Goal: Information Seeking & Learning: Learn about a topic

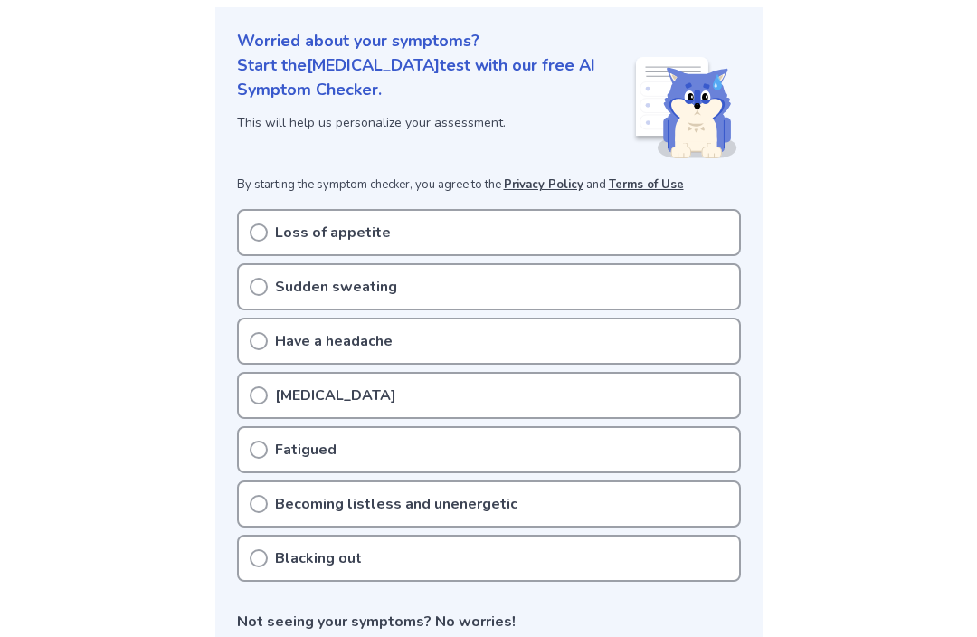
scroll to position [211, 0]
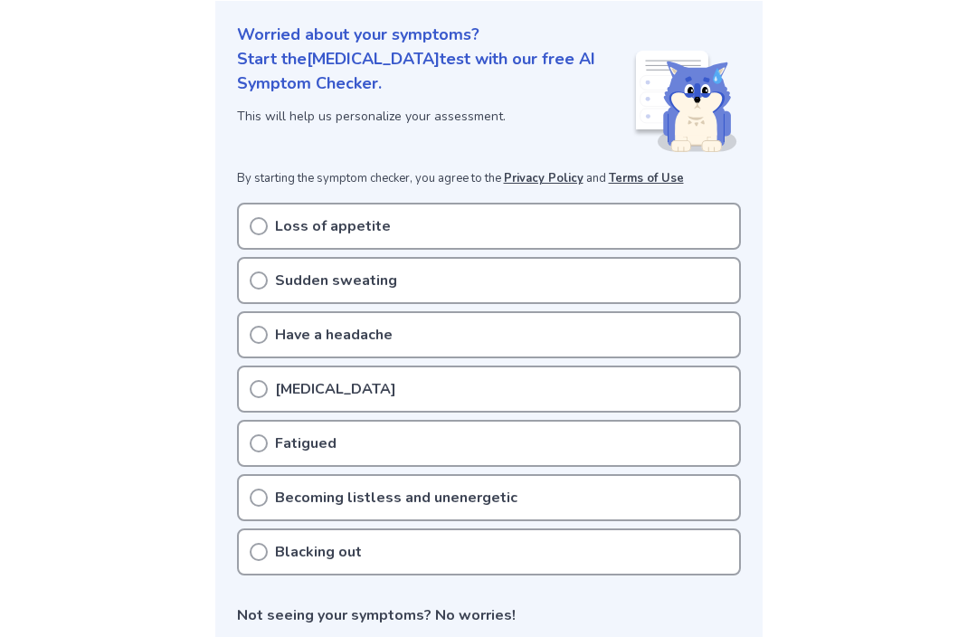
click at [242, 227] on div "Loss of appetite" at bounding box center [489, 226] width 504 height 47
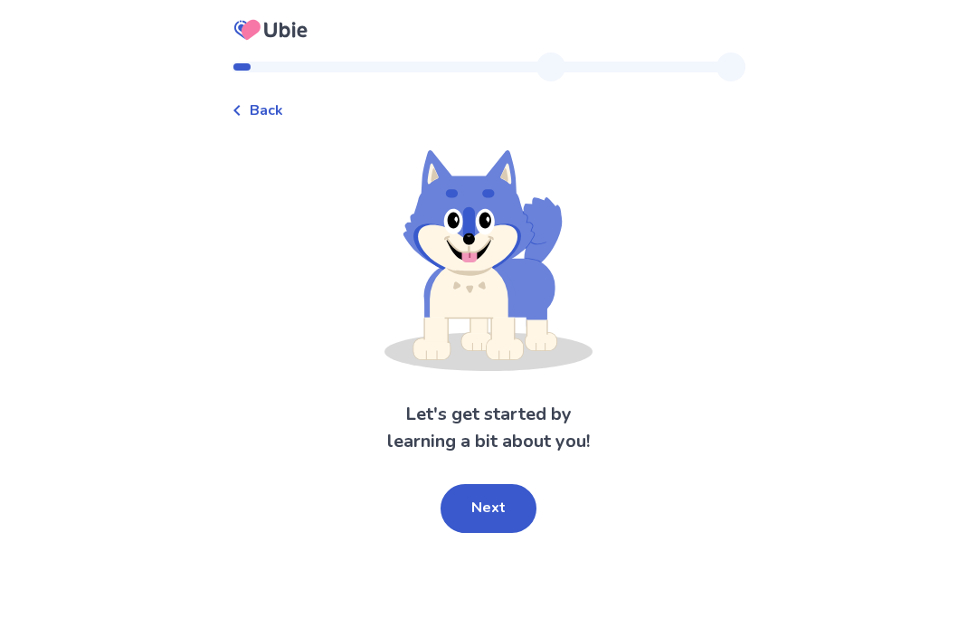
click at [498, 520] on button "Next" at bounding box center [488, 508] width 96 height 49
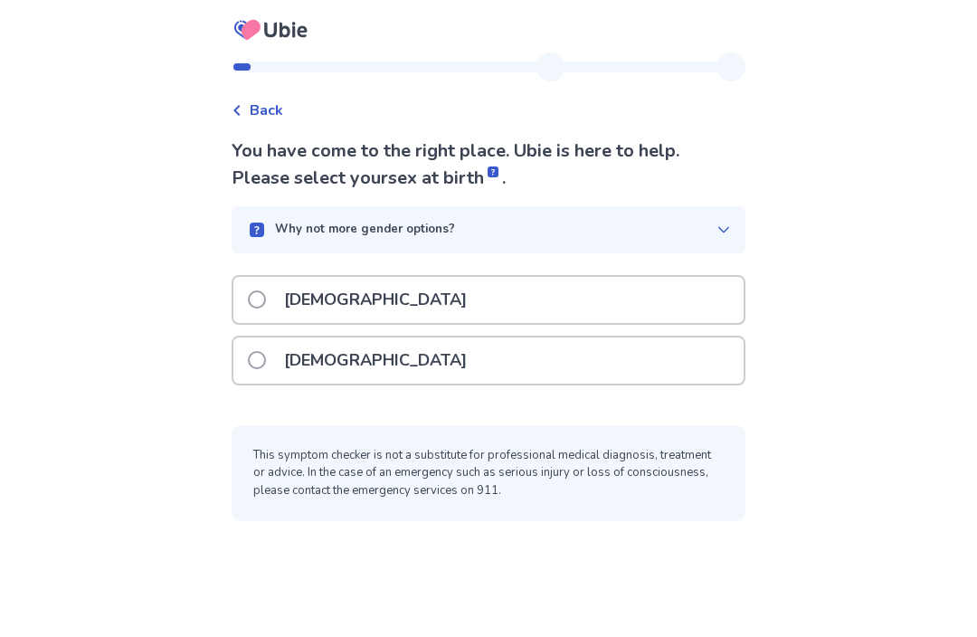
click at [551, 307] on div "[DEMOGRAPHIC_DATA]" at bounding box center [488, 300] width 510 height 46
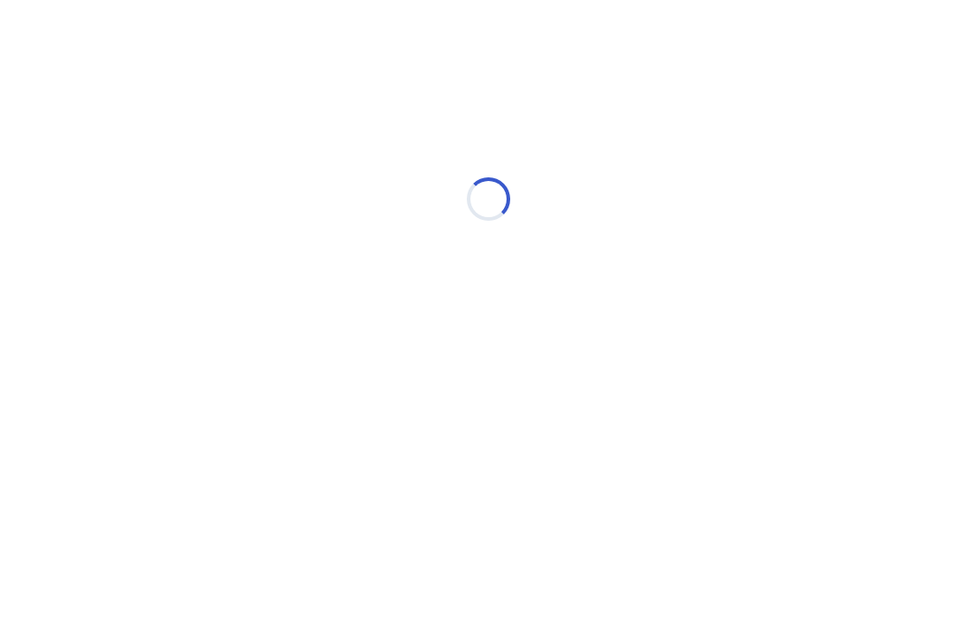
click at [524, 363] on div "Loading..." at bounding box center [489, 199] width 514 height 362
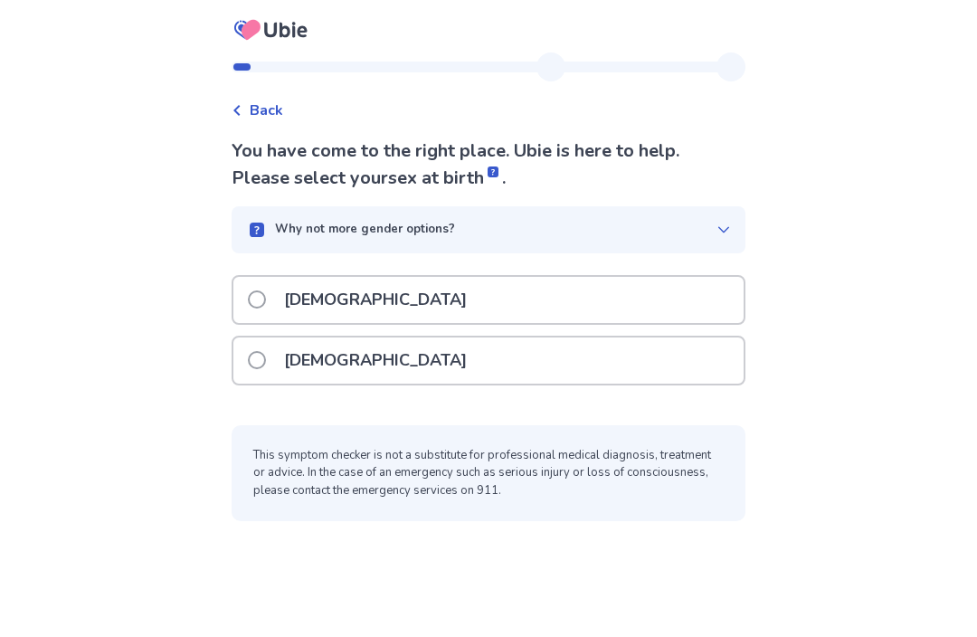
click at [512, 378] on div "[DEMOGRAPHIC_DATA]" at bounding box center [488, 360] width 510 height 46
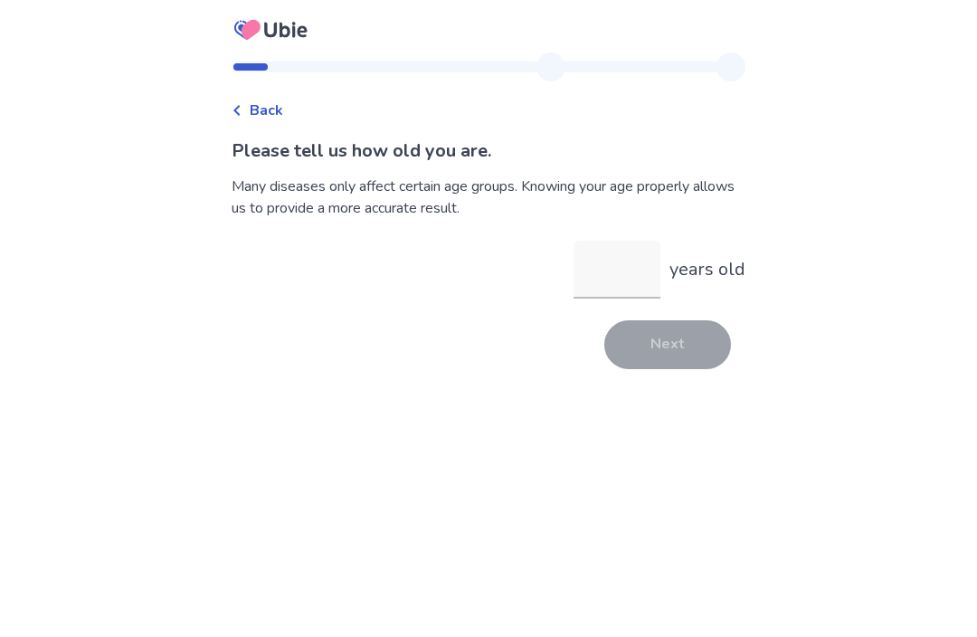
click at [624, 257] on input "years old" at bounding box center [616, 270] width 87 height 58
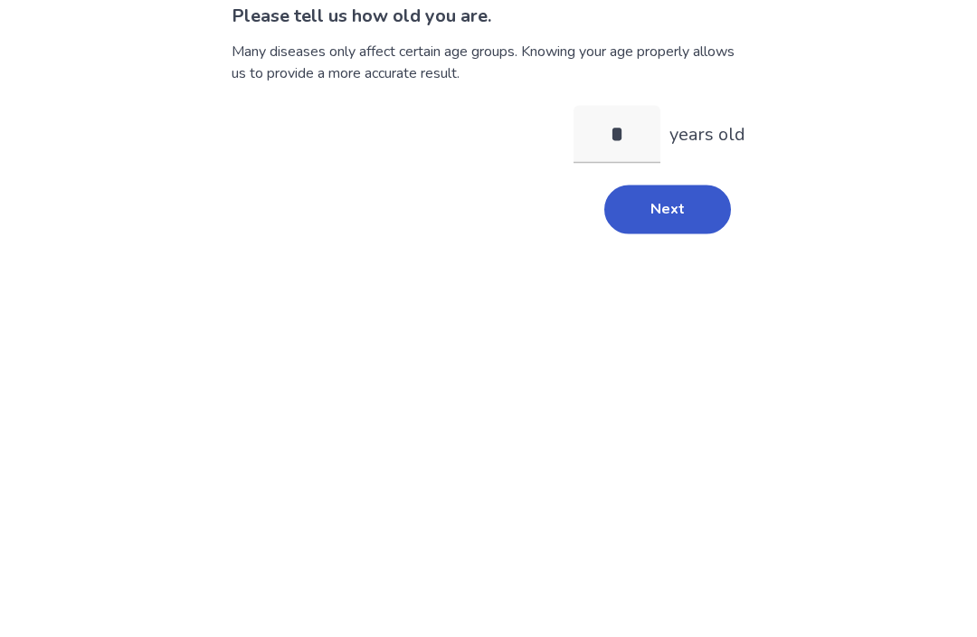
type input "**"
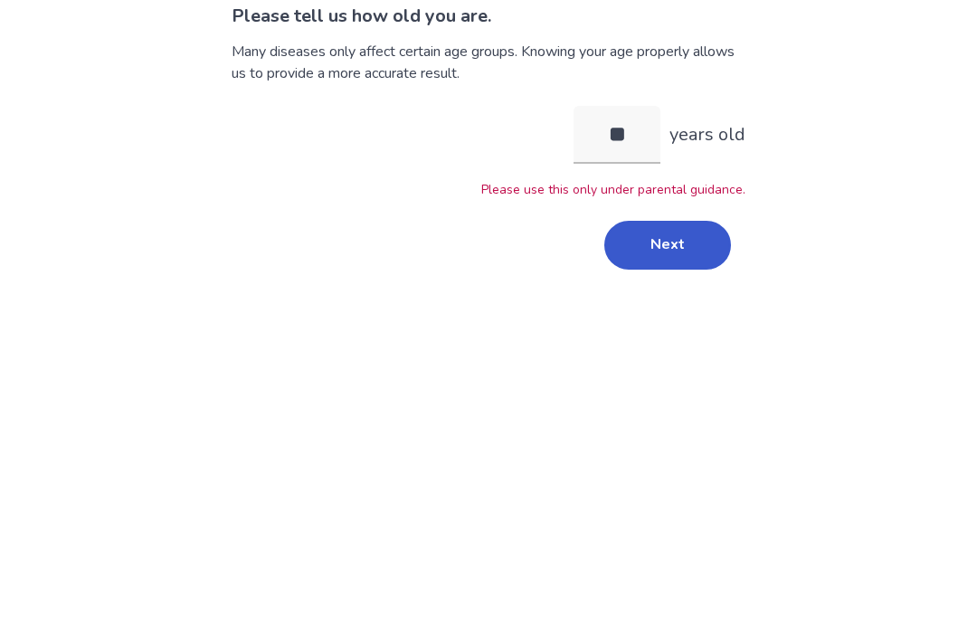
click at [696, 355] on button "Next" at bounding box center [667, 379] width 127 height 49
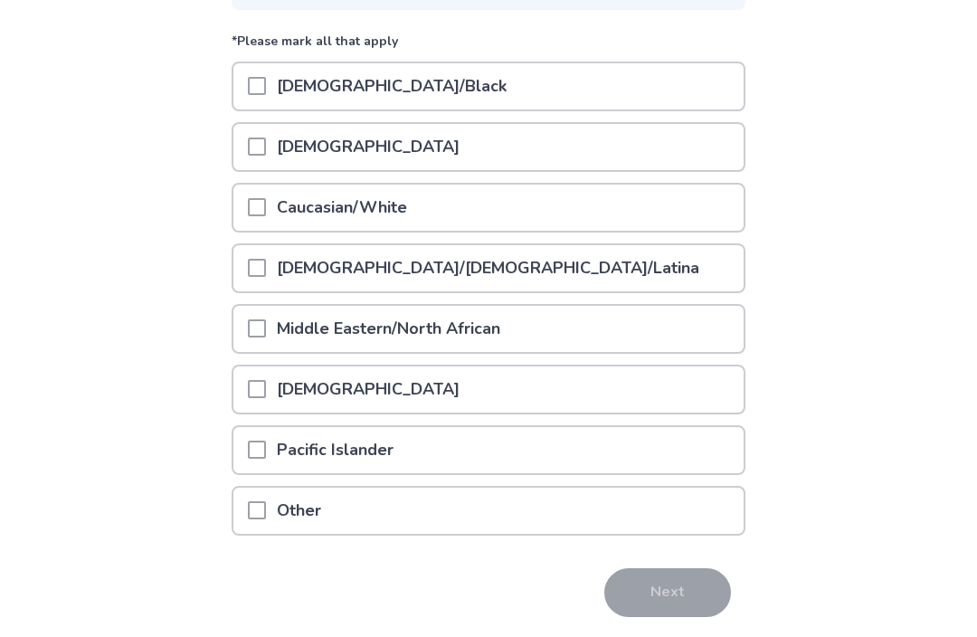
scroll to position [215, 0]
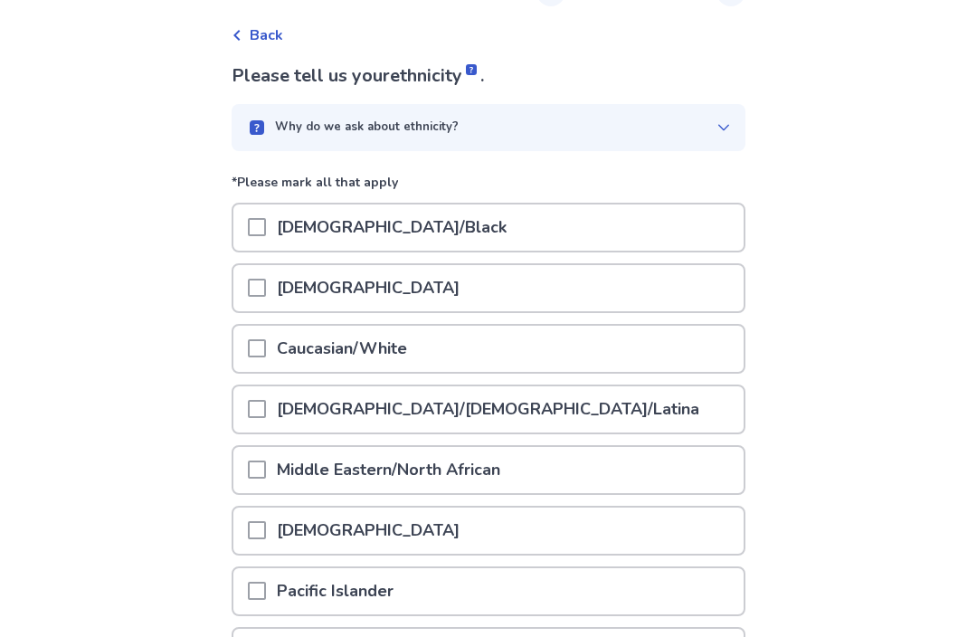
click at [716, 134] on icon at bounding box center [723, 128] width 14 height 14
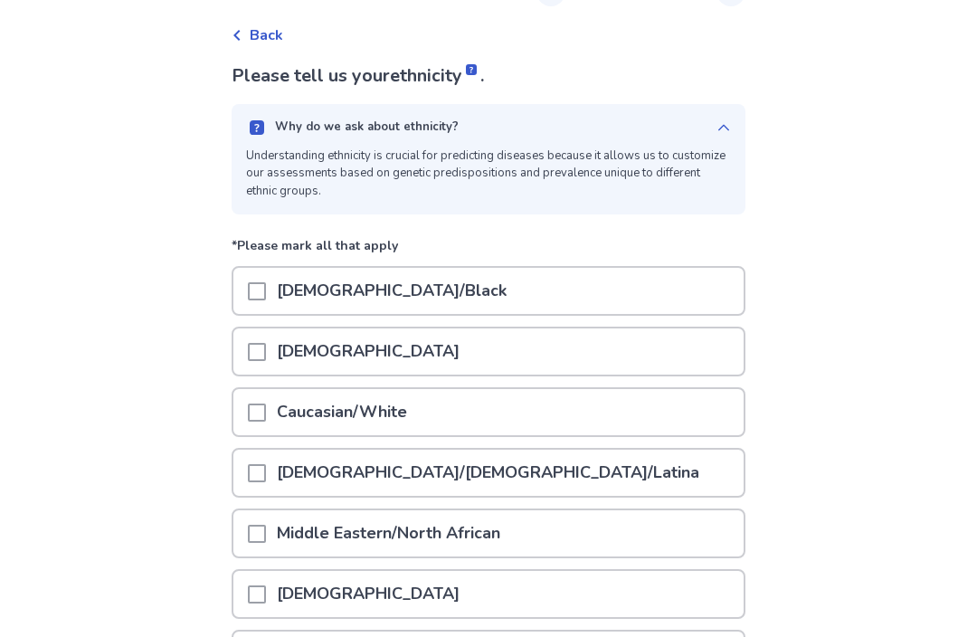
click at [718, 128] on icon at bounding box center [723, 127] width 11 height 6
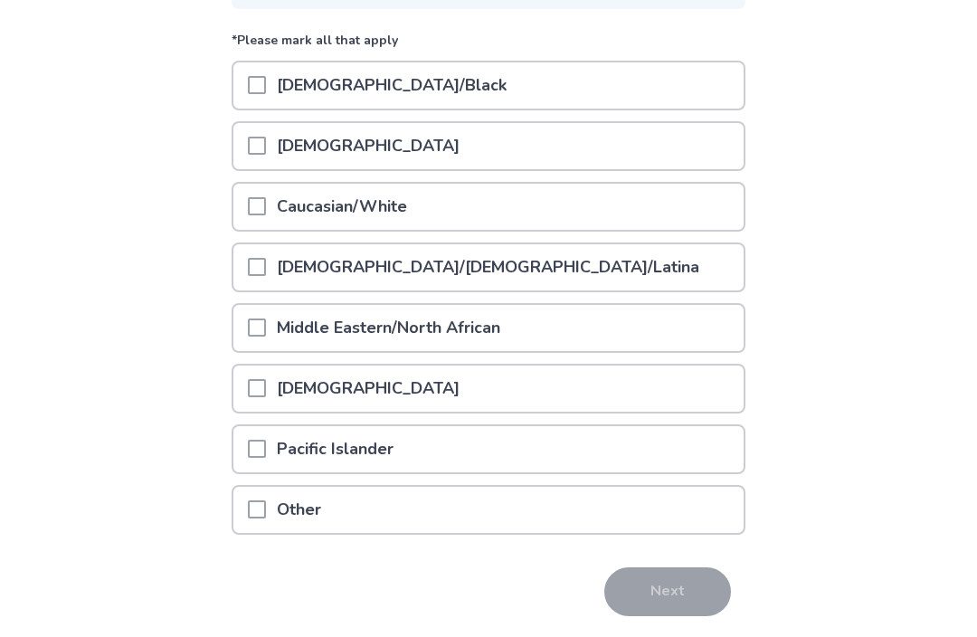
scroll to position [217, 0]
click at [259, 205] on span at bounding box center [257, 206] width 18 height 18
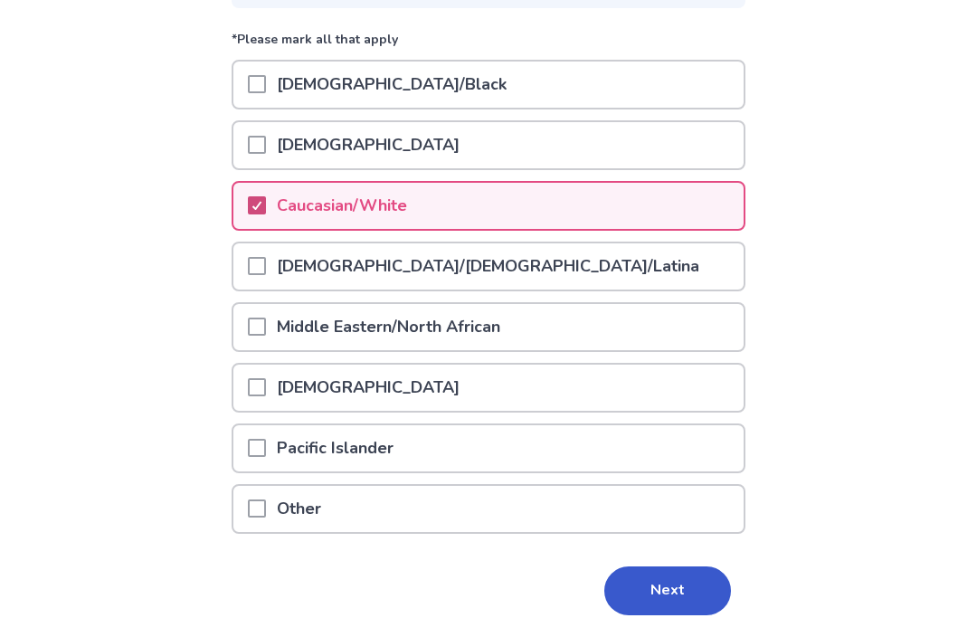
scroll to position [218, 0]
click at [660, 588] on button "Next" at bounding box center [667, 590] width 127 height 49
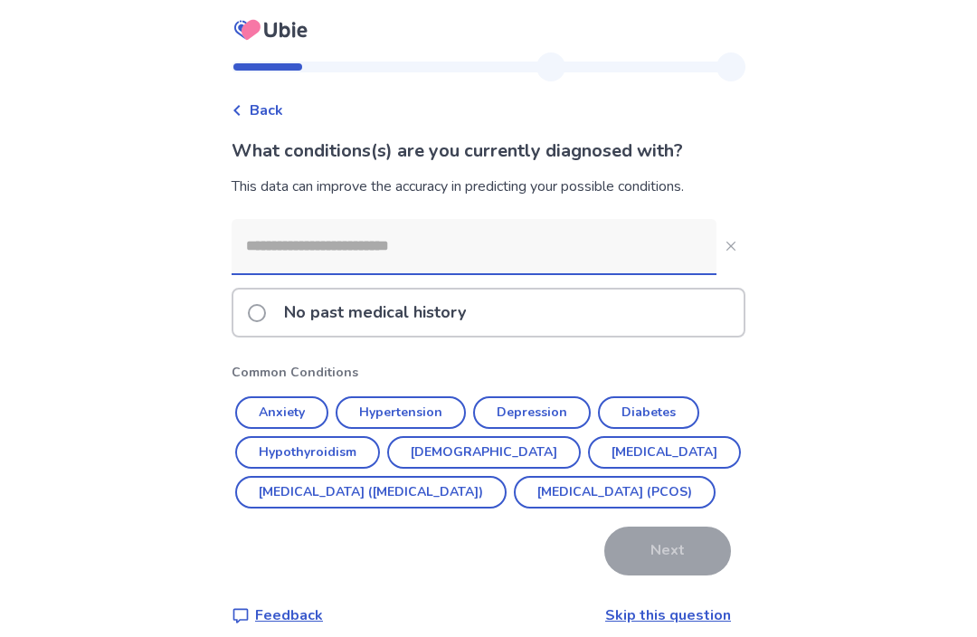
click at [589, 335] on div "No past medical history" at bounding box center [488, 312] width 510 height 46
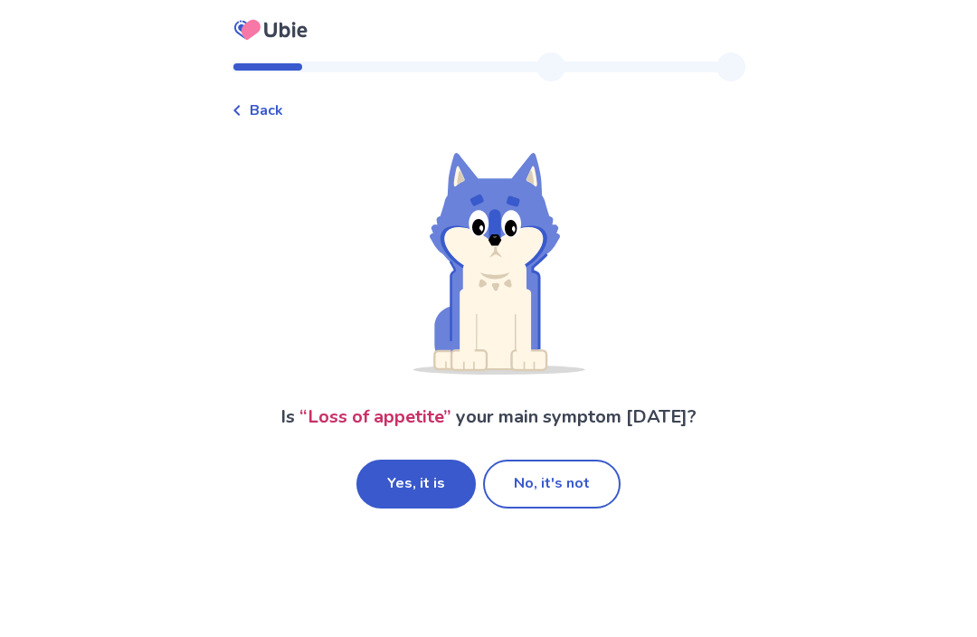
click at [516, 484] on button "No, it's not" at bounding box center [551, 483] width 137 height 49
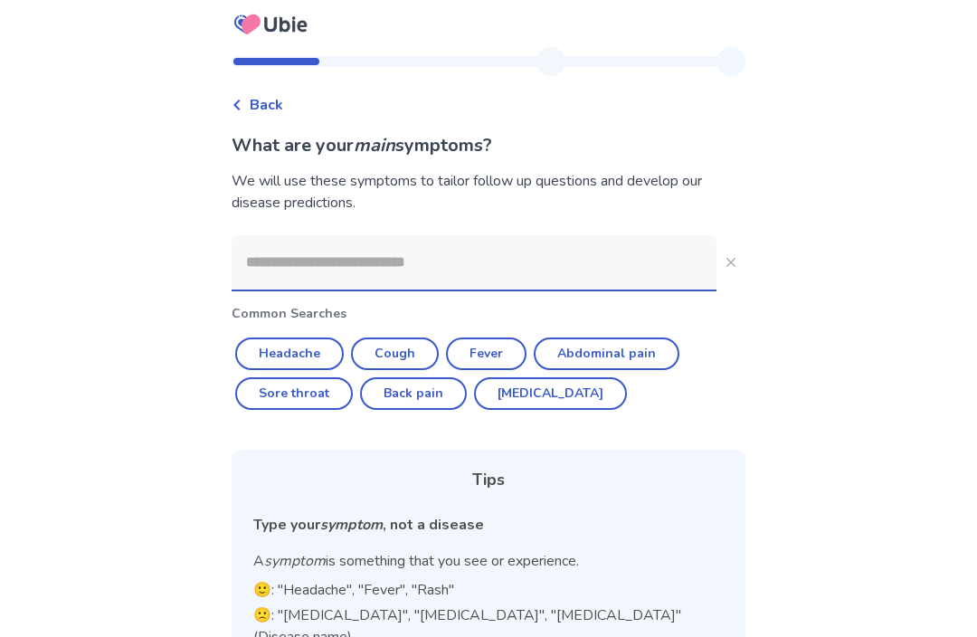
scroll to position [10, 0]
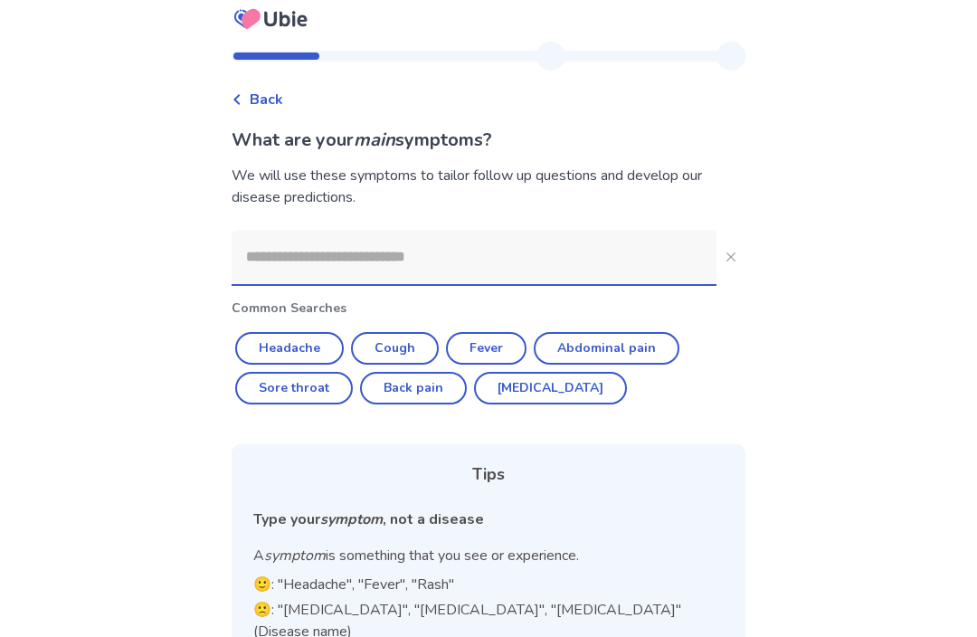
click at [326, 350] on button "Headache" at bounding box center [289, 349] width 109 height 33
type input "********"
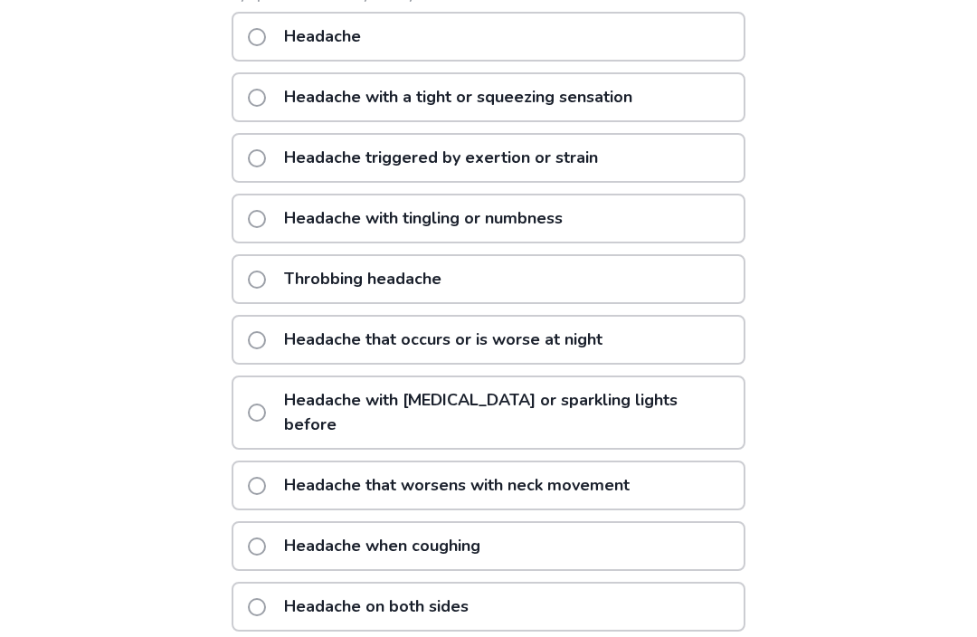
scroll to position [329, 0]
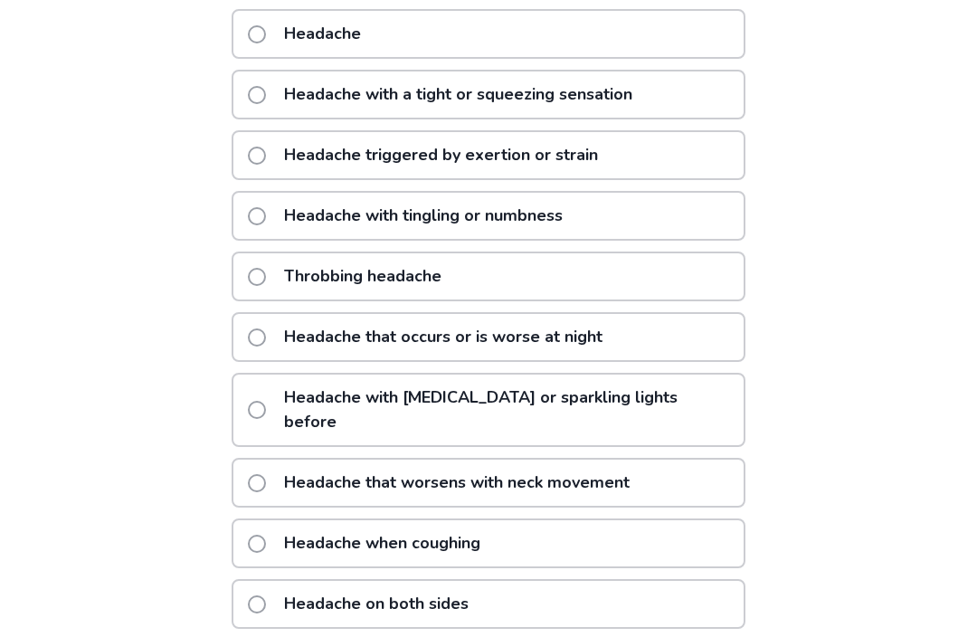
click at [264, 269] on span at bounding box center [257, 278] width 18 height 18
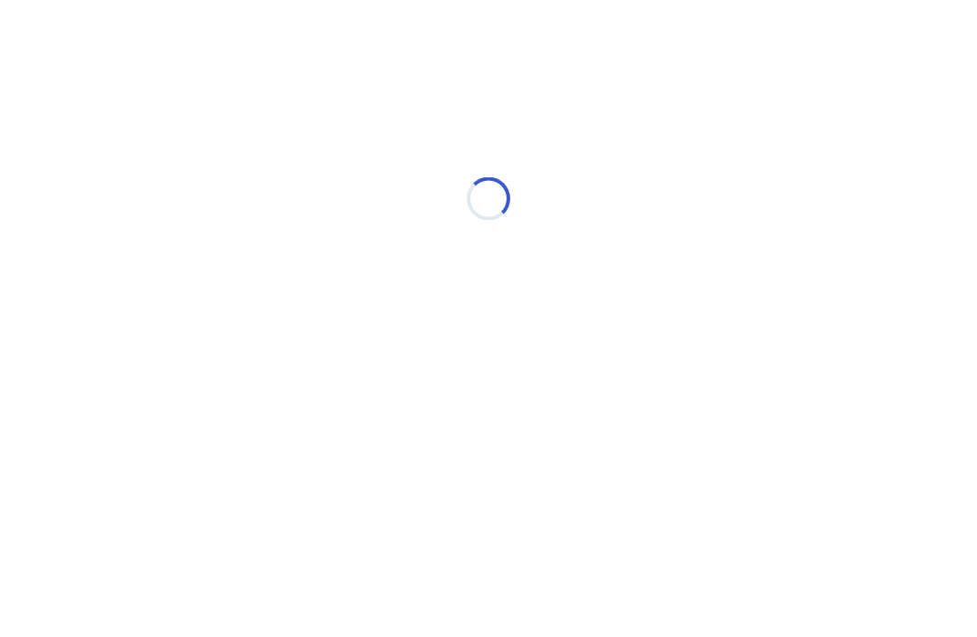
scroll to position [1, 0]
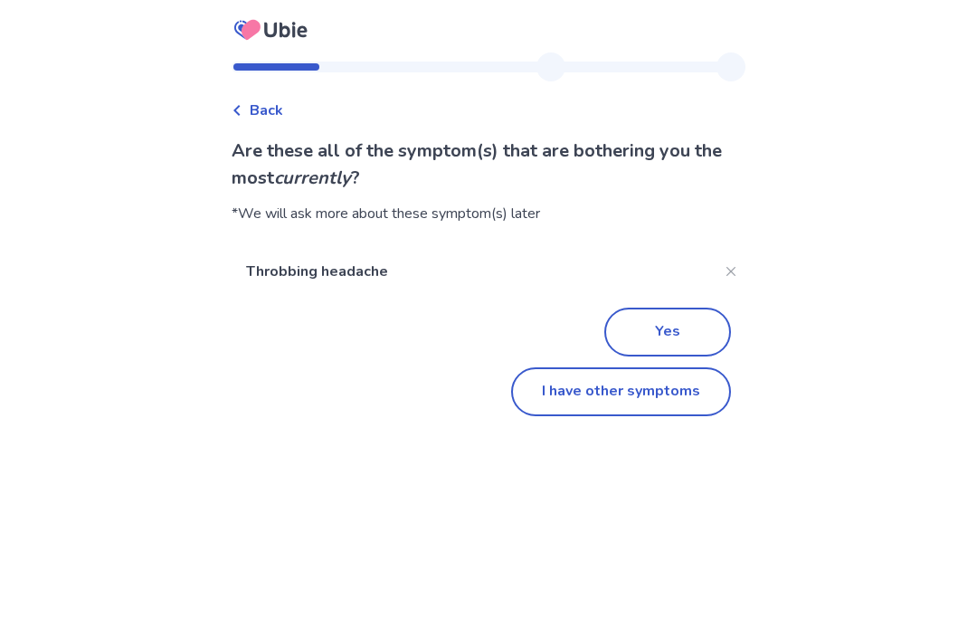
click at [617, 398] on button "I have other symptoms" at bounding box center [621, 391] width 220 height 49
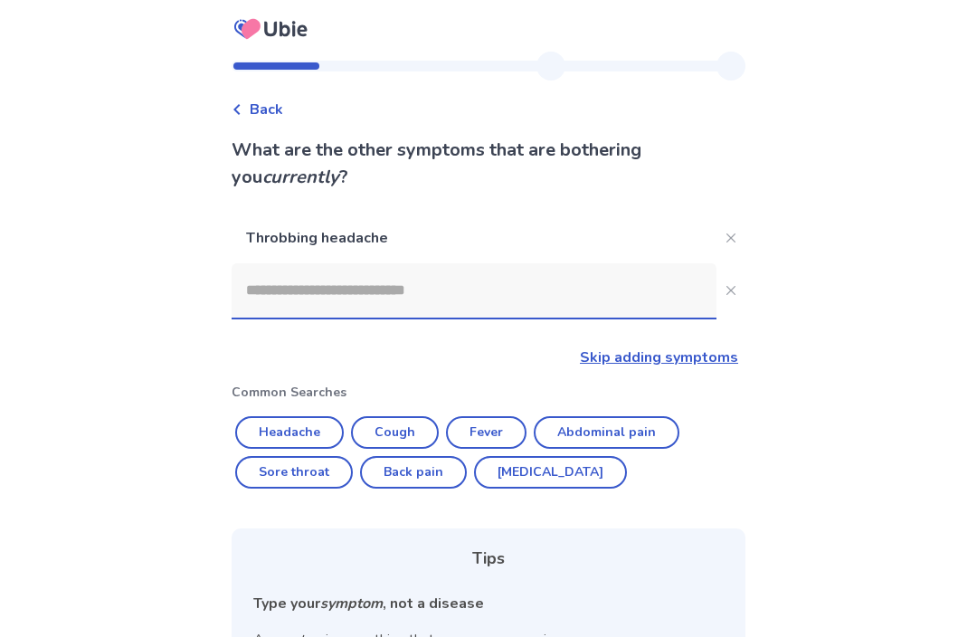
scroll to position [228, 0]
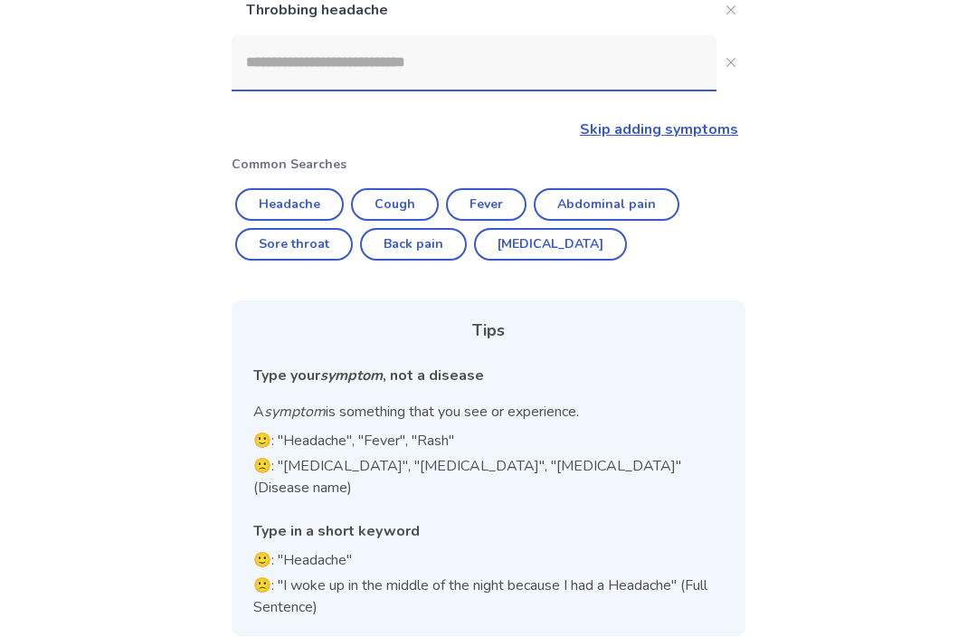
click at [535, 250] on button "[MEDICAL_DATA]" at bounding box center [550, 245] width 153 height 33
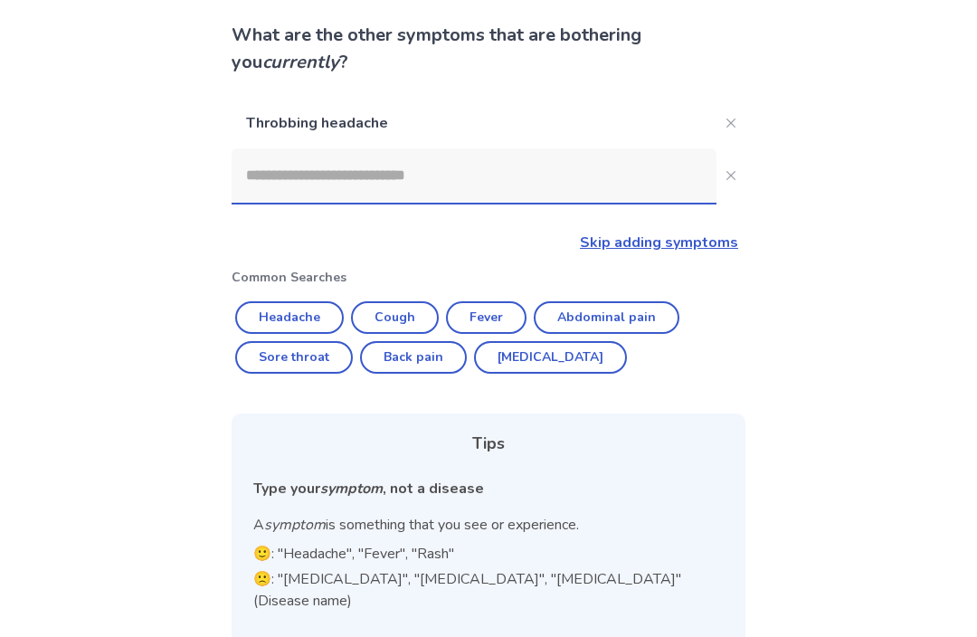
type input "********"
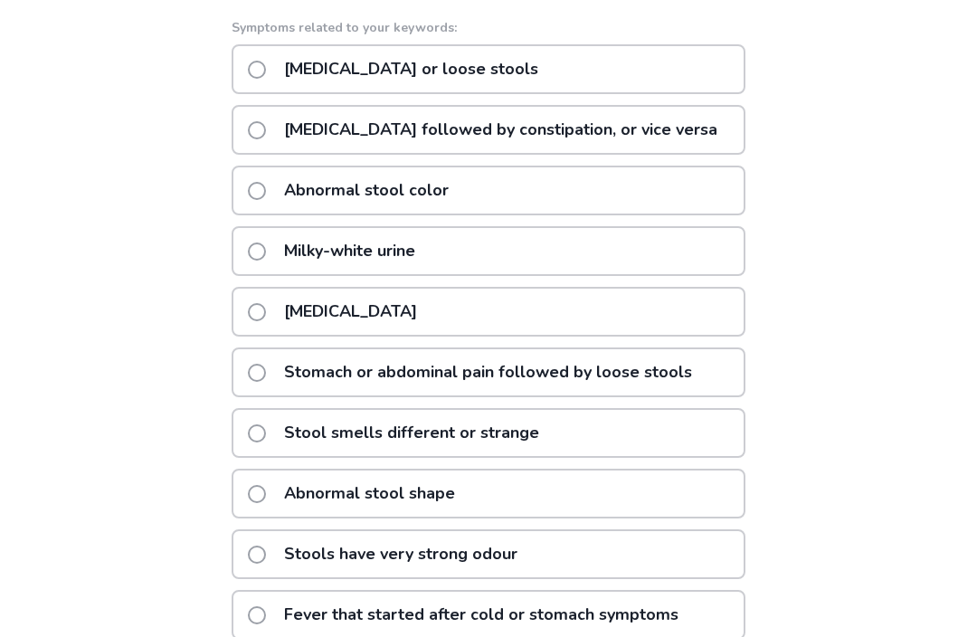
scroll to position [377, 0]
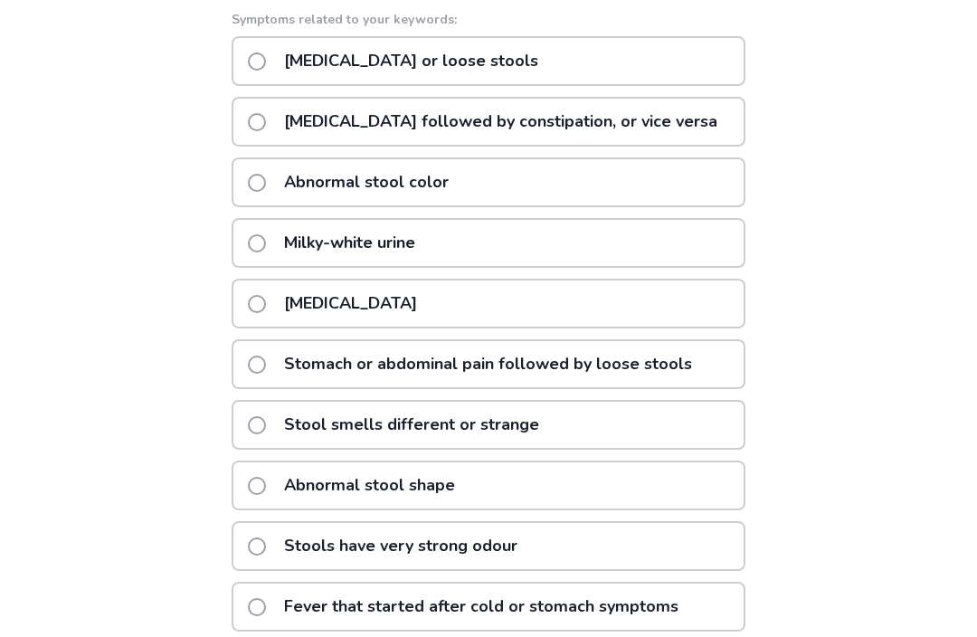
click at [266, 117] on span at bounding box center [257, 122] width 18 height 18
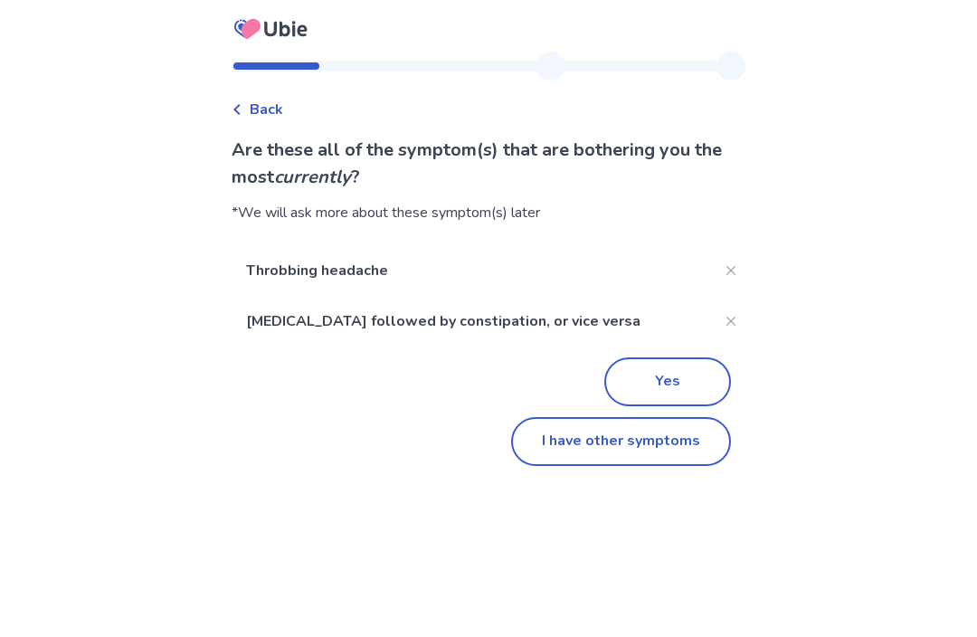
click at [542, 435] on button "I have other symptoms" at bounding box center [621, 442] width 220 height 49
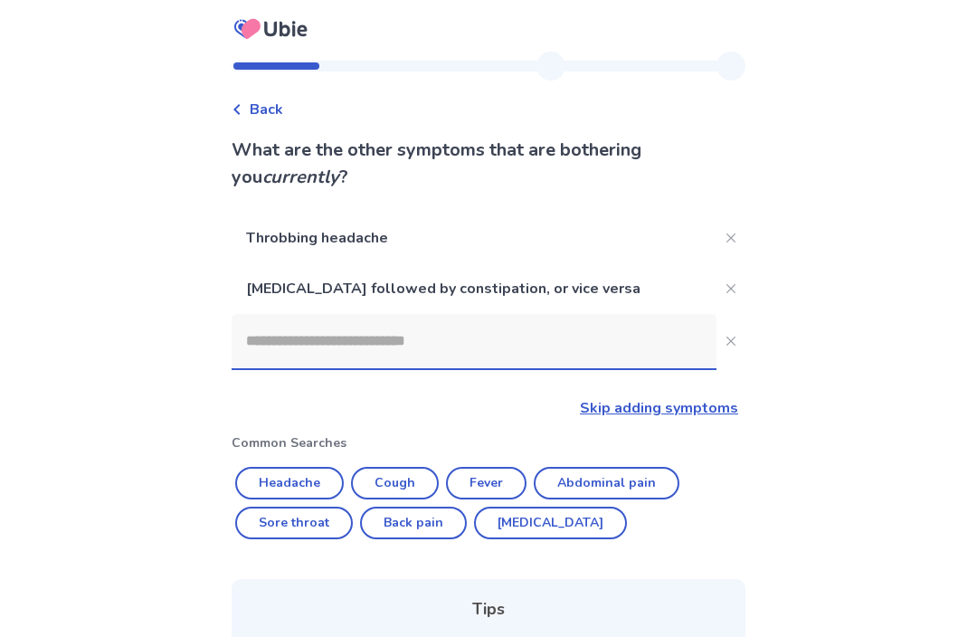
scroll to position [279, 0]
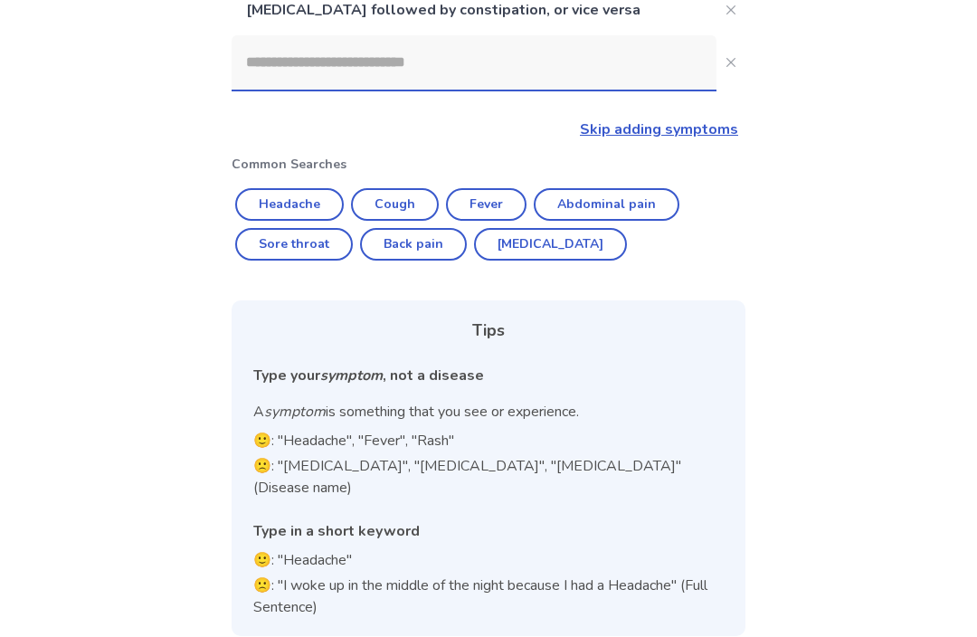
click at [283, 55] on input at bounding box center [474, 63] width 485 height 54
click at [174, 112] on div "Back What are the other symptoms that are bothering you currently ? Throbbing h…" at bounding box center [488, 189] width 977 height 937
click at [260, 51] on input at bounding box center [474, 63] width 485 height 54
type input "*"
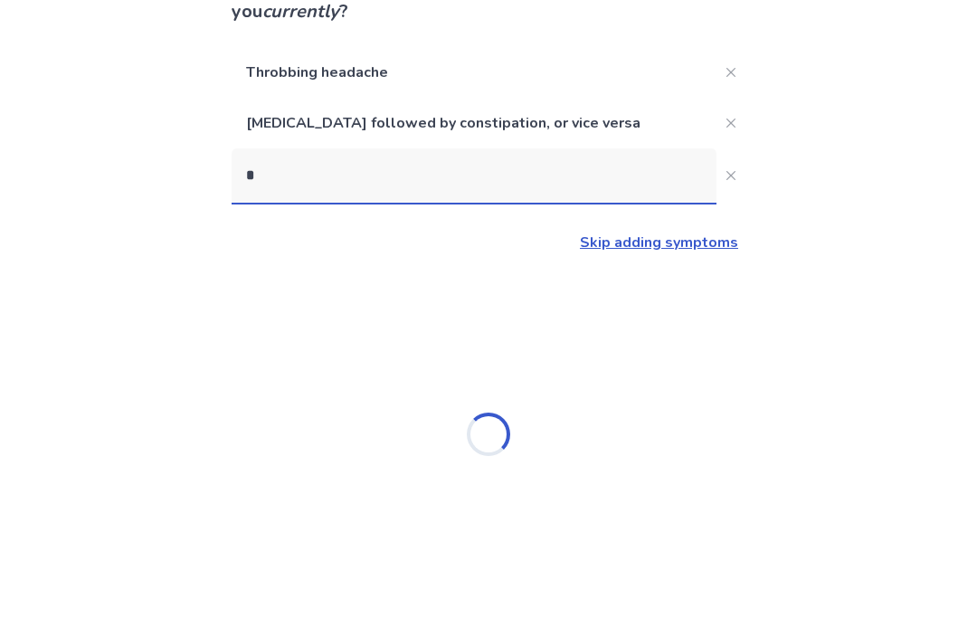
scroll to position [60, 0]
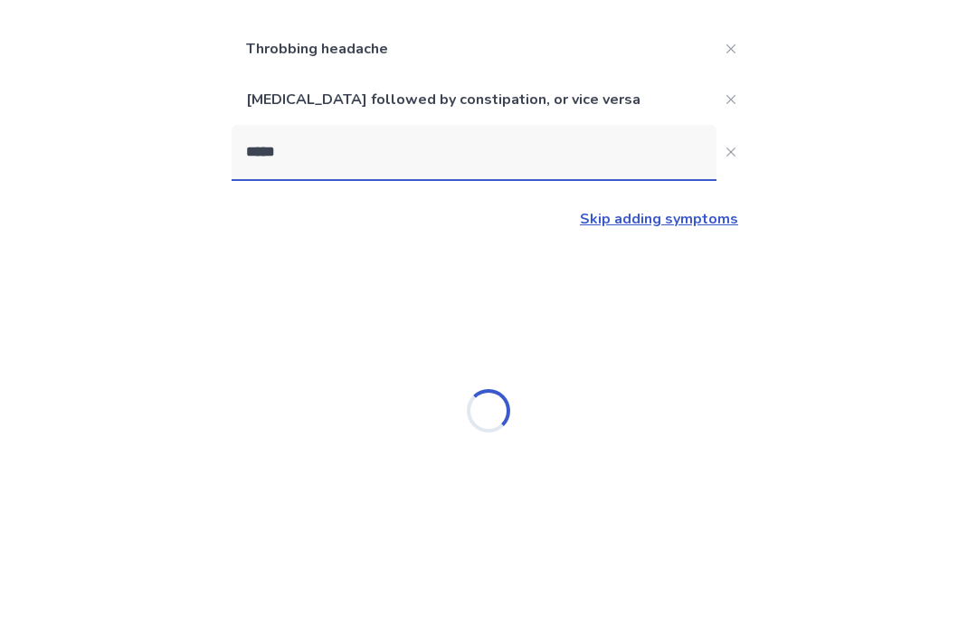
type input "******"
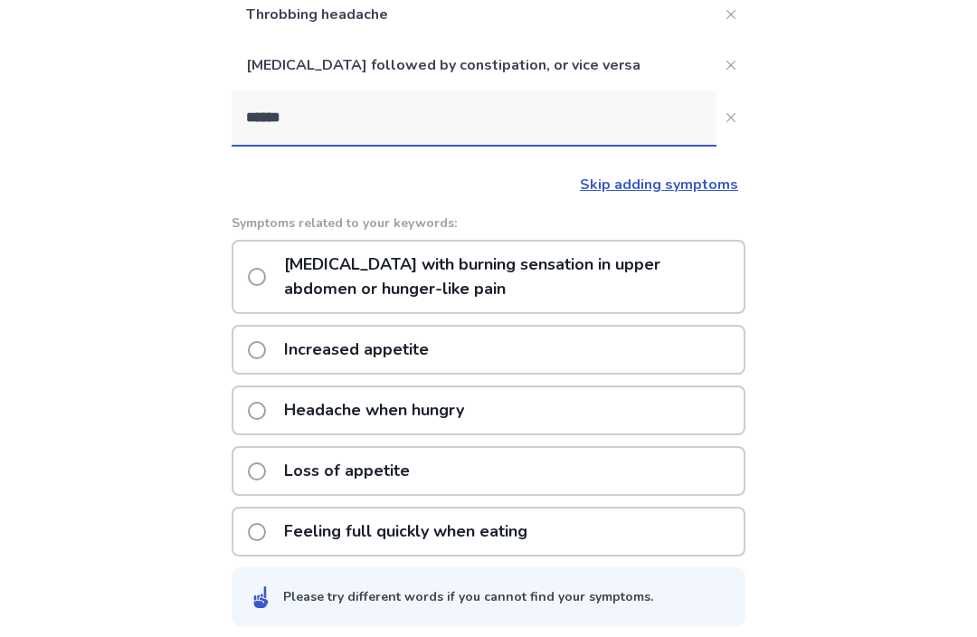
scroll to position [235, 0]
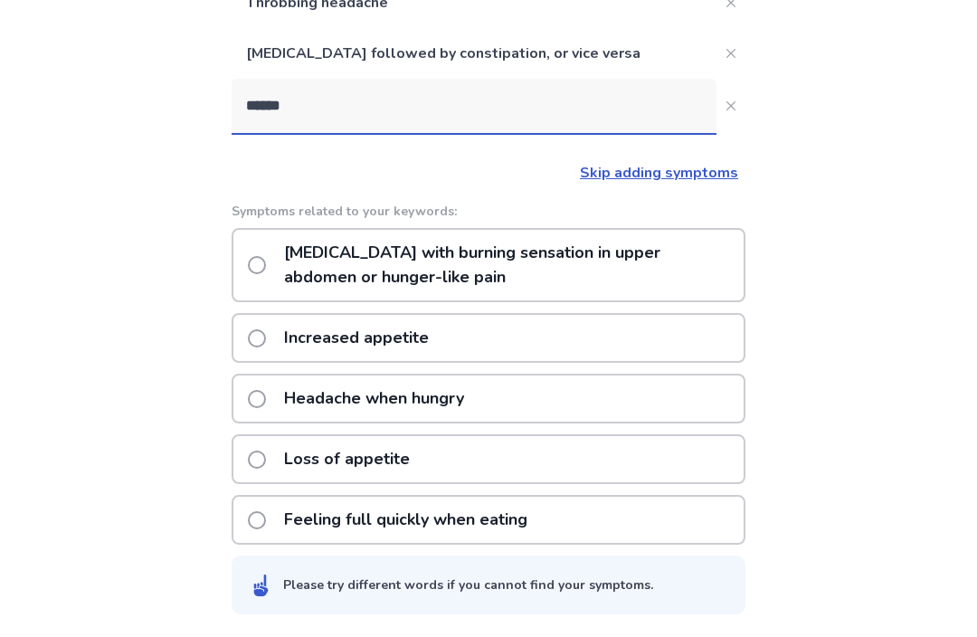
click at [265, 344] on span at bounding box center [257, 339] width 18 height 18
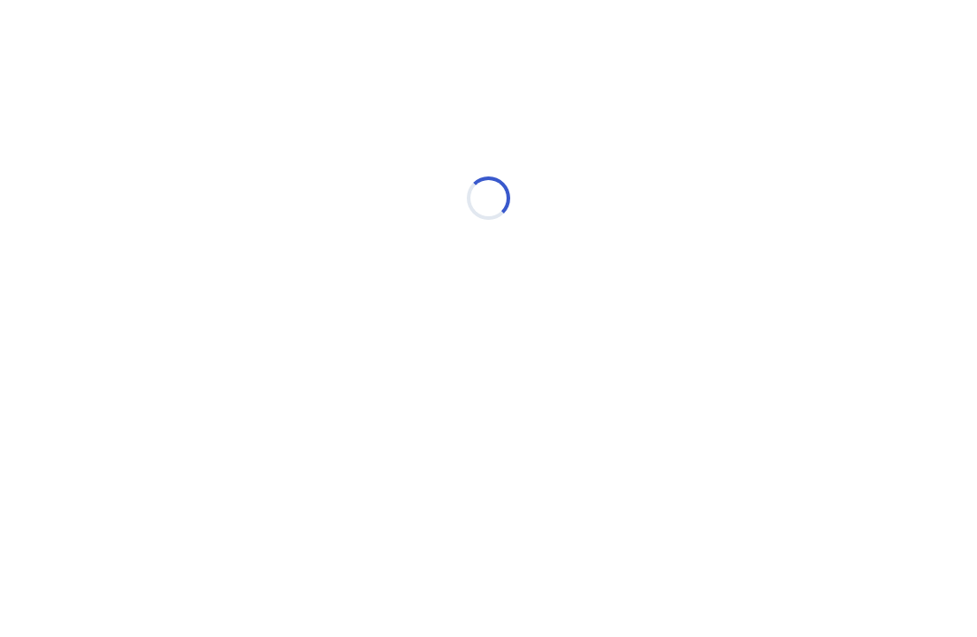
scroll to position [1, 0]
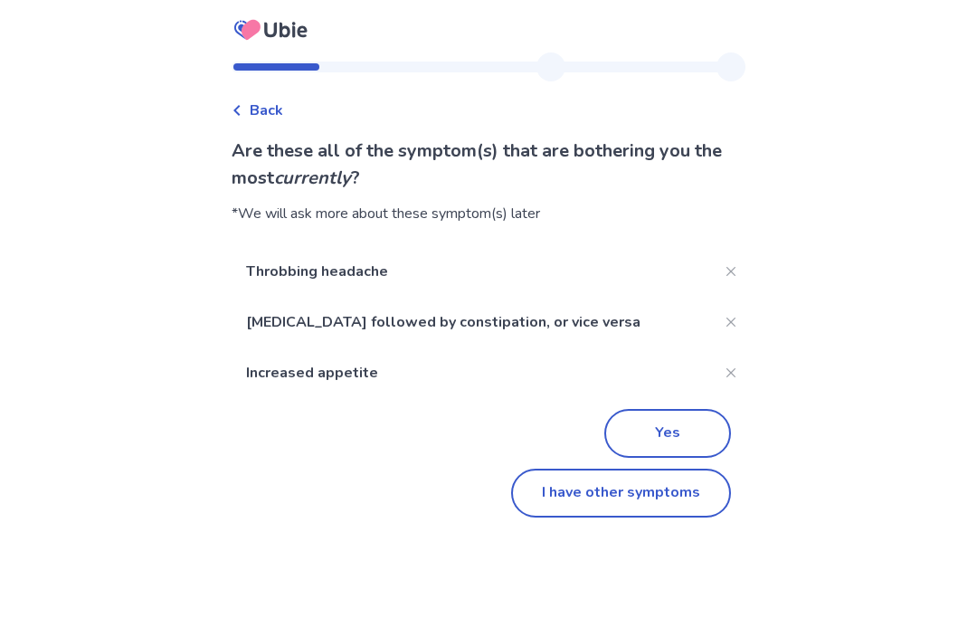
click at [556, 496] on button "I have other symptoms" at bounding box center [621, 493] width 220 height 49
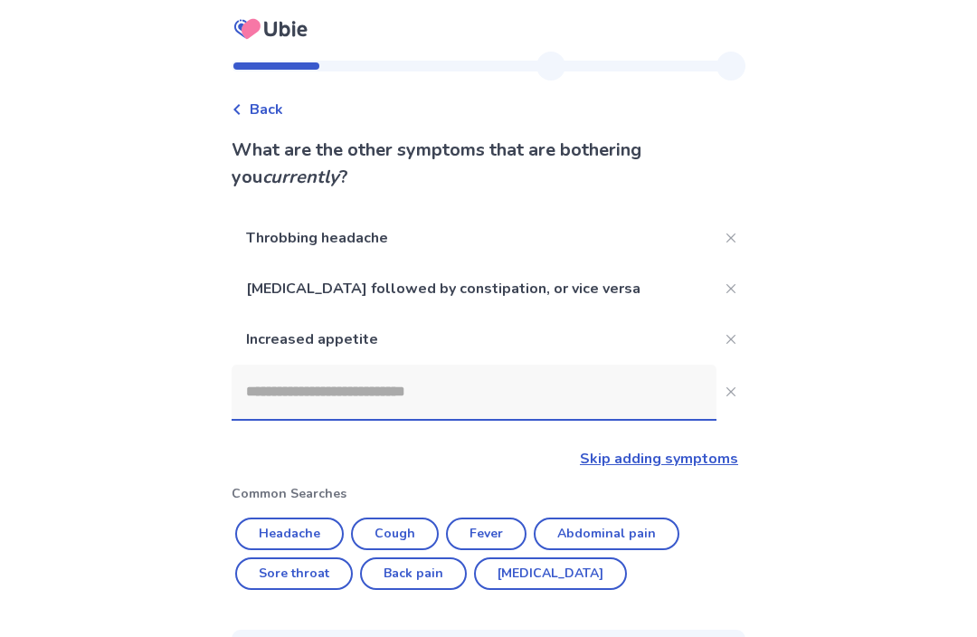
scroll to position [235, 0]
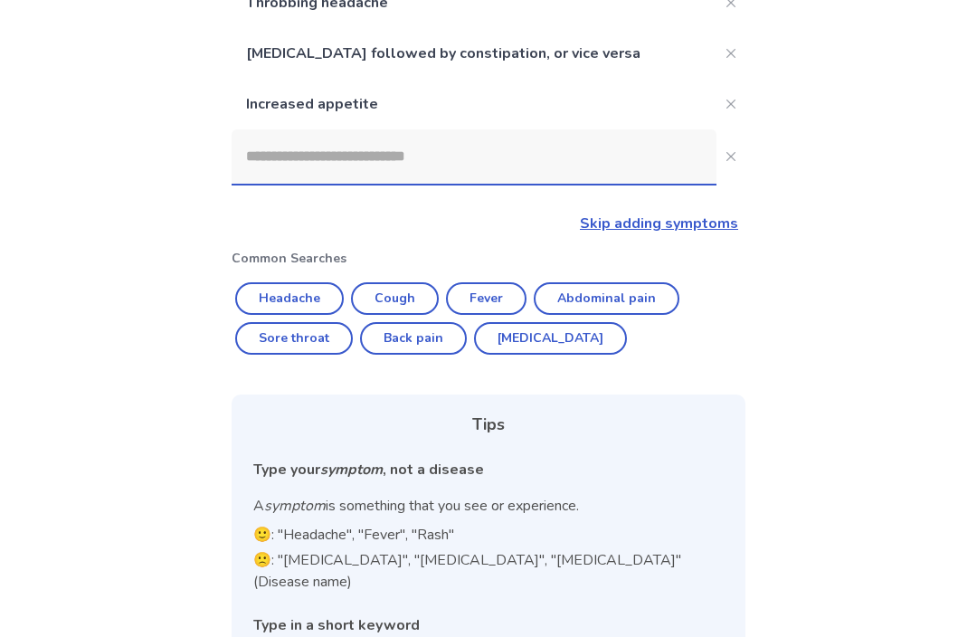
click at [293, 167] on input at bounding box center [474, 157] width 485 height 54
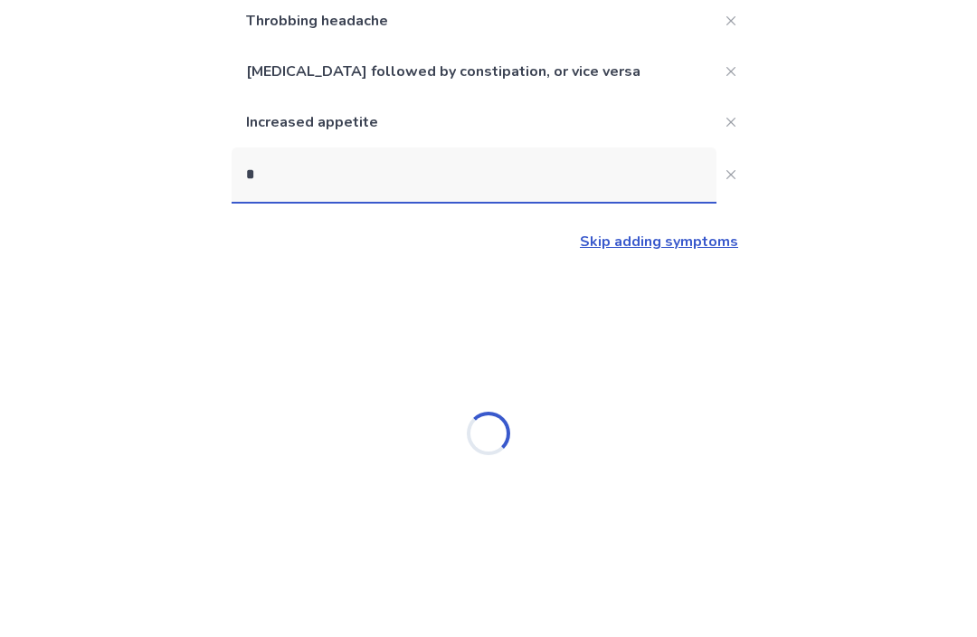
scroll to position [217, 0]
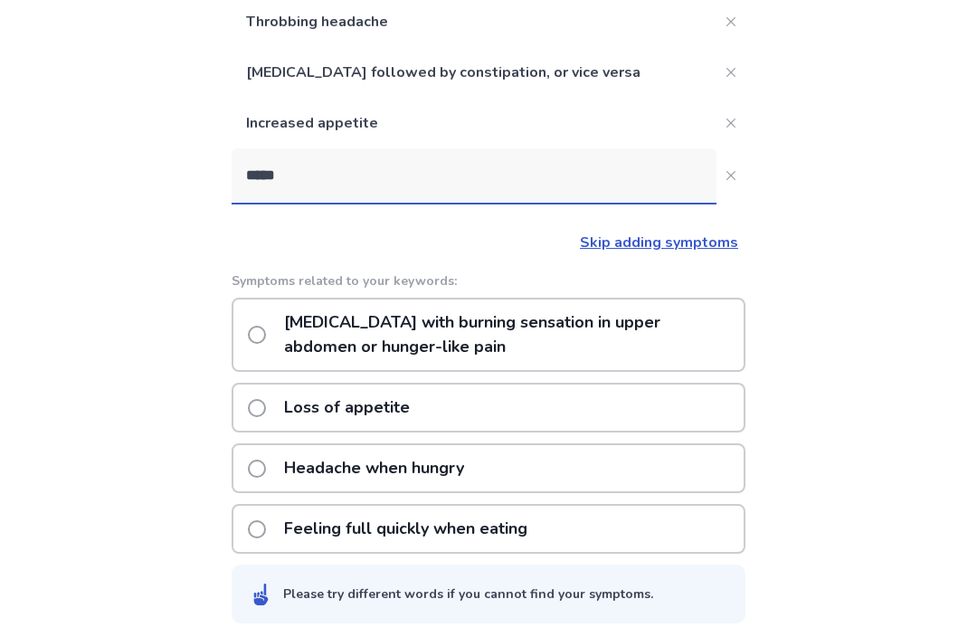
type input "******"
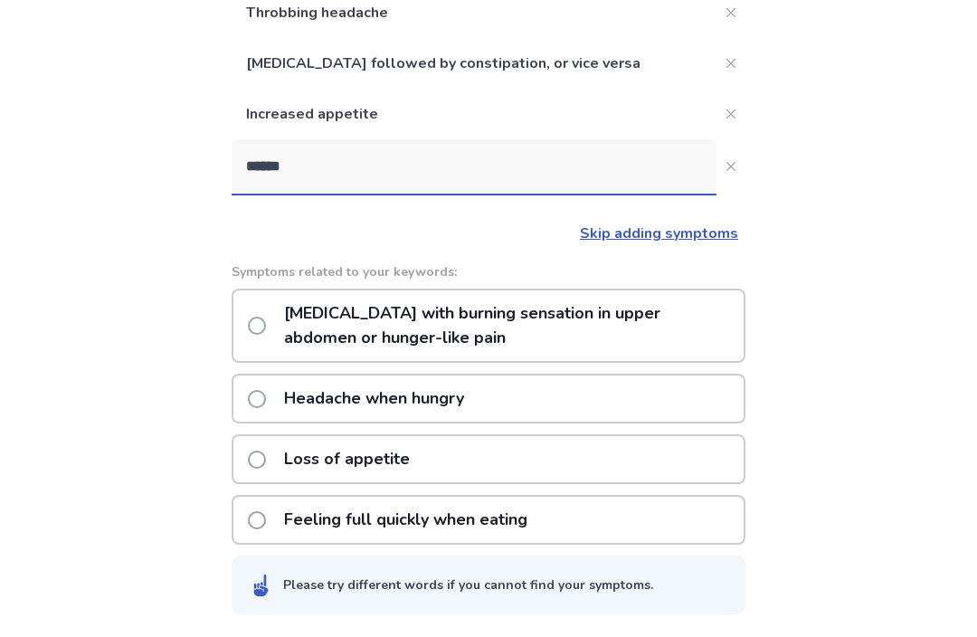
click at [458, 462] on div "Loss of appetite" at bounding box center [489, 460] width 514 height 50
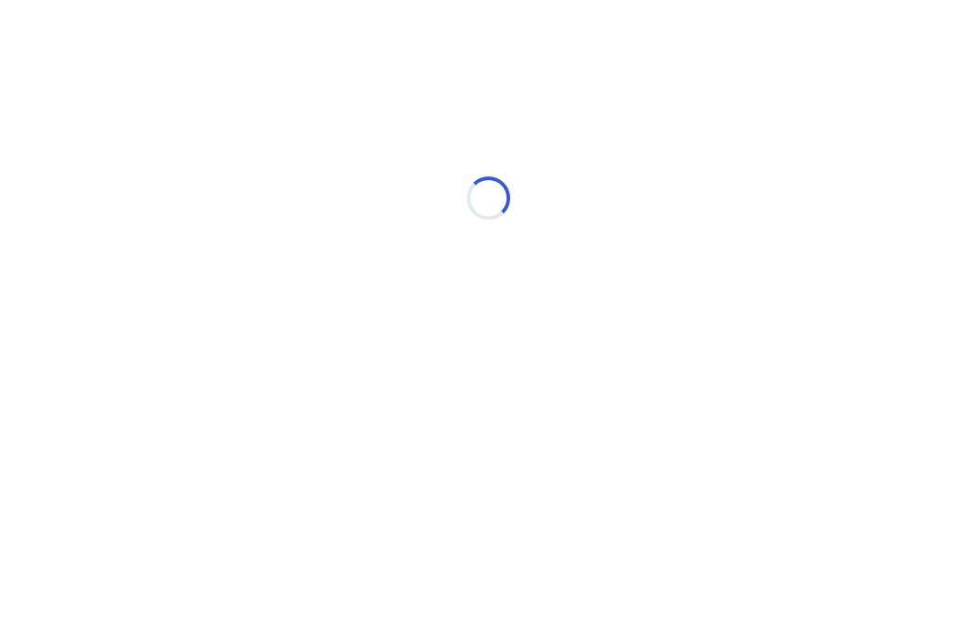
scroll to position [1, 0]
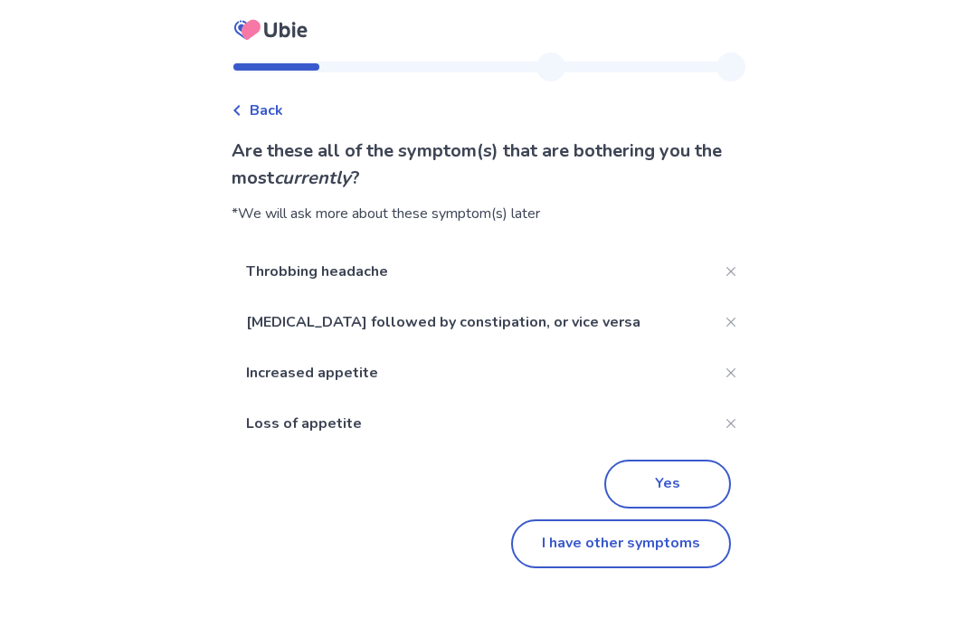
click at [622, 545] on button "I have other symptoms" at bounding box center [621, 543] width 220 height 49
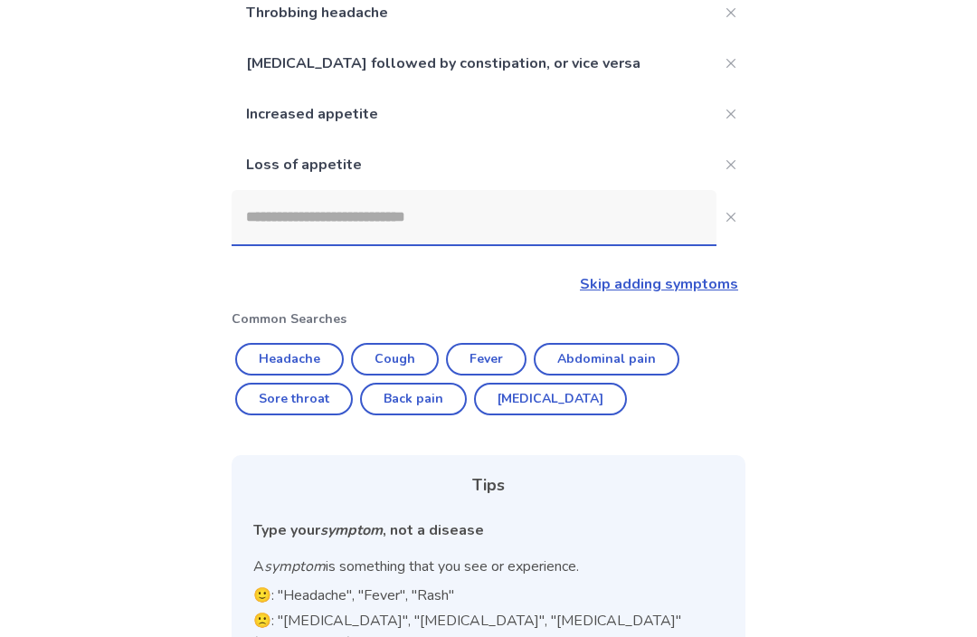
click at [271, 223] on input at bounding box center [474, 218] width 485 height 54
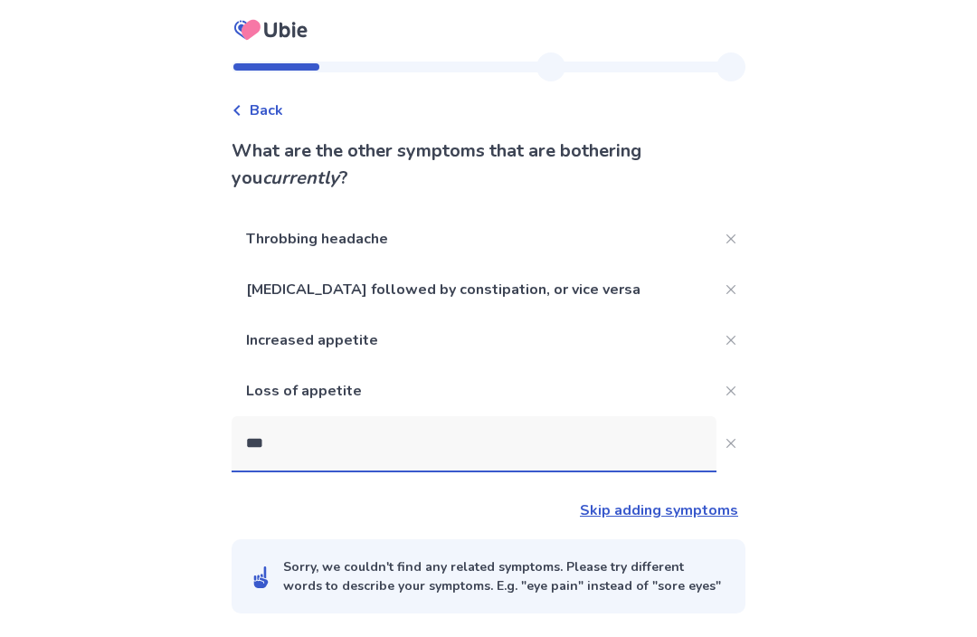
type input "****"
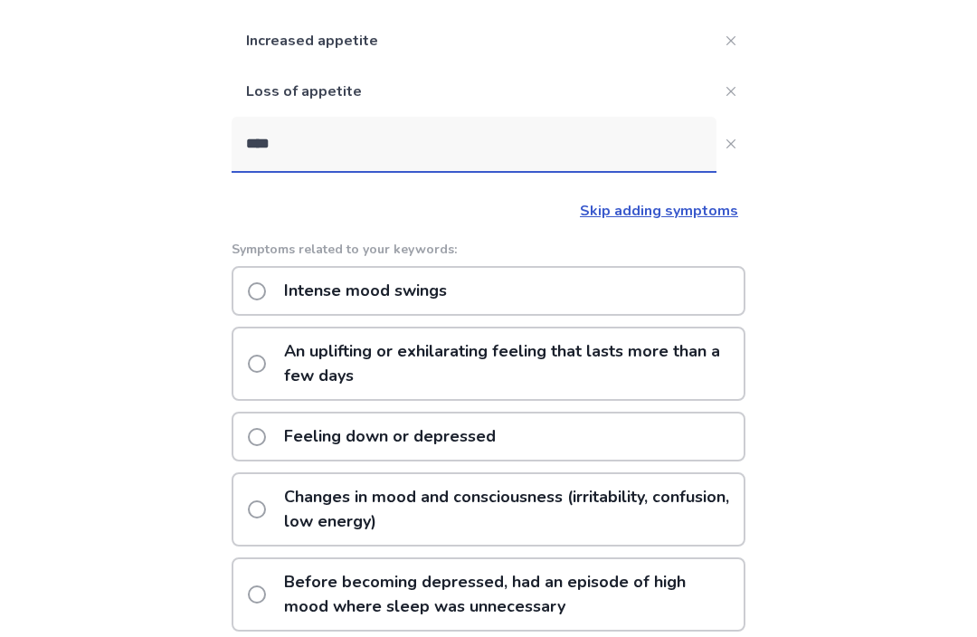
scroll to position [296, 0]
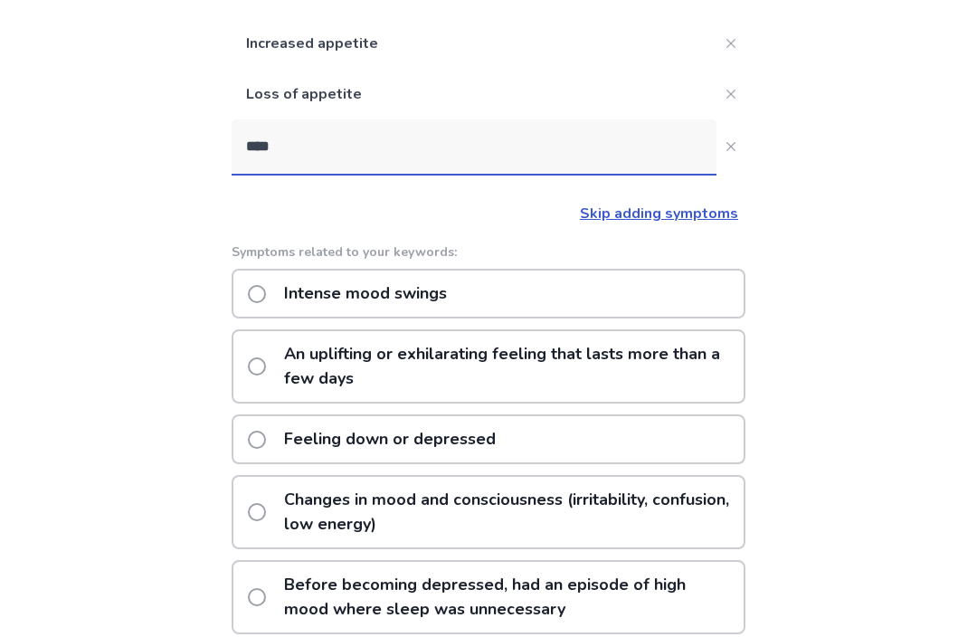
click at [243, 443] on div "Feeling down or depressed" at bounding box center [489, 440] width 514 height 50
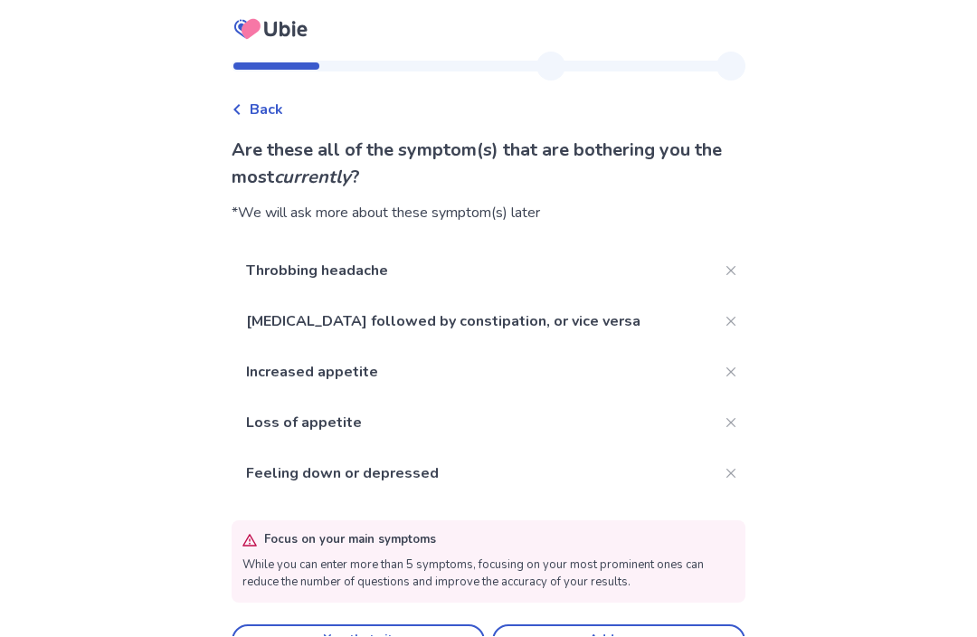
scroll to position [60, 0]
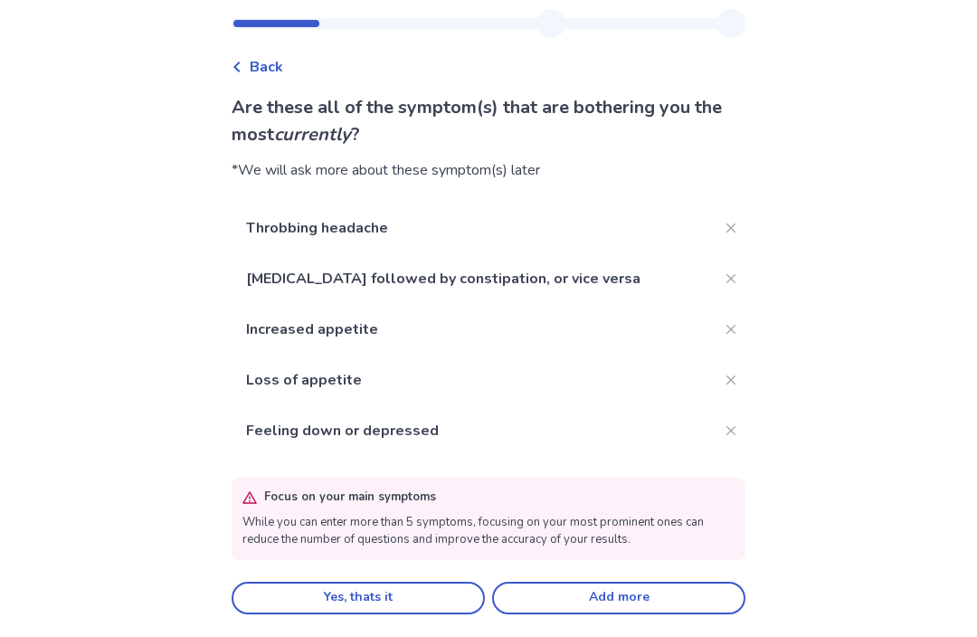
click at [586, 585] on button "Add more" at bounding box center [618, 598] width 253 height 33
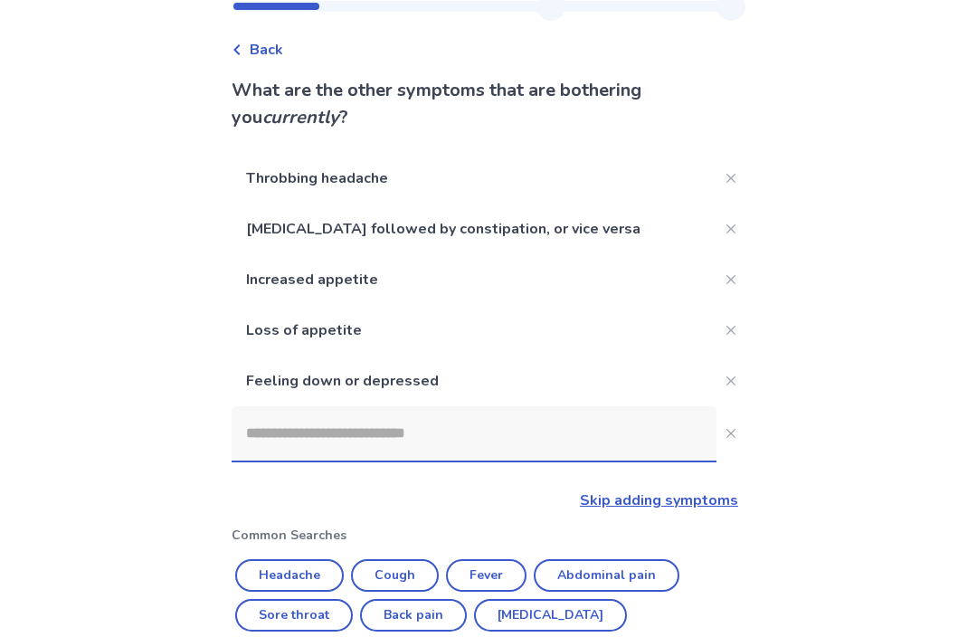
scroll to position [355, 0]
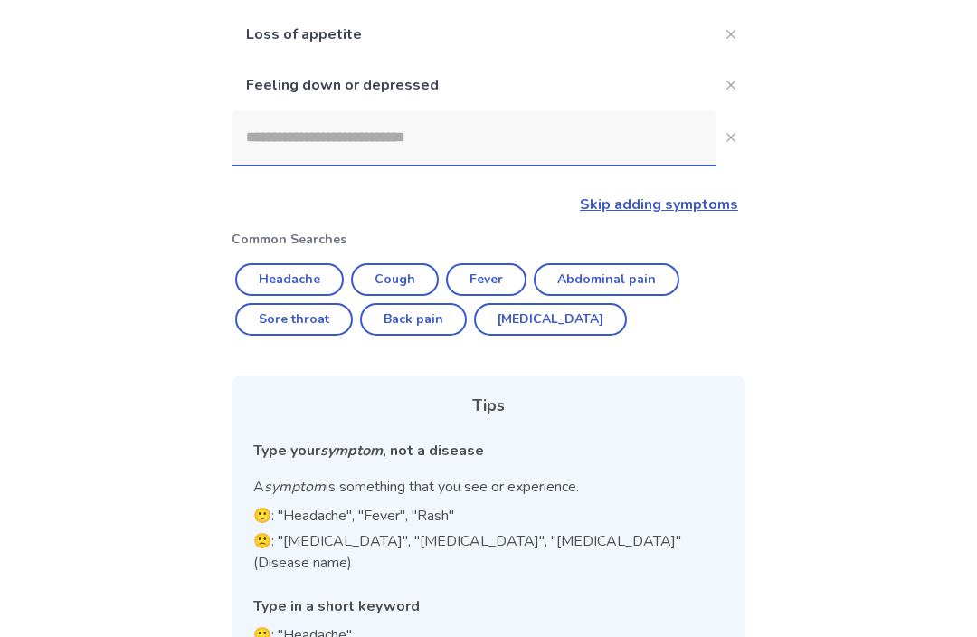
click at [280, 150] on input at bounding box center [474, 138] width 485 height 54
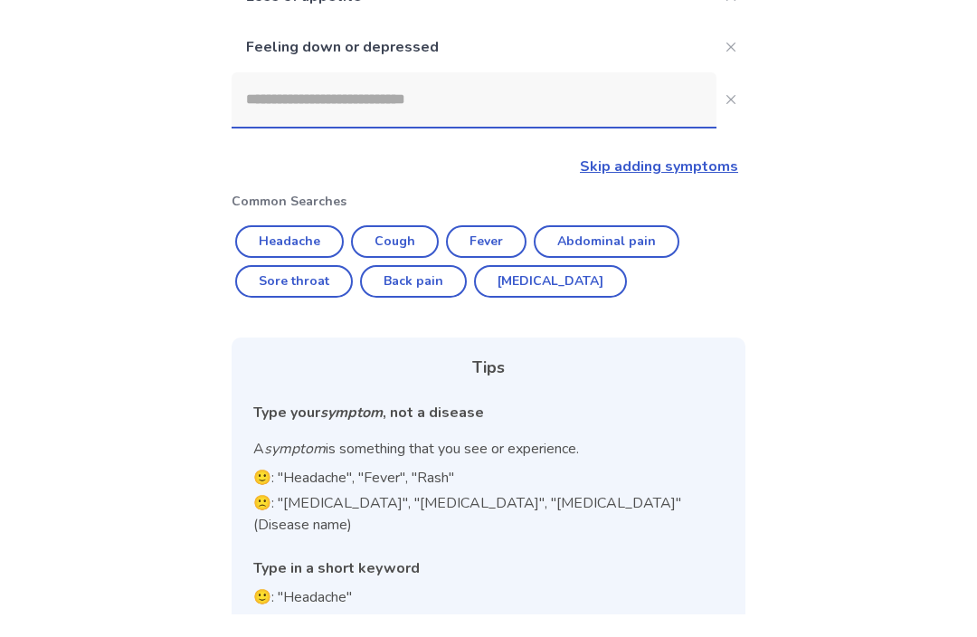
scroll to position [371, 0]
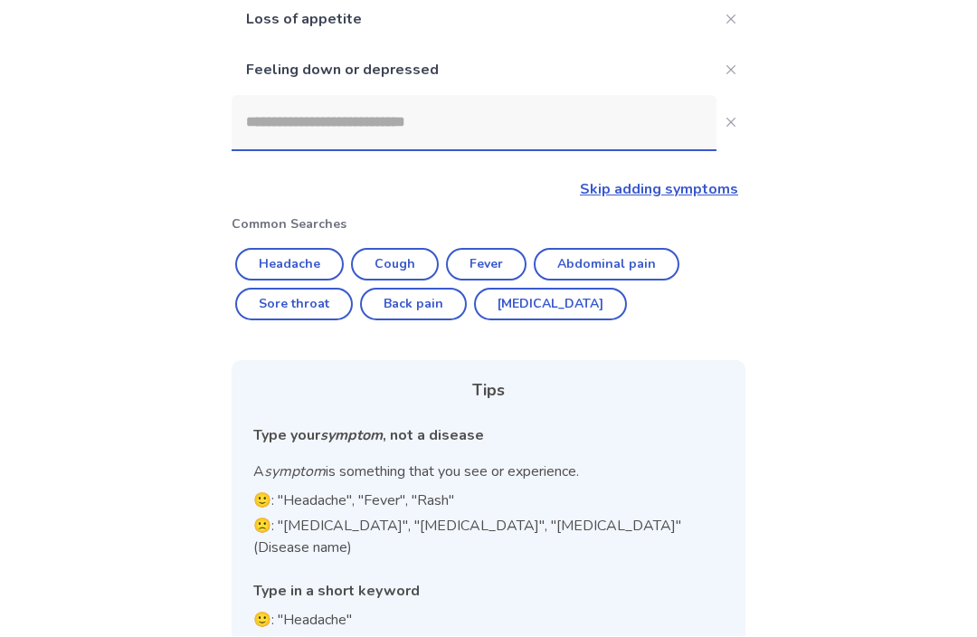
click at [706, 197] on link "Skip adding symptoms" at bounding box center [659, 190] width 158 height 20
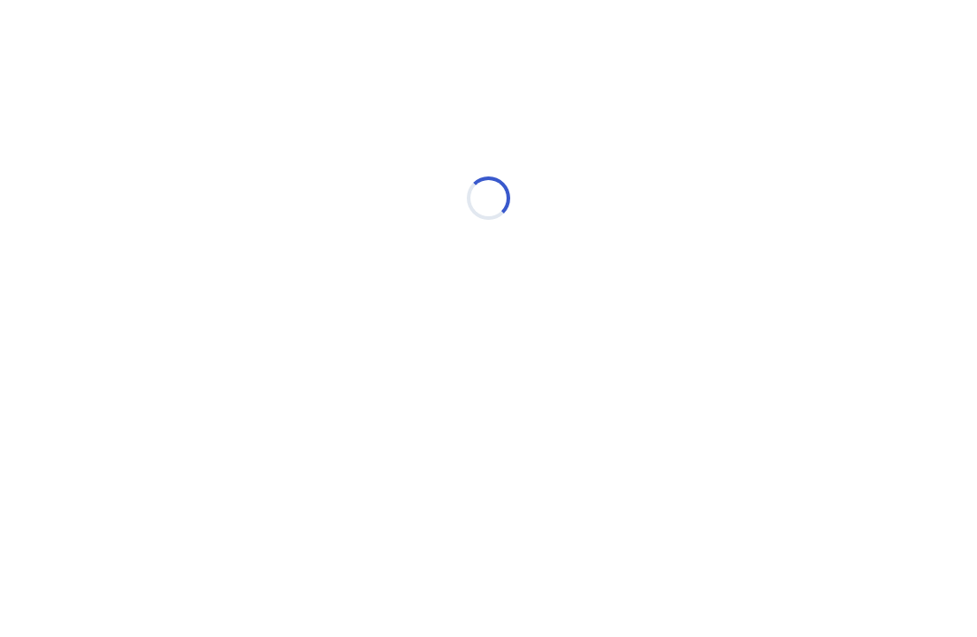
scroll to position [1, 0]
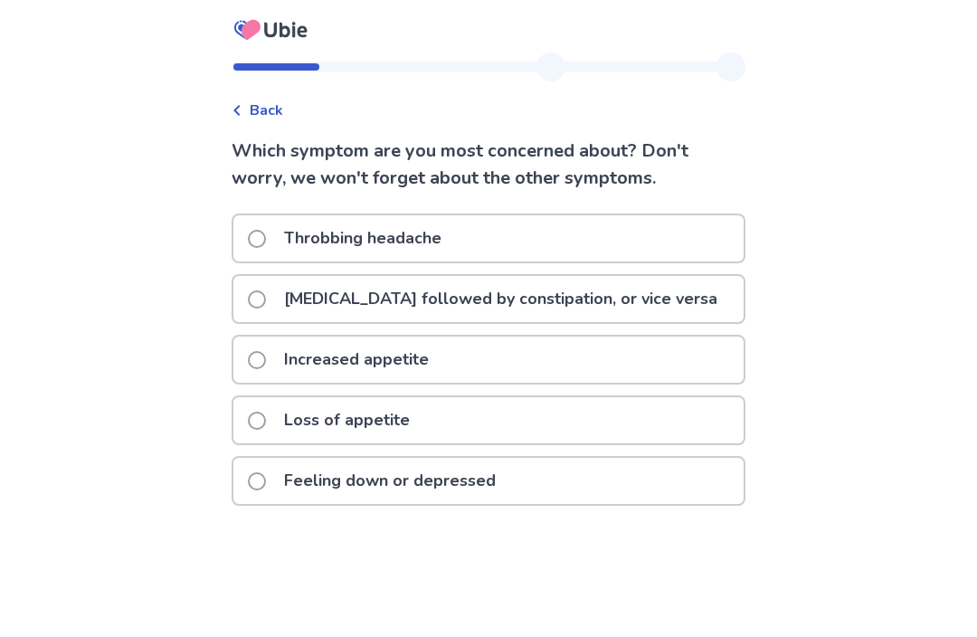
click at [695, 474] on div "Feeling down or depressed" at bounding box center [488, 481] width 510 height 46
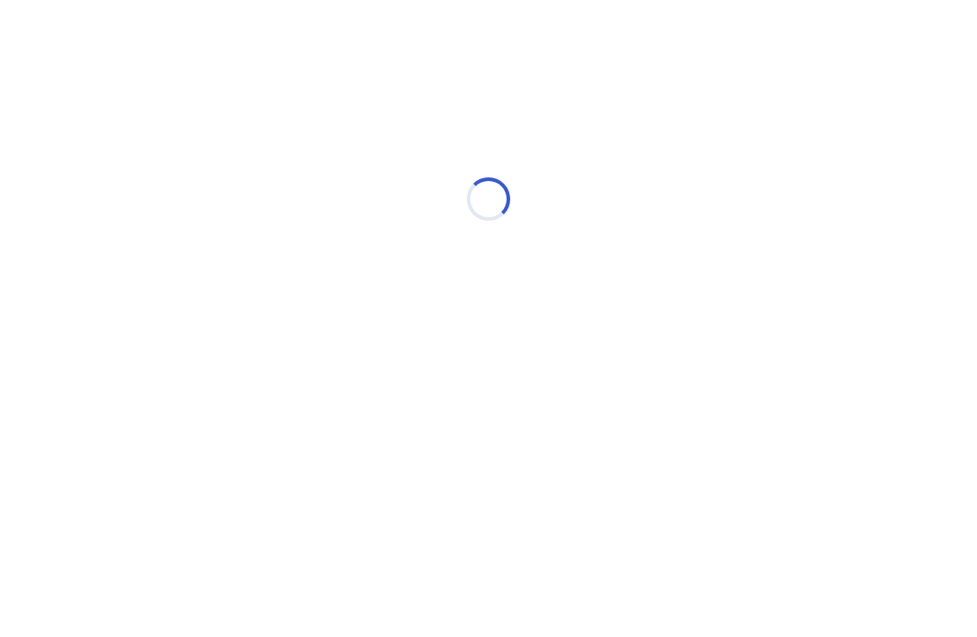
scroll to position [0, 0]
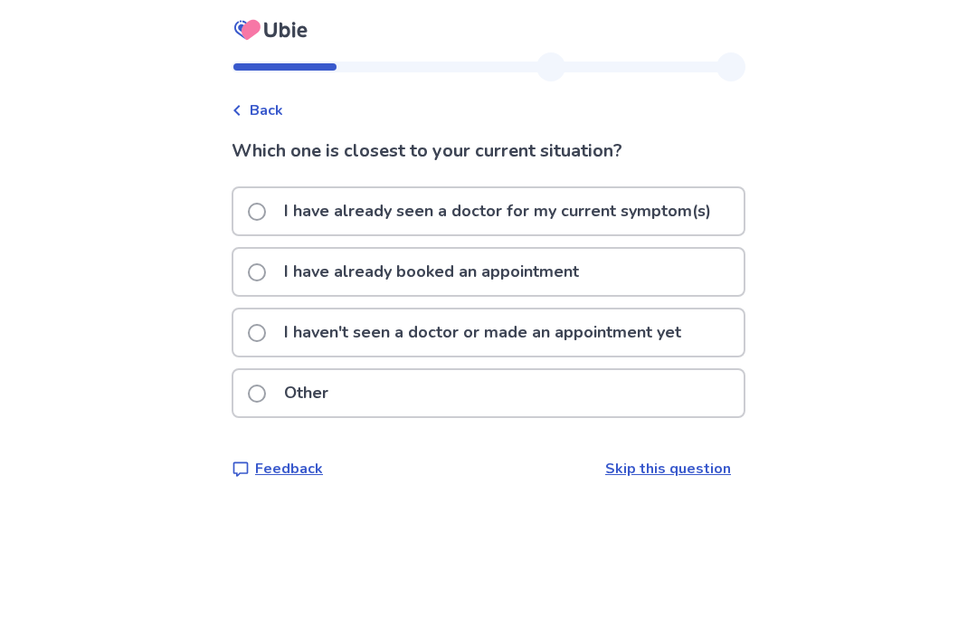
click at [692, 339] on p "I haven't seen a doctor or made an appointment yet" at bounding box center [482, 332] width 419 height 46
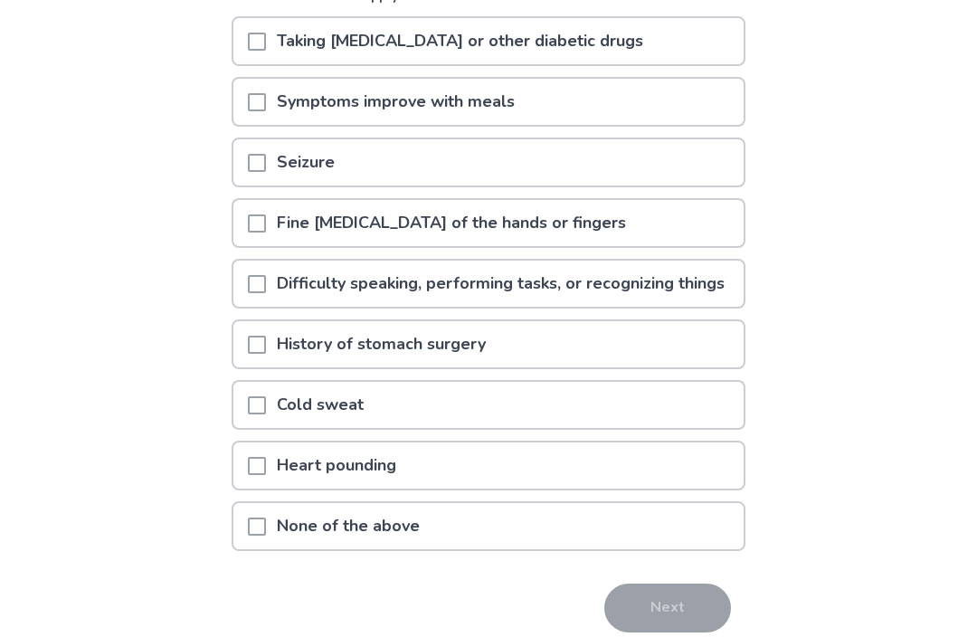
scroll to position [228, 0]
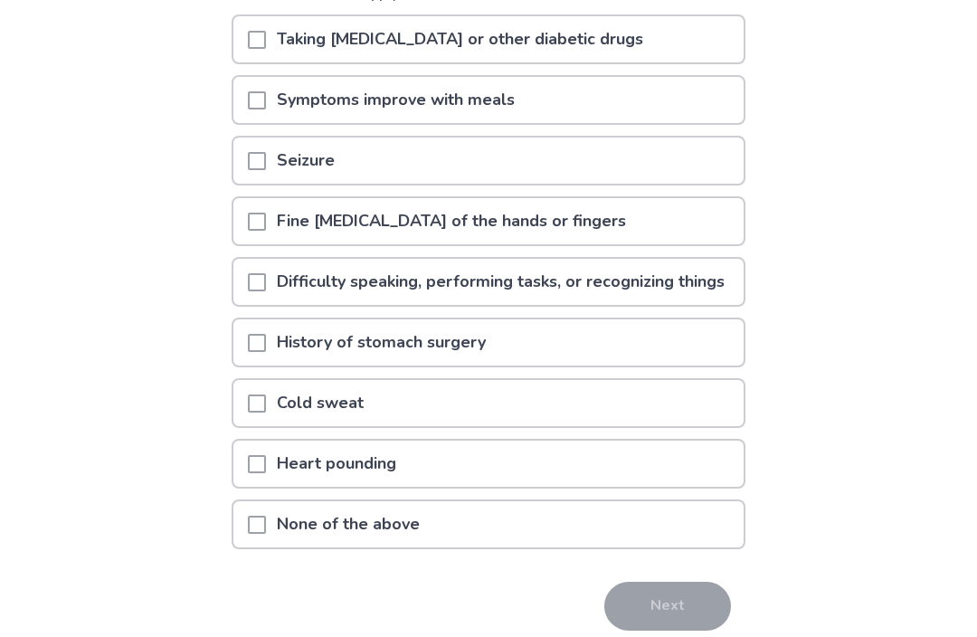
click at [710, 548] on div "None of the above" at bounding box center [488, 525] width 510 height 46
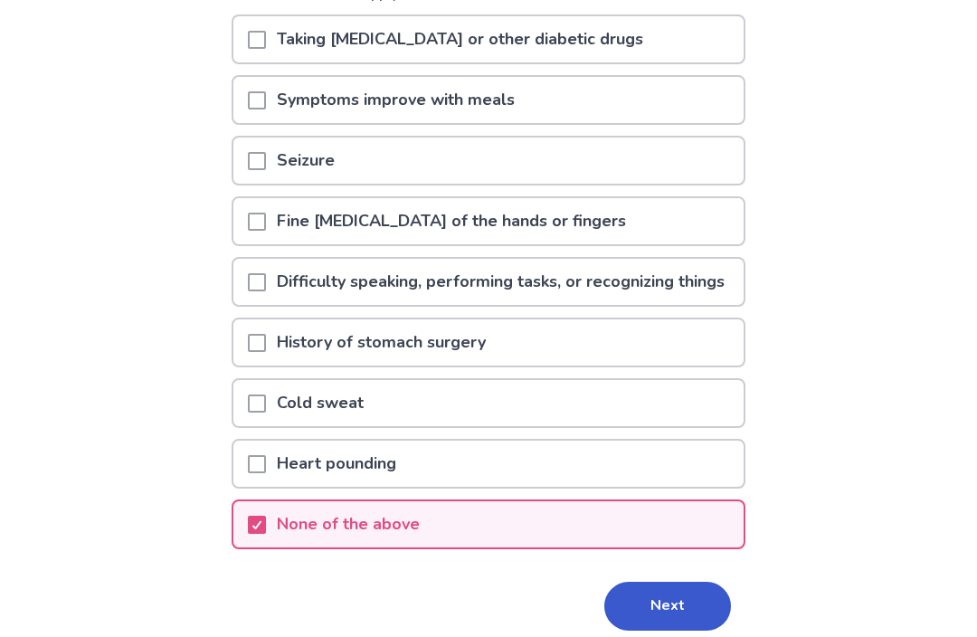
scroll to position [229, 0]
click at [696, 473] on div "Heart pounding" at bounding box center [488, 463] width 510 height 46
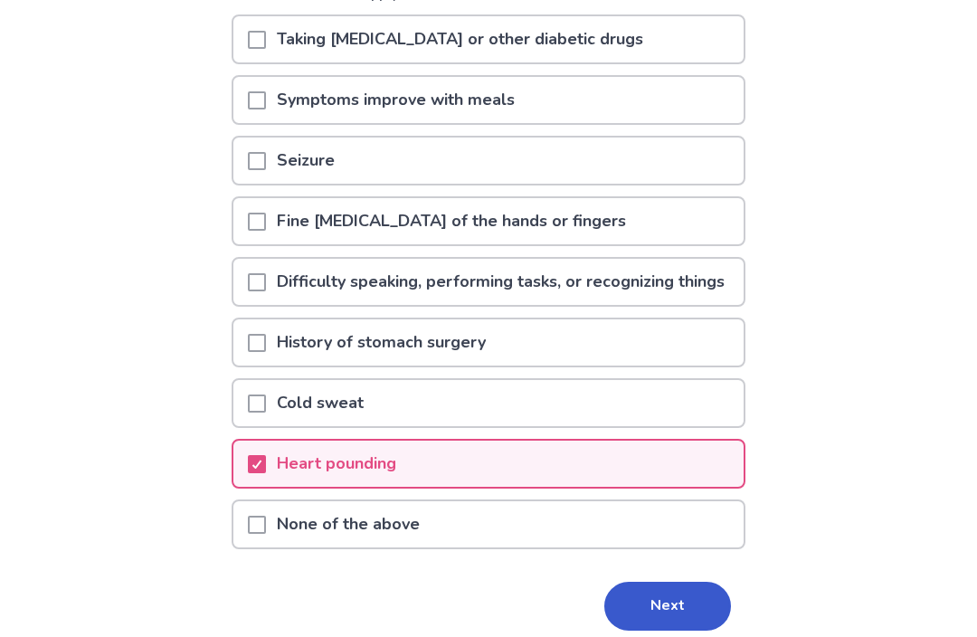
click at [693, 621] on button "Next" at bounding box center [667, 606] width 127 height 49
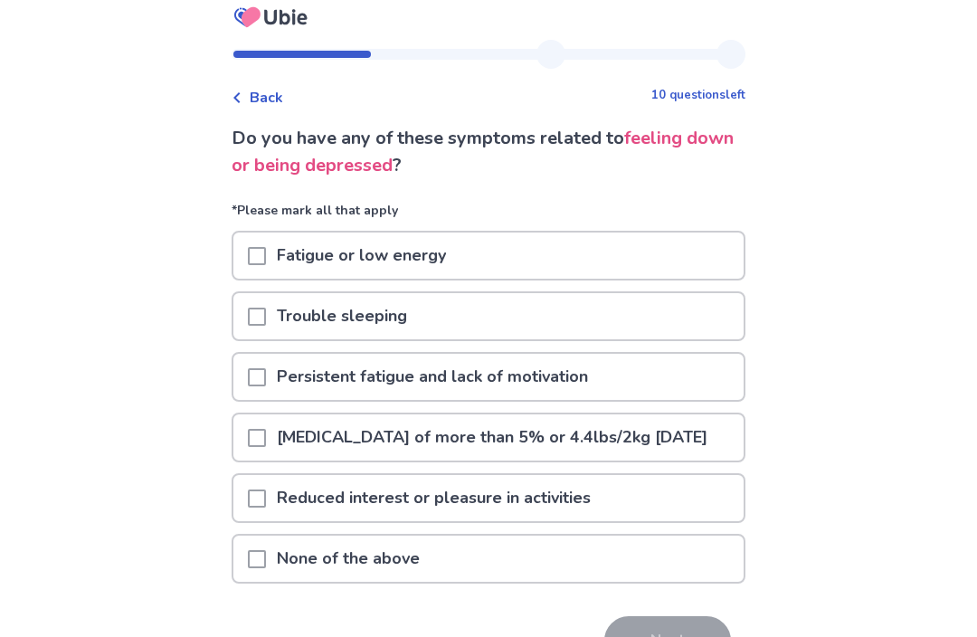
scroll to position [16, 0]
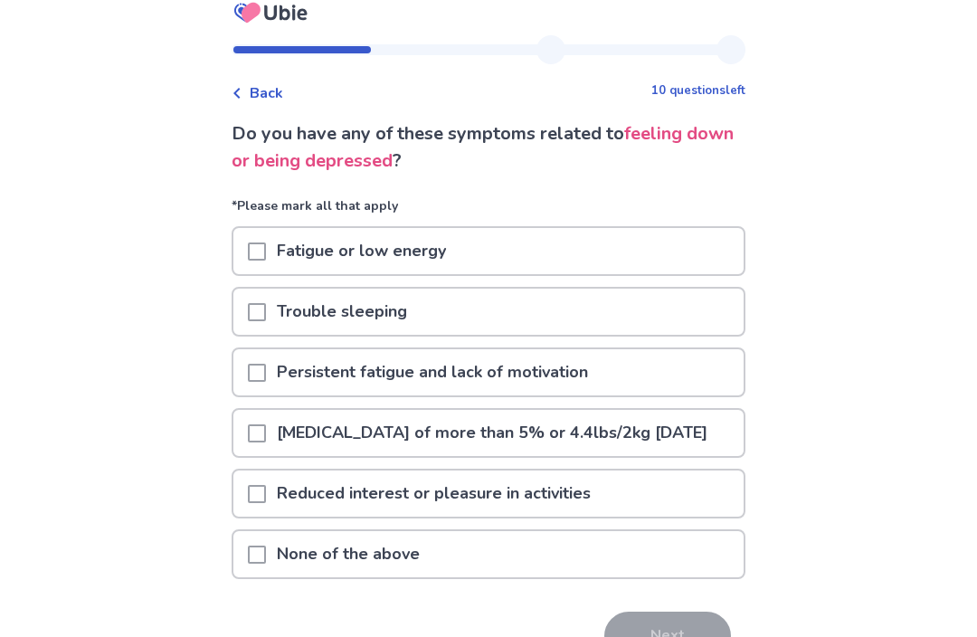
click at [266, 255] on span at bounding box center [257, 252] width 18 height 18
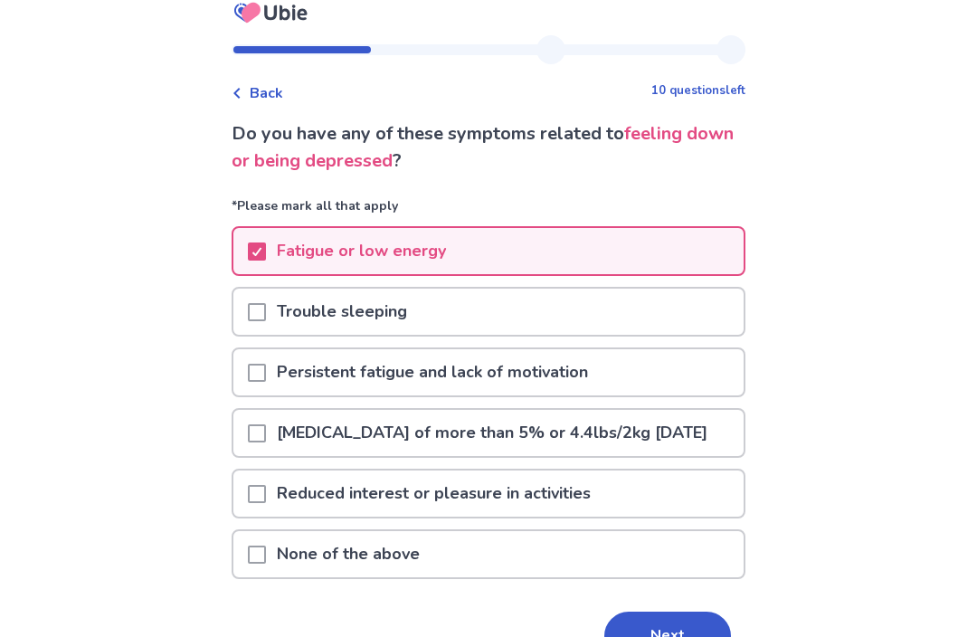
click at [266, 307] on span at bounding box center [257, 312] width 18 height 18
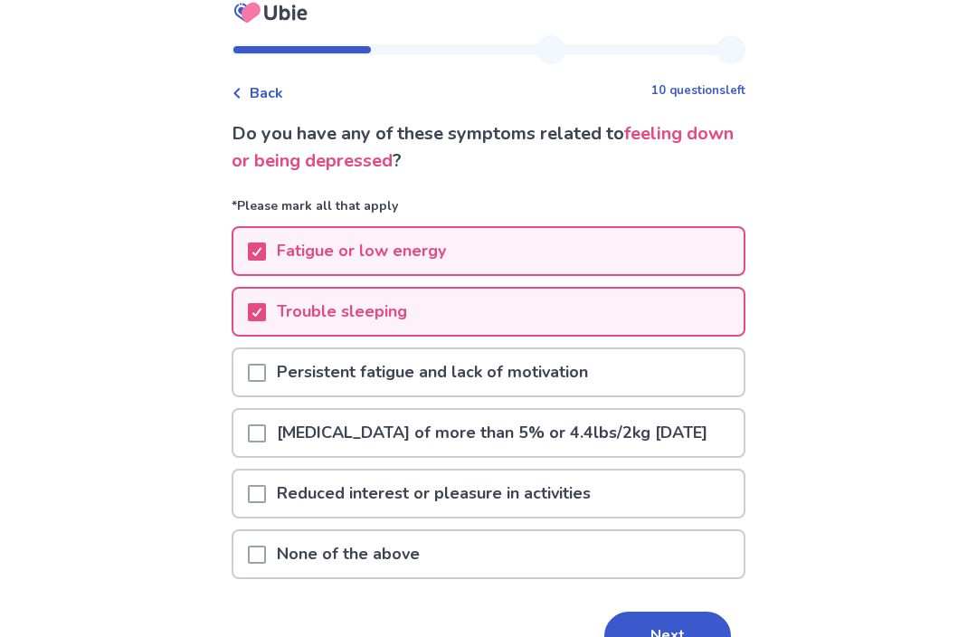
click at [266, 365] on span at bounding box center [257, 373] width 18 height 18
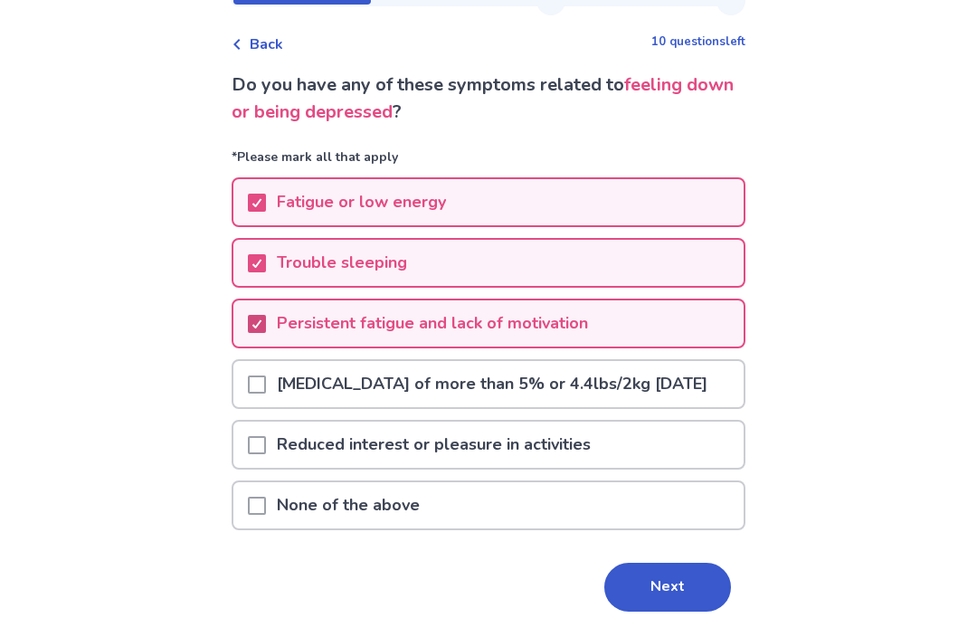
scroll to position [68, 0]
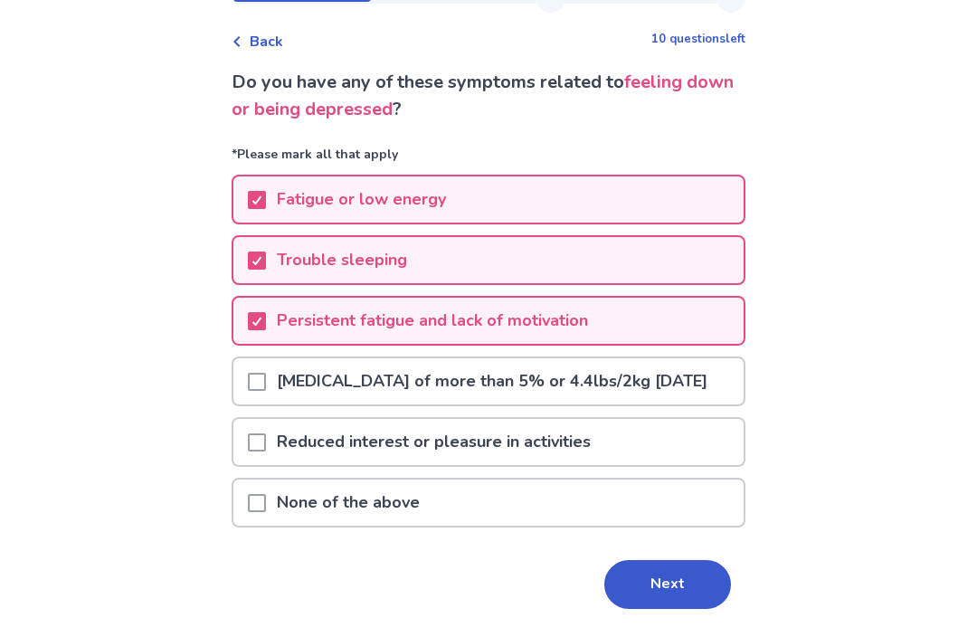
click at [263, 445] on div at bounding box center [257, 443] width 18 height 46
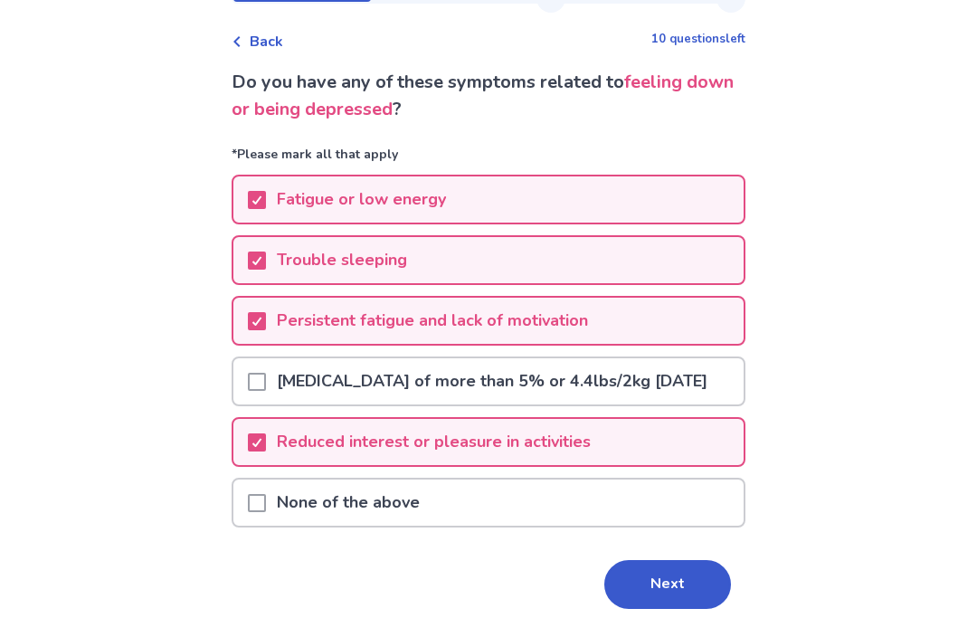
click at [663, 602] on button "Next" at bounding box center [667, 584] width 127 height 49
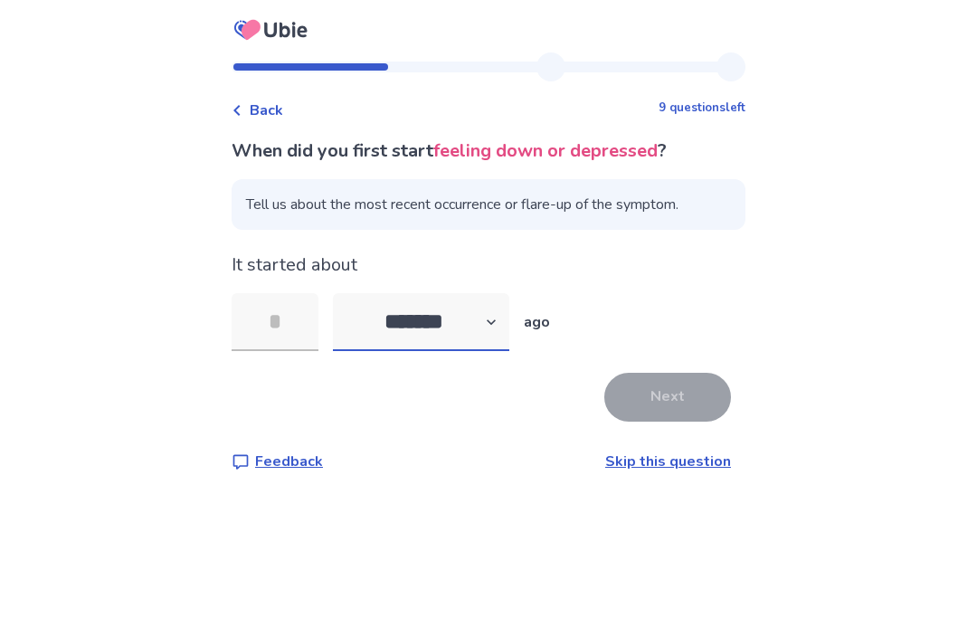
click at [495, 331] on select "******* ****** ******* ******** *******" at bounding box center [421, 322] width 176 height 58
select select "*"
click at [292, 332] on input "tel" at bounding box center [275, 322] width 87 height 58
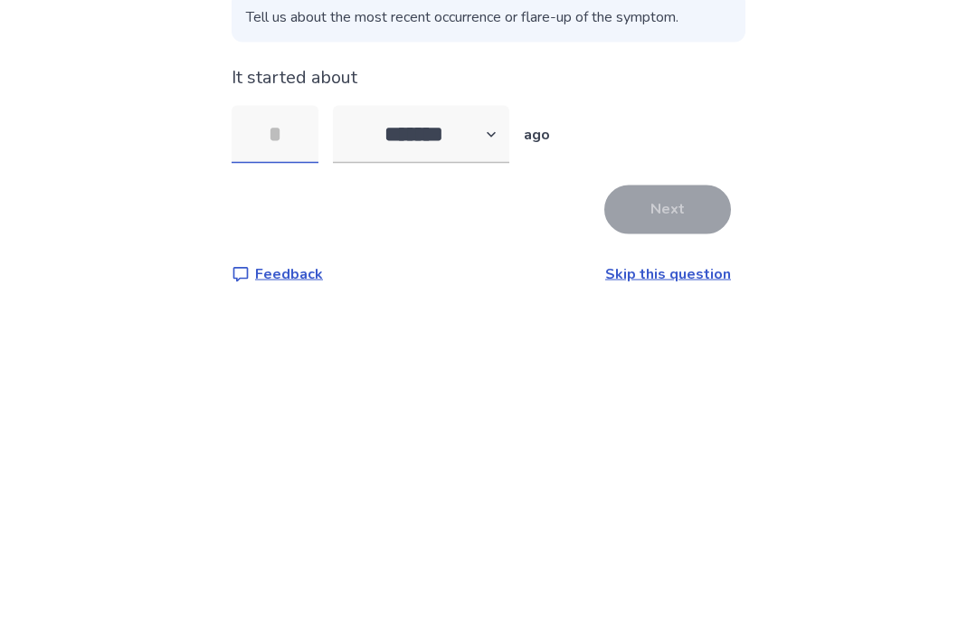
type input "*"
click at [681, 246] on div "When did you first start feeling down or depressed ? Tell us about the most rec…" at bounding box center [489, 304] width 514 height 335
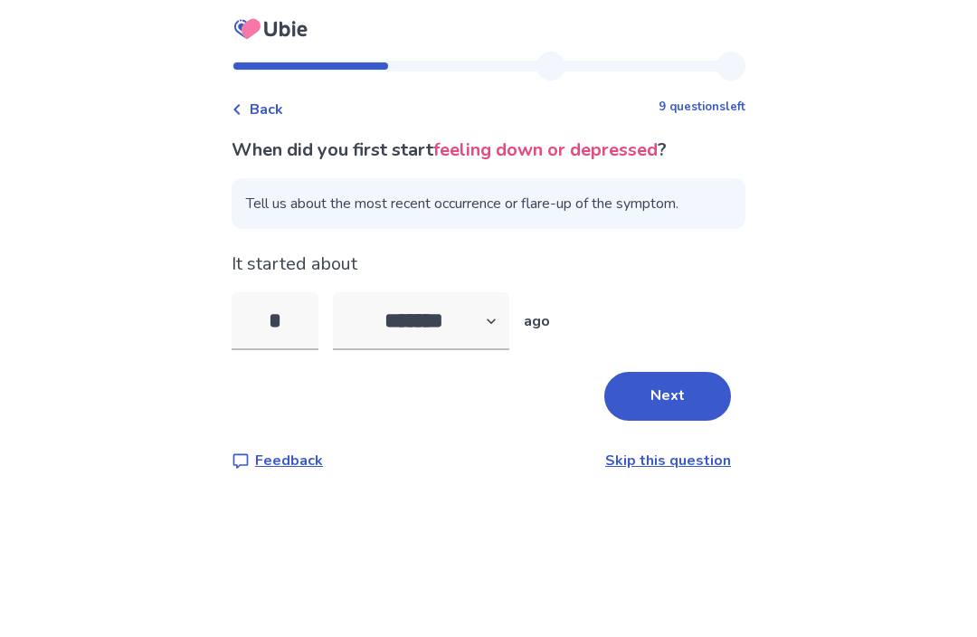
click at [673, 373] on button "Next" at bounding box center [667, 397] width 127 height 49
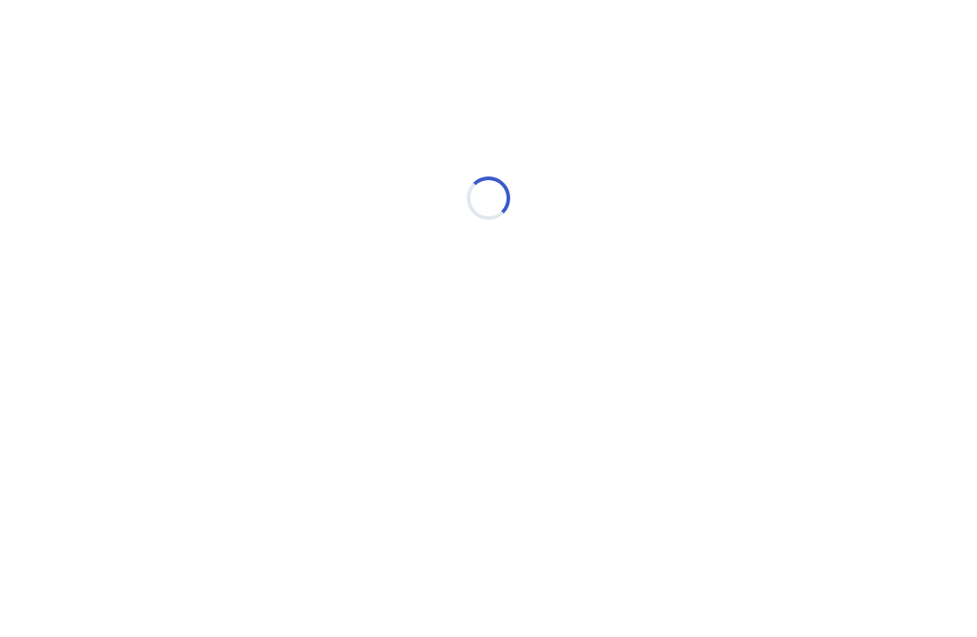
scroll to position [0, 0]
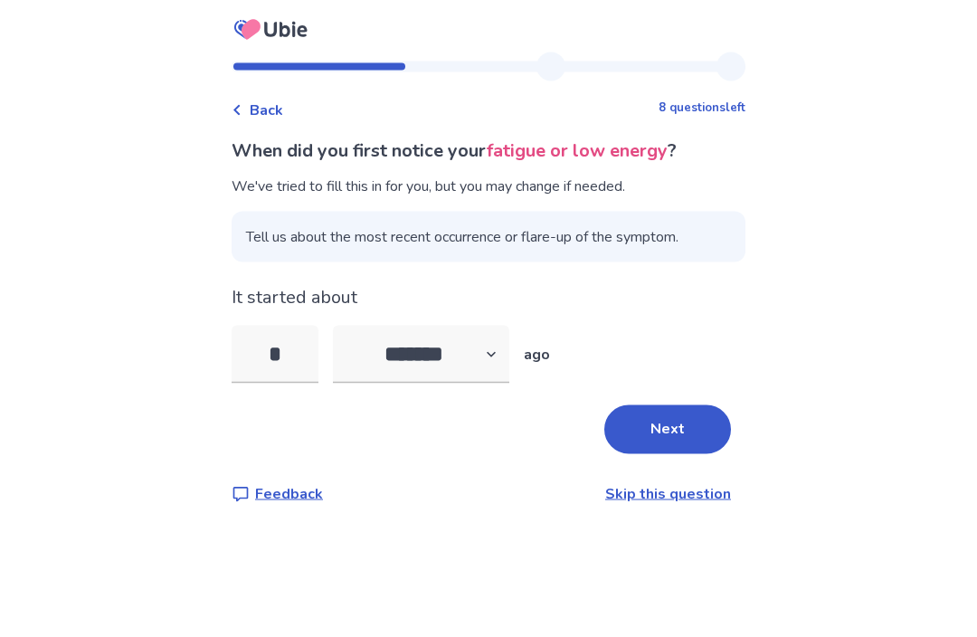
scroll to position [27, 0]
click at [494, 326] on select "******* ****** ******* ******** *******" at bounding box center [421, 355] width 176 height 58
select select "*"
click at [302, 327] on input "*" at bounding box center [275, 355] width 87 height 58
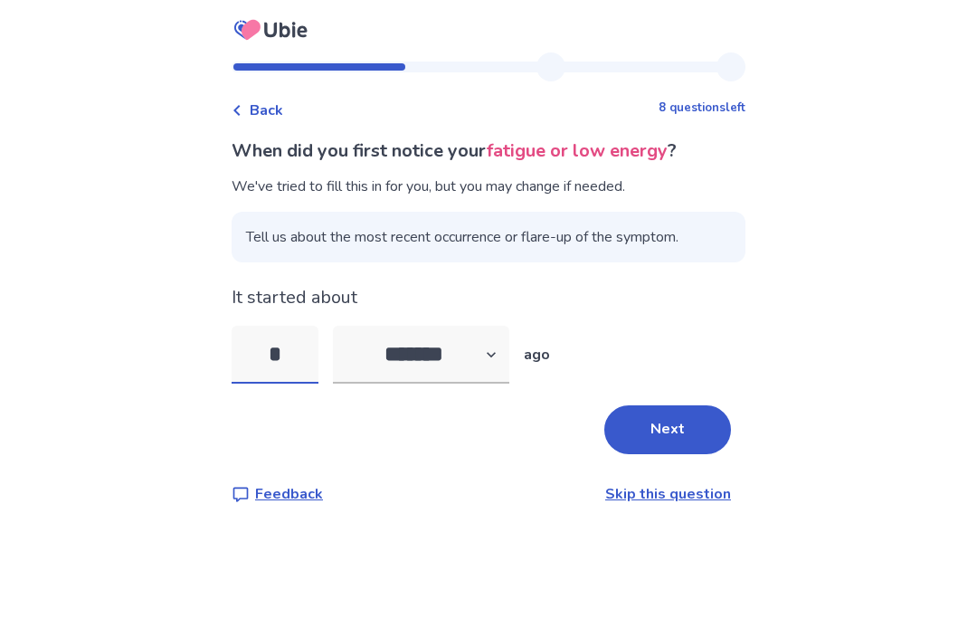
scroll to position [27, 0]
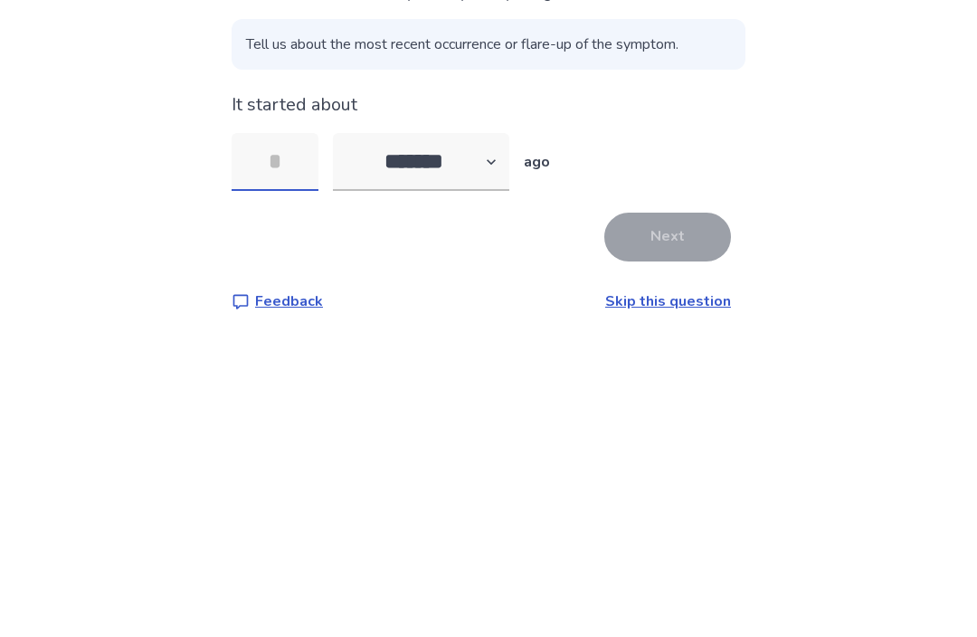
type input "*"
type input "**"
click at [673, 405] on button "Next" at bounding box center [667, 429] width 127 height 49
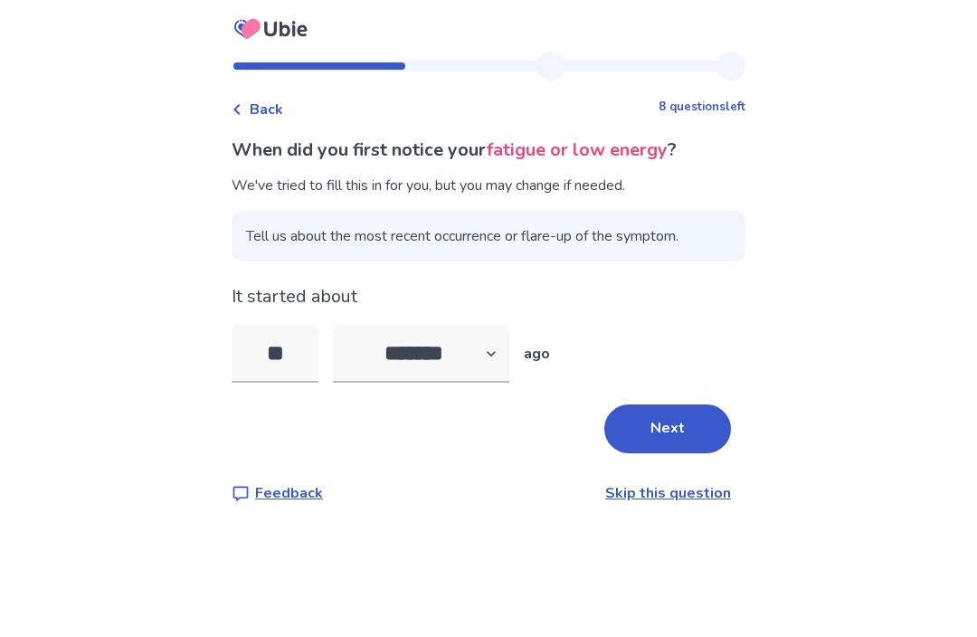
scroll to position [0, 0]
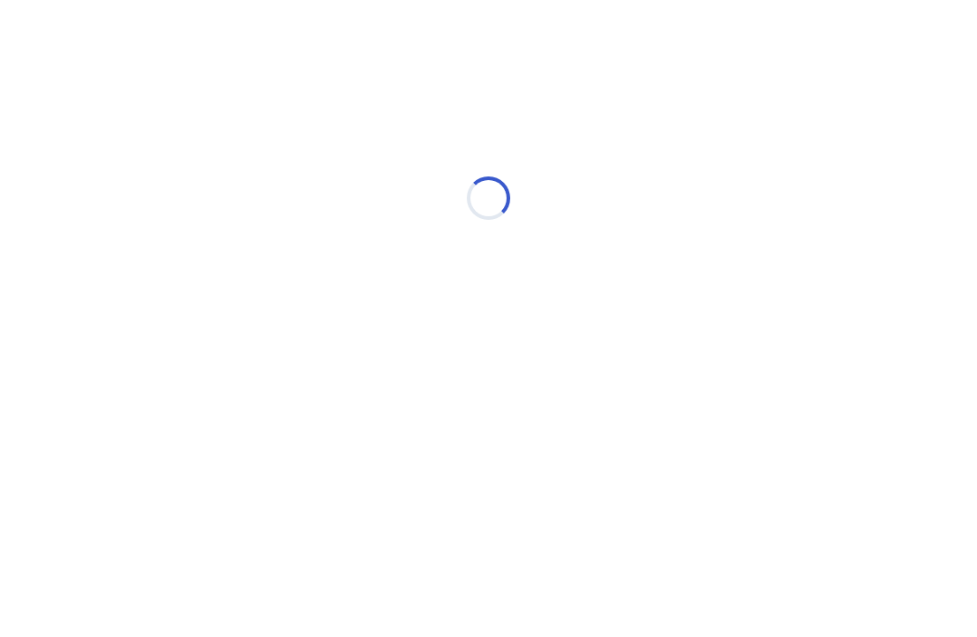
select select "*"
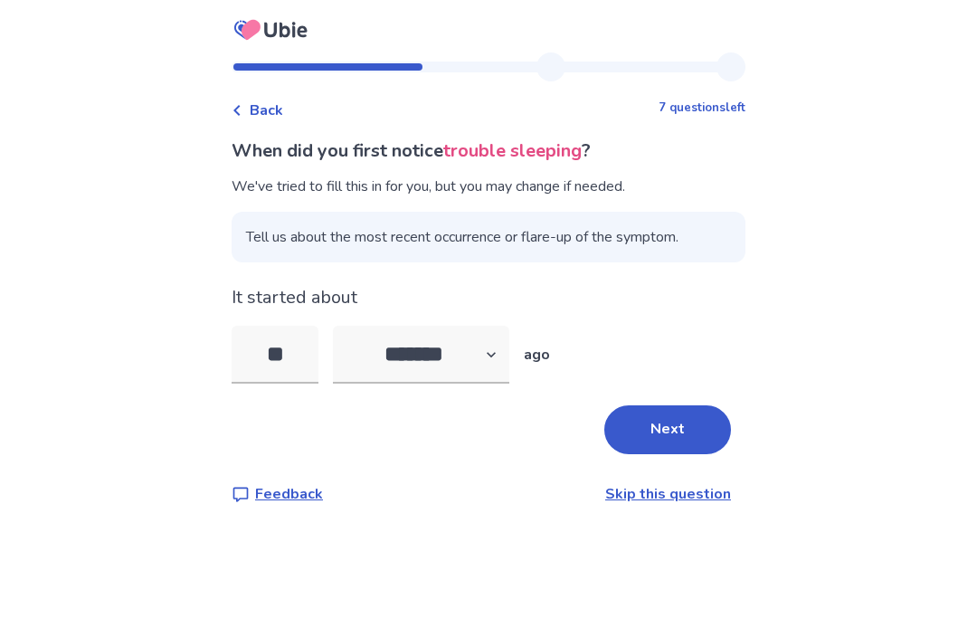
click at [256, 102] on div "Back" at bounding box center [258, 110] width 52 height 22
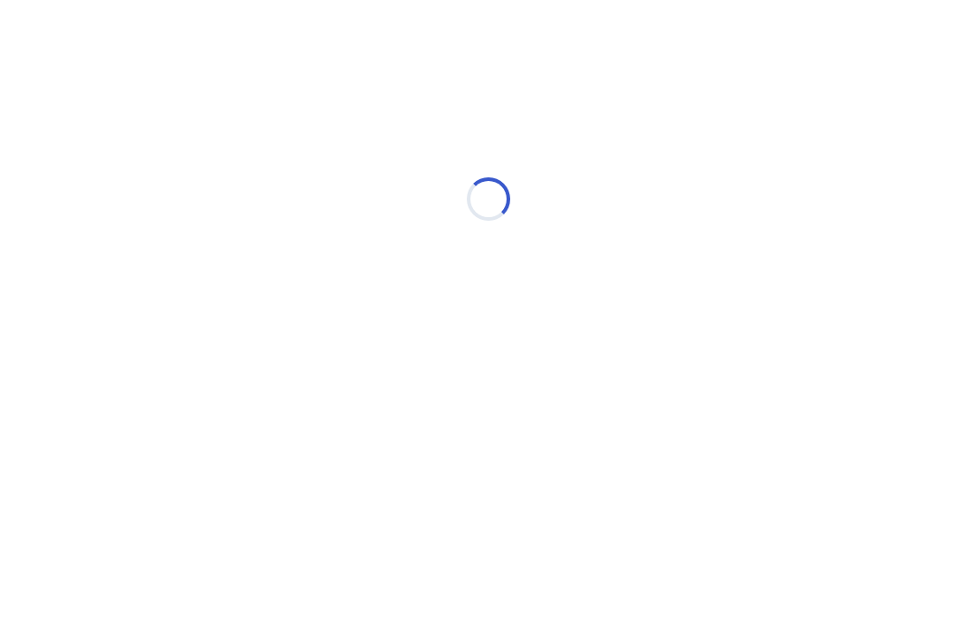
select select "*"
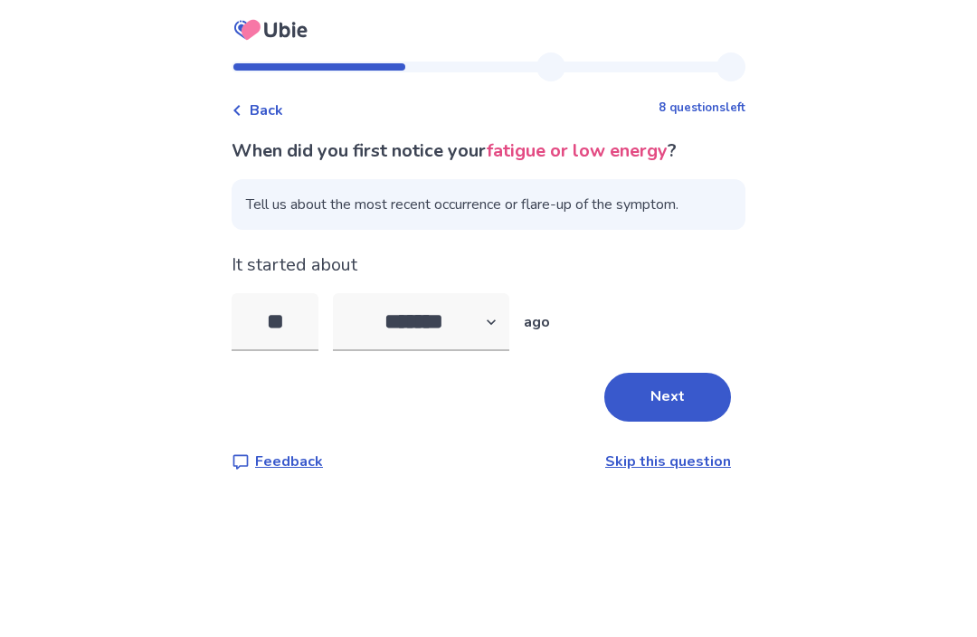
click at [668, 399] on button "Next" at bounding box center [667, 397] width 127 height 49
click at [492, 325] on select "******* ****** ******* ******** *******" at bounding box center [421, 322] width 176 height 58
select select "*"
click at [272, 305] on input "**" at bounding box center [275, 322] width 87 height 58
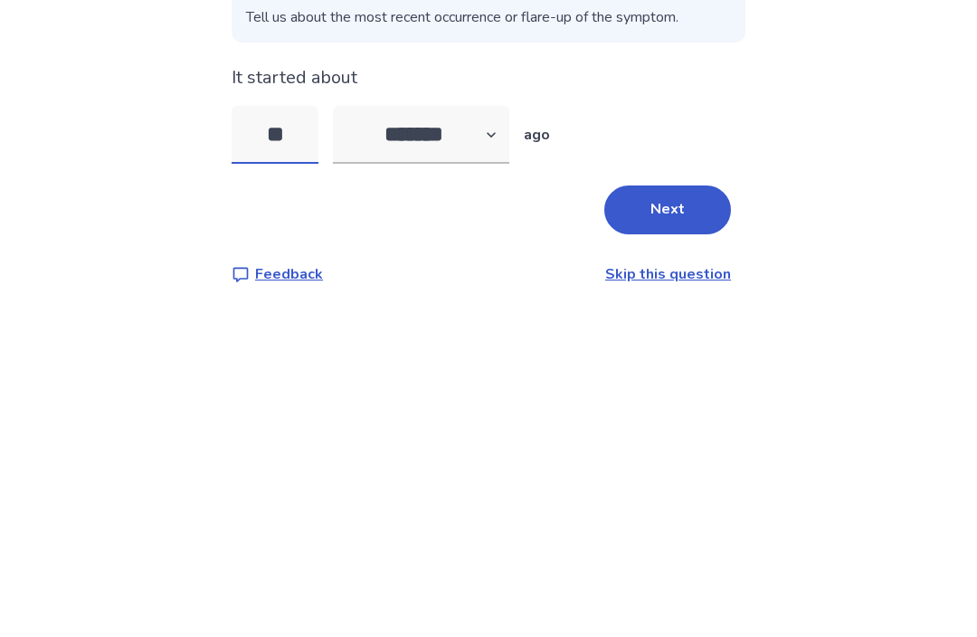
click at [308, 293] on input "**" at bounding box center [275, 322] width 87 height 58
type input "*"
click at [695, 373] on button "Next" at bounding box center [667, 397] width 127 height 49
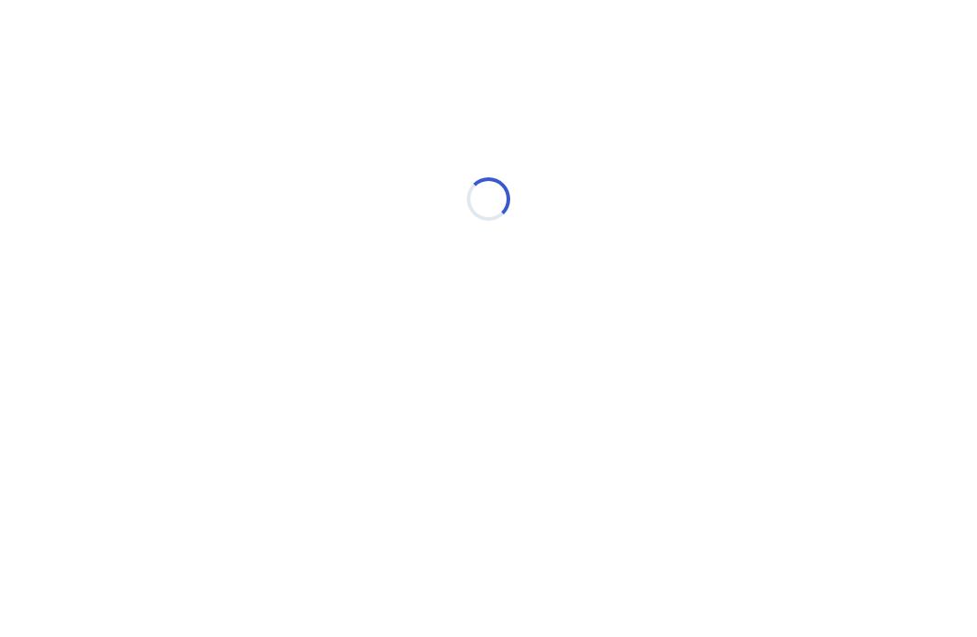
select select "*"
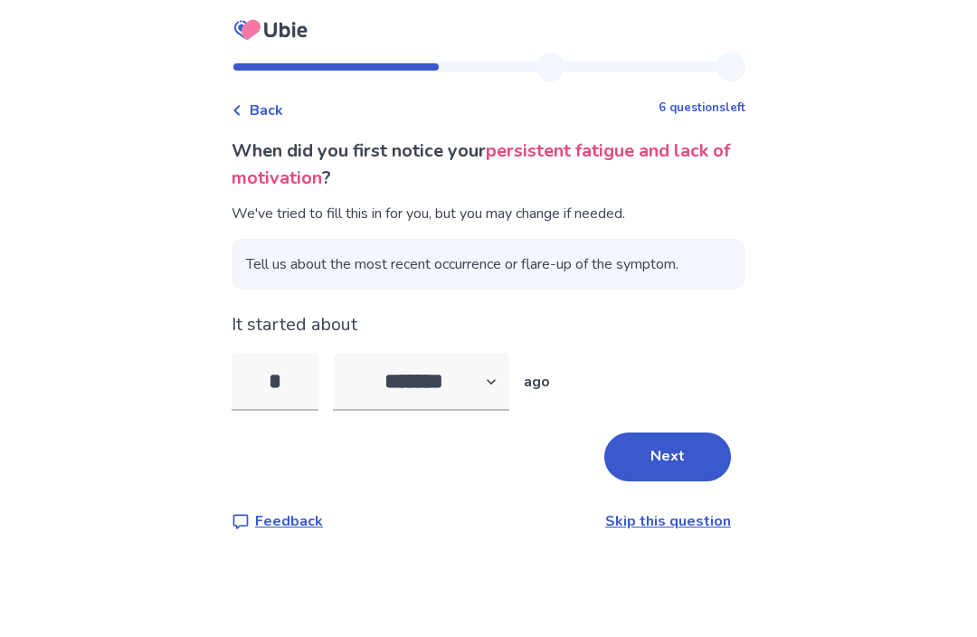
click at [664, 463] on button "Next" at bounding box center [667, 456] width 127 height 49
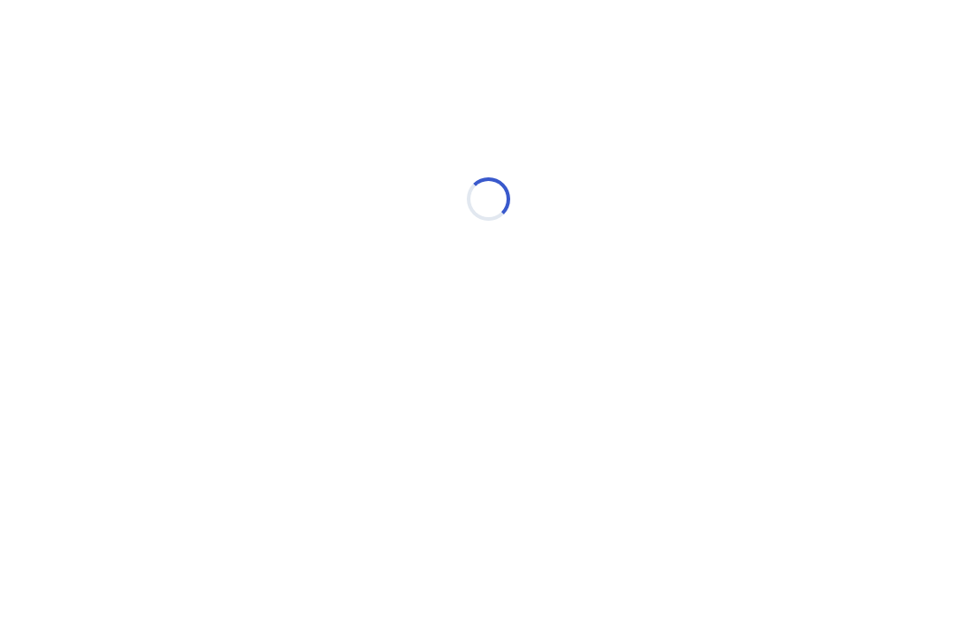
select select "*"
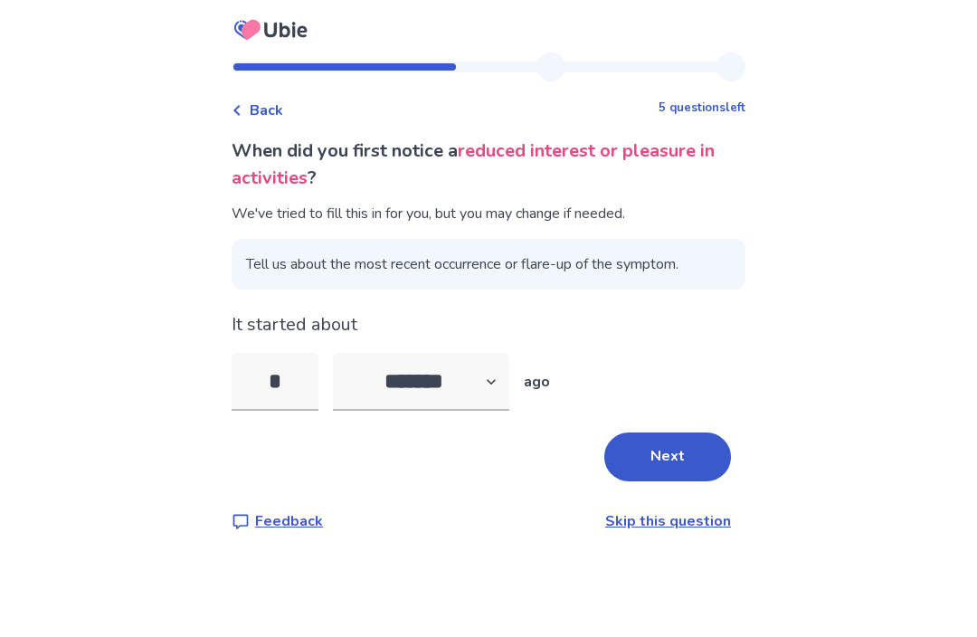
click at [661, 460] on button "Next" at bounding box center [667, 456] width 127 height 49
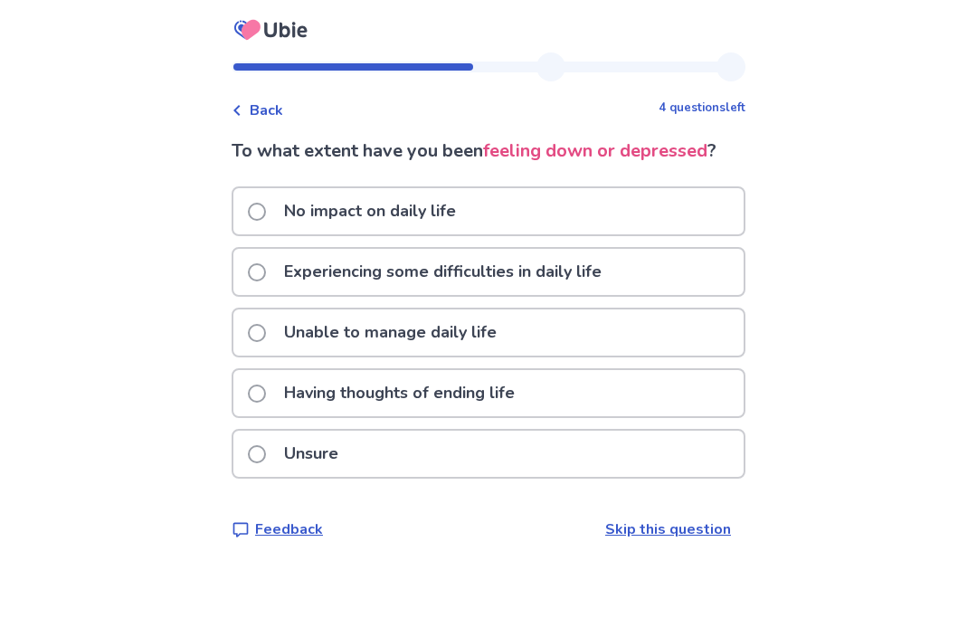
click at [638, 279] on div "Experiencing some difficulties in daily life" at bounding box center [488, 272] width 510 height 46
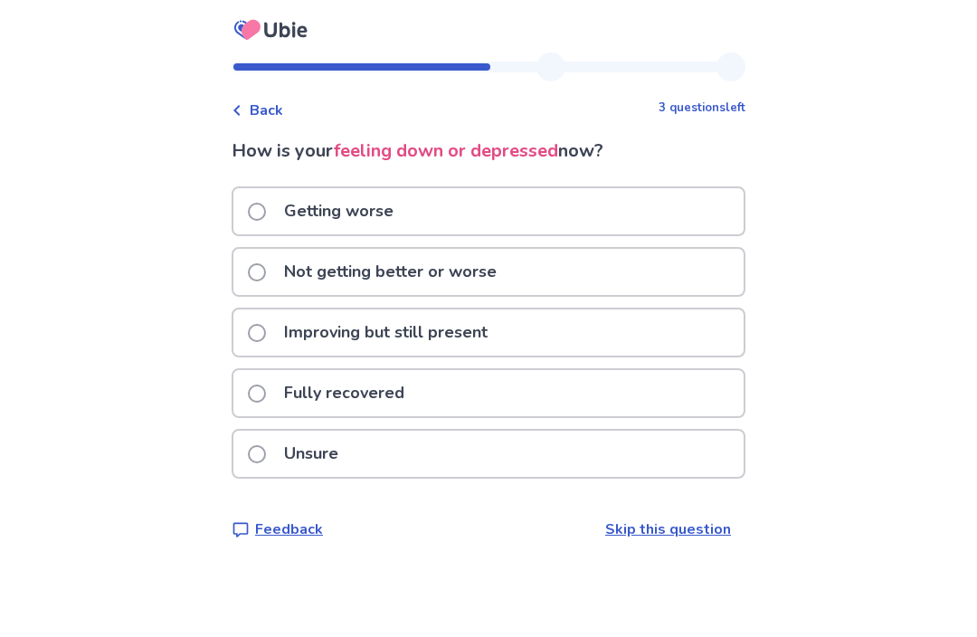
click at [253, 102] on div "Back" at bounding box center [258, 110] width 52 height 22
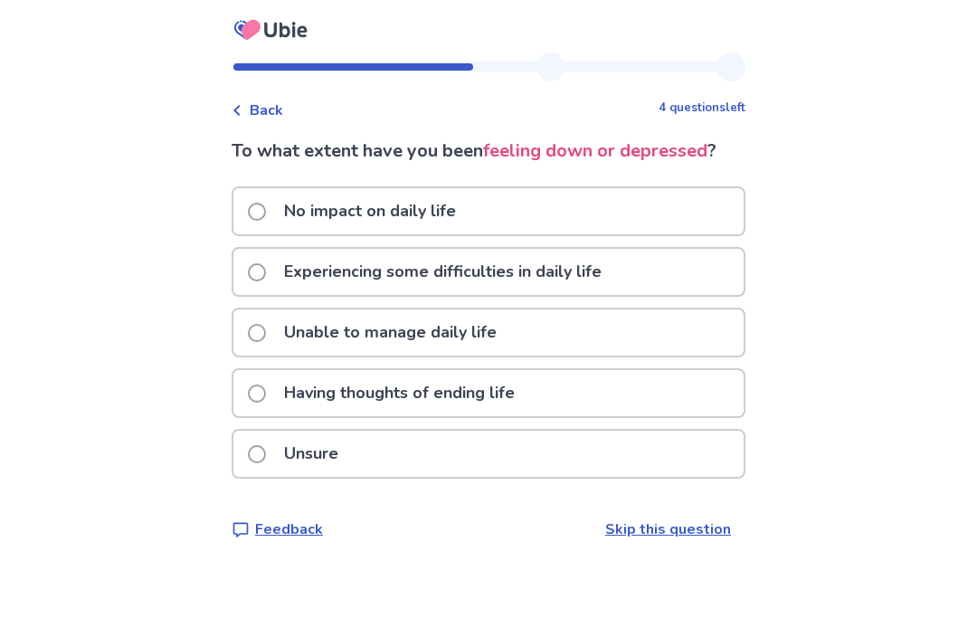
click at [612, 270] on p "Experiencing some difficulties in daily life" at bounding box center [442, 272] width 339 height 46
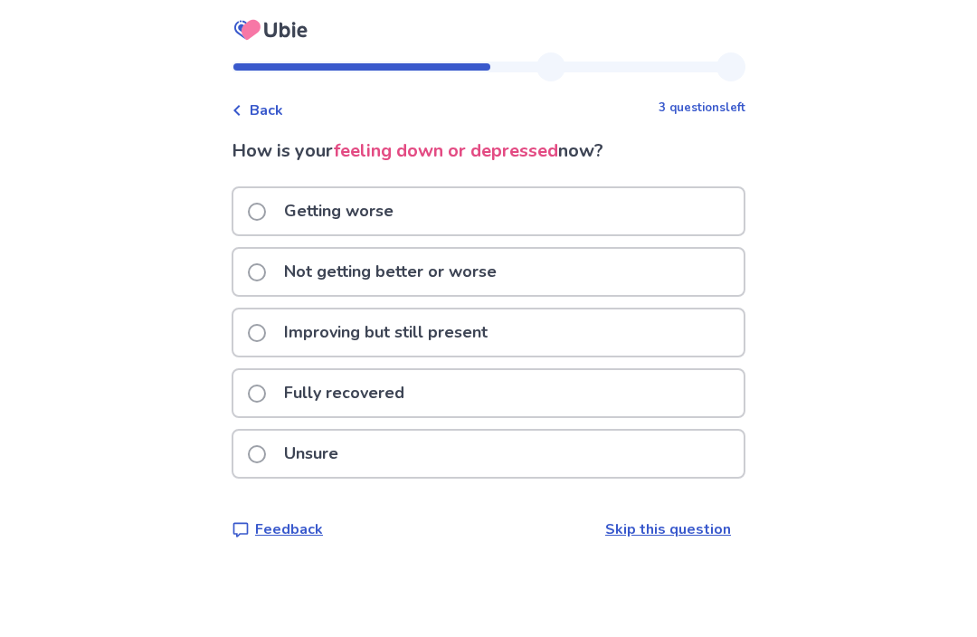
click at [612, 279] on div "Not getting better or worse" at bounding box center [488, 272] width 510 height 46
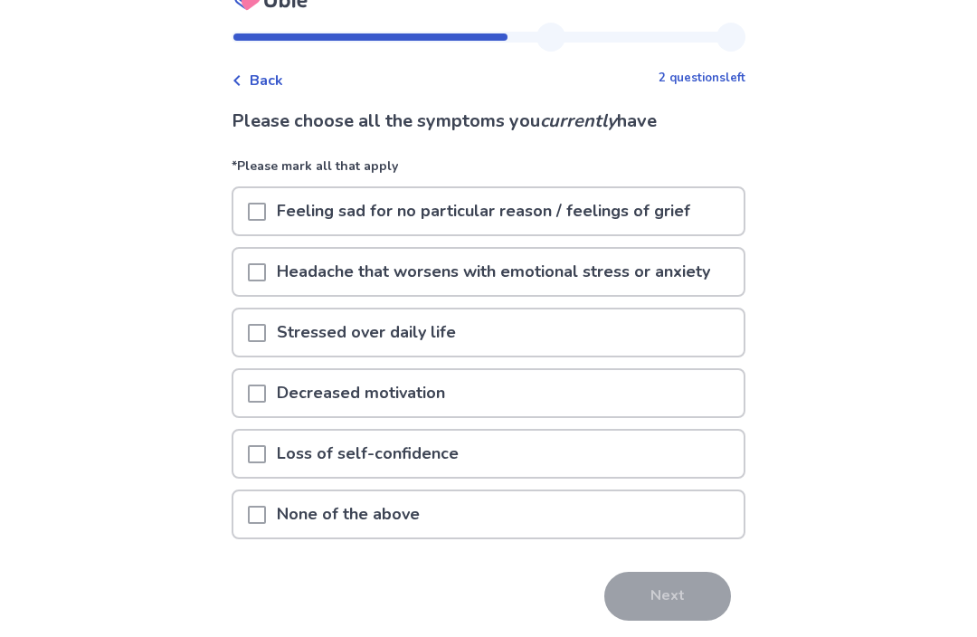
scroll to position [33, 0]
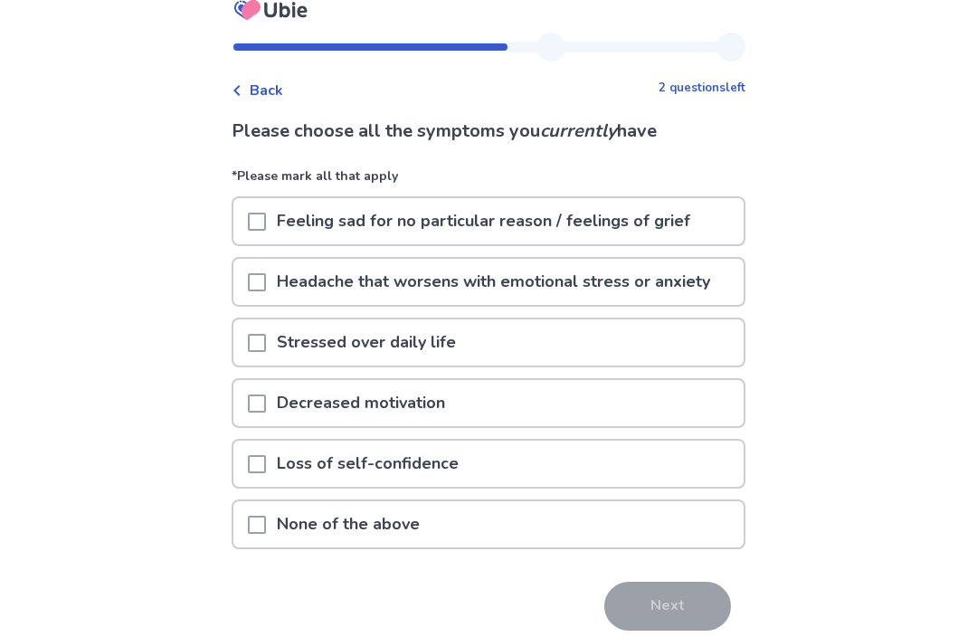
click at [266, 213] on span at bounding box center [257, 222] width 18 height 18
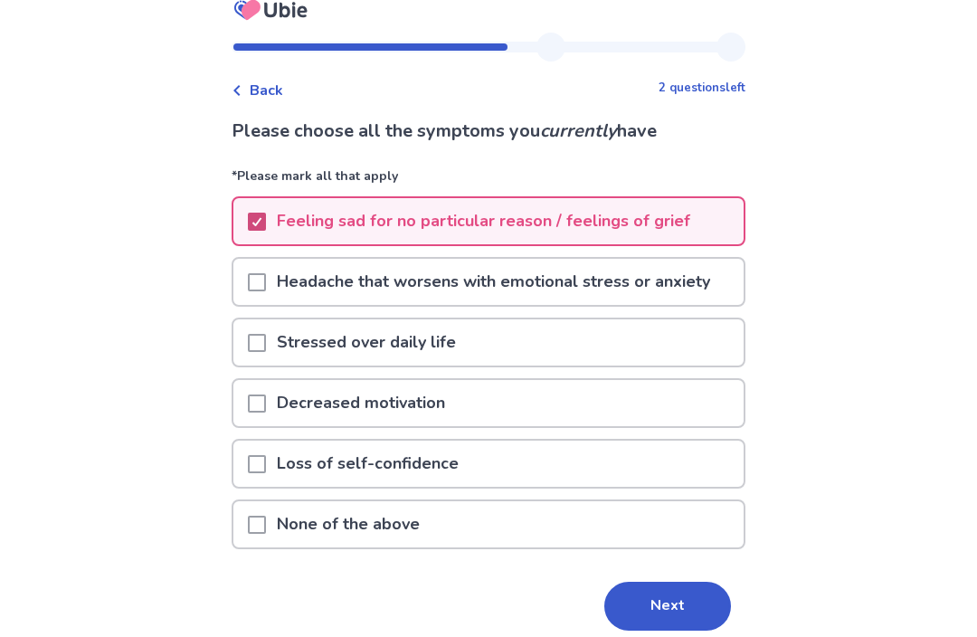
scroll to position [20, 0]
click at [266, 279] on span at bounding box center [257, 282] width 18 height 18
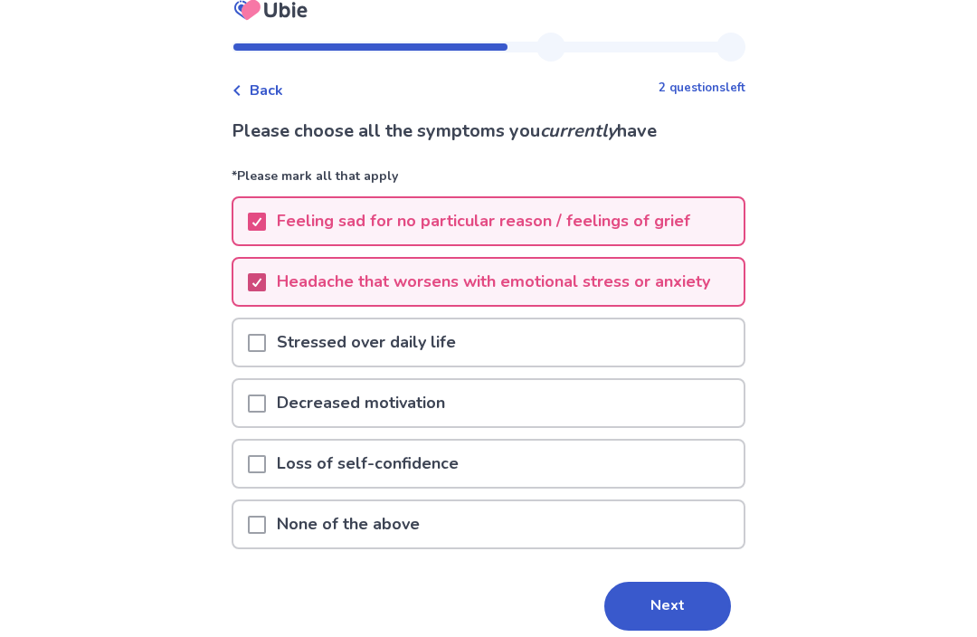
click at [266, 334] on span at bounding box center [257, 343] width 18 height 18
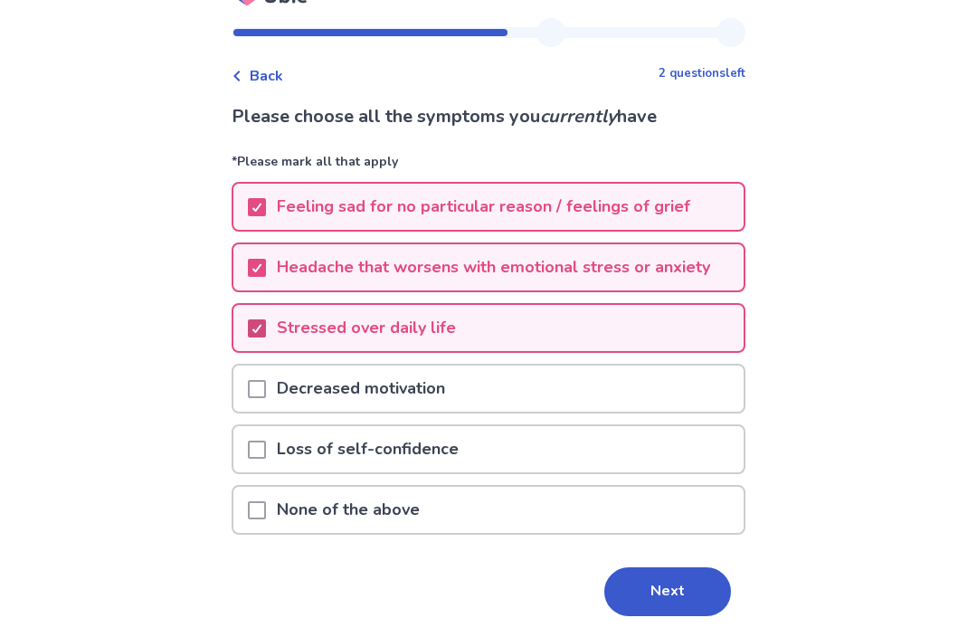
click at [266, 390] on span at bounding box center [257, 390] width 18 height 18
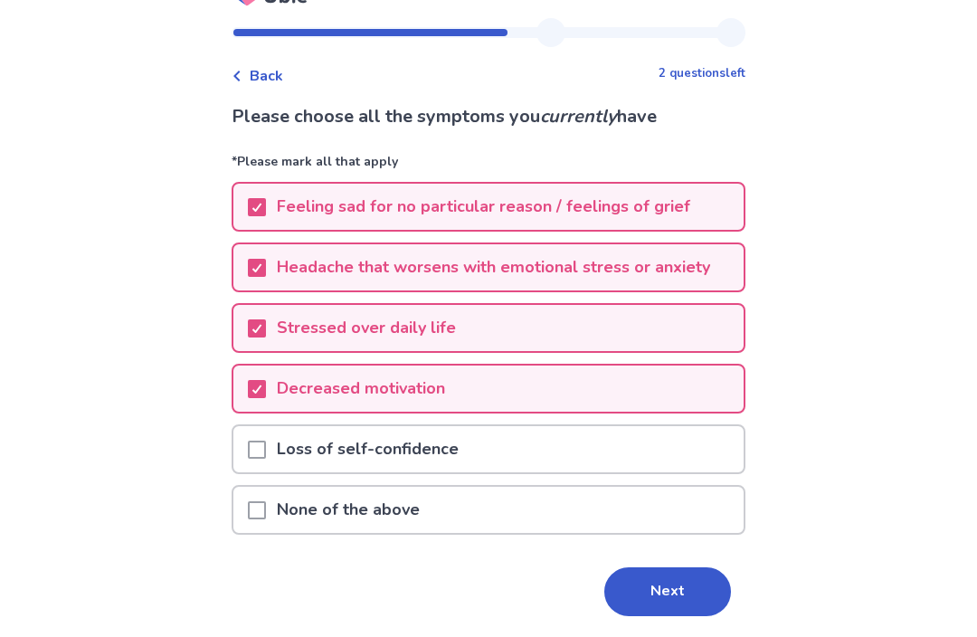
click at [266, 442] on span at bounding box center [257, 450] width 18 height 18
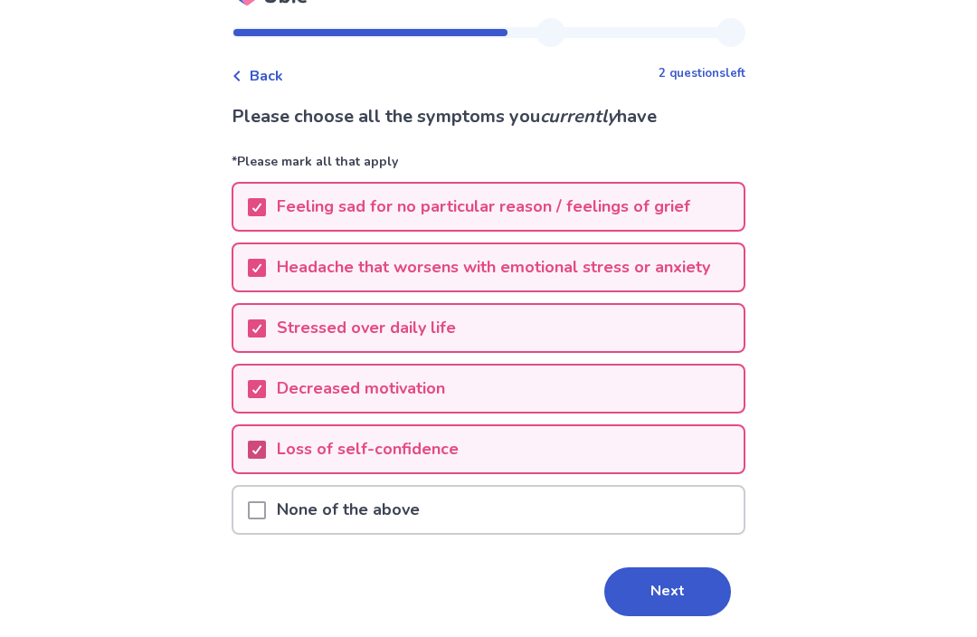
click at [675, 582] on button "Next" at bounding box center [667, 592] width 127 height 49
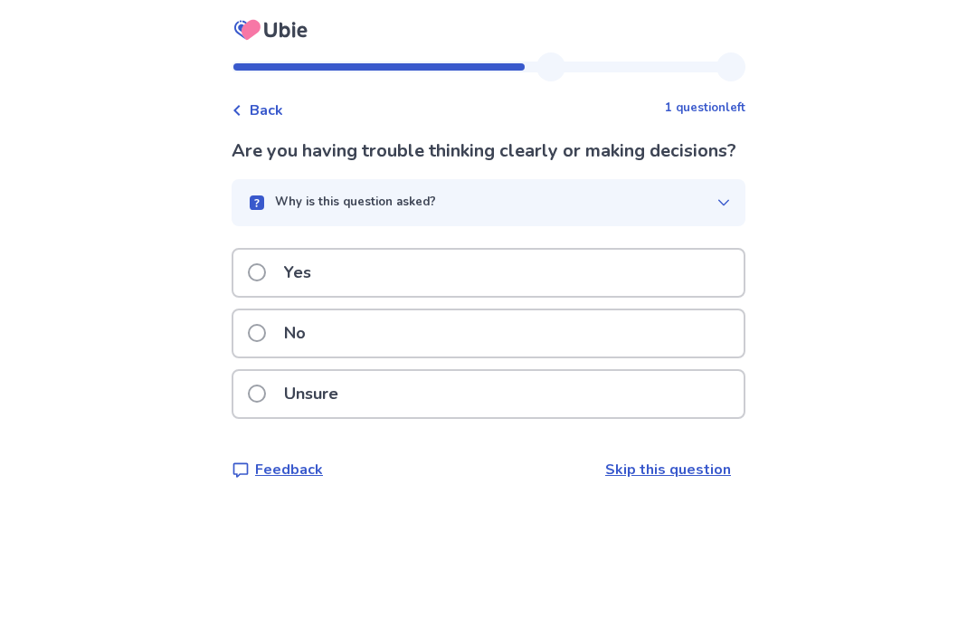
click at [684, 296] on div "Yes" at bounding box center [488, 273] width 510 height 46
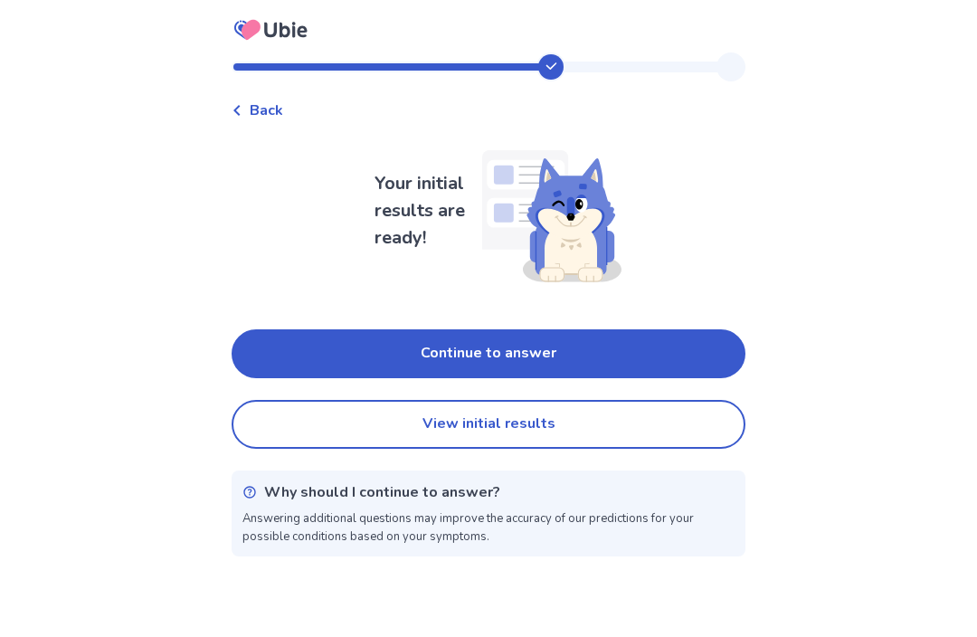
click at [659, 353] on button "Continue to answer" at bounding box center [489, 353] width 514 height 49
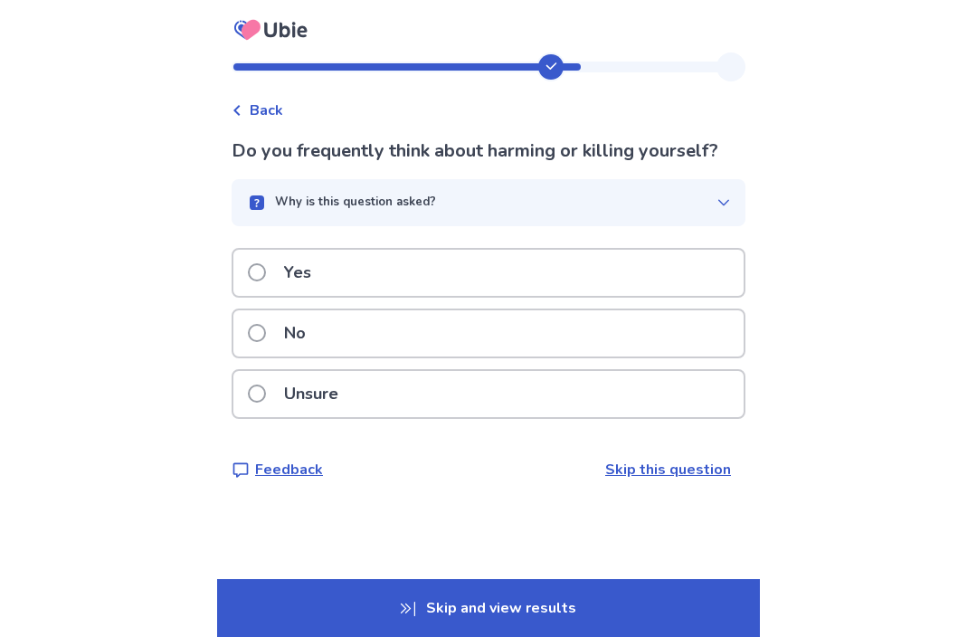
click at [553, 332] on div "No" at bounding box center [488, 333] width 510 height 46
click at [639, 267] on div "Yes" at bounding box center [488, 273] width 510 height 46
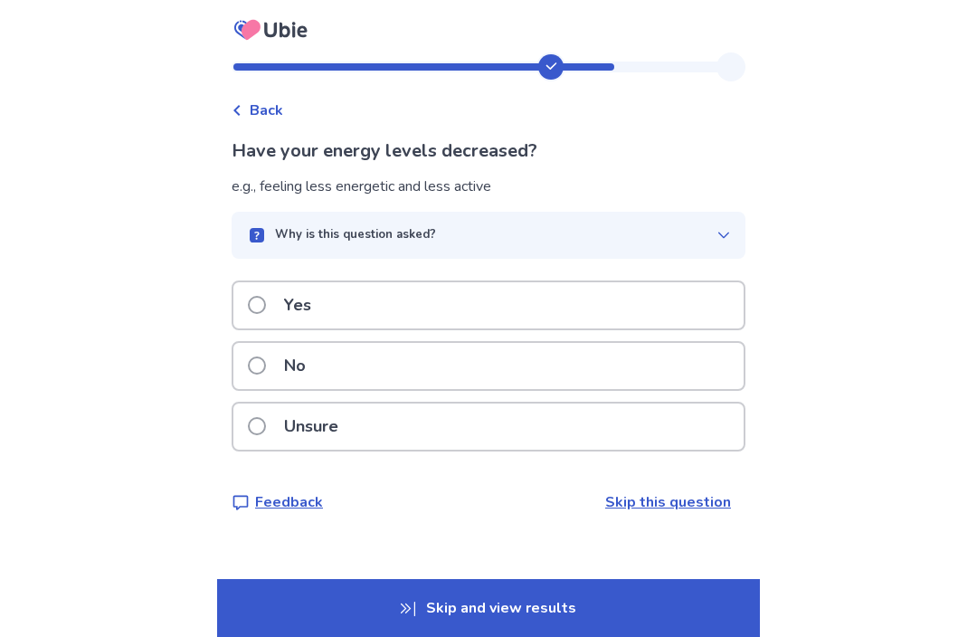
click at [616, 305] on div "Yes" at bounding box center [488, 305] width 510 height 46
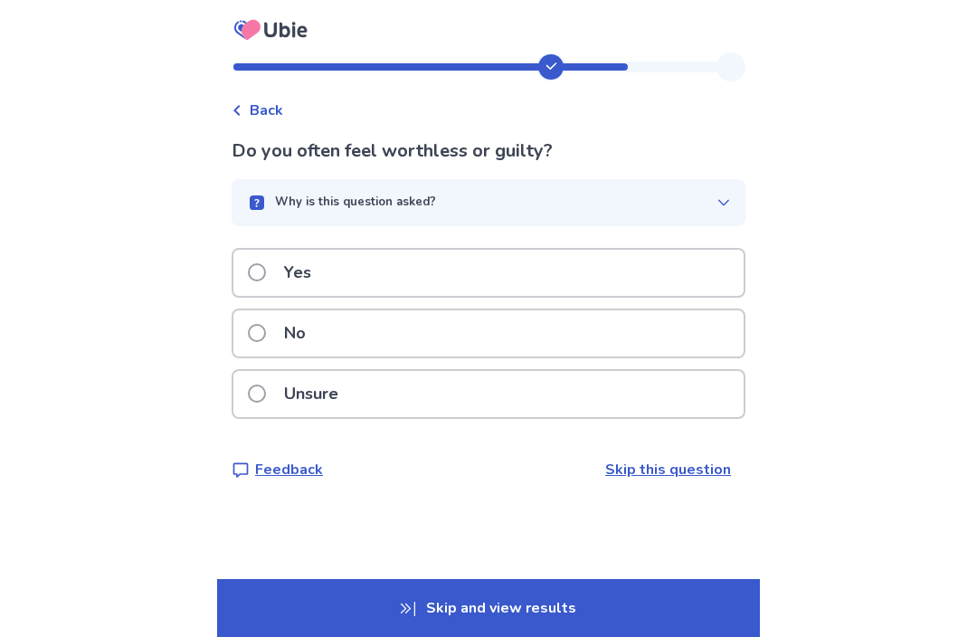
click at [645, 266] on div "Yes" at bounding box center [488, 273] width 510 height 46
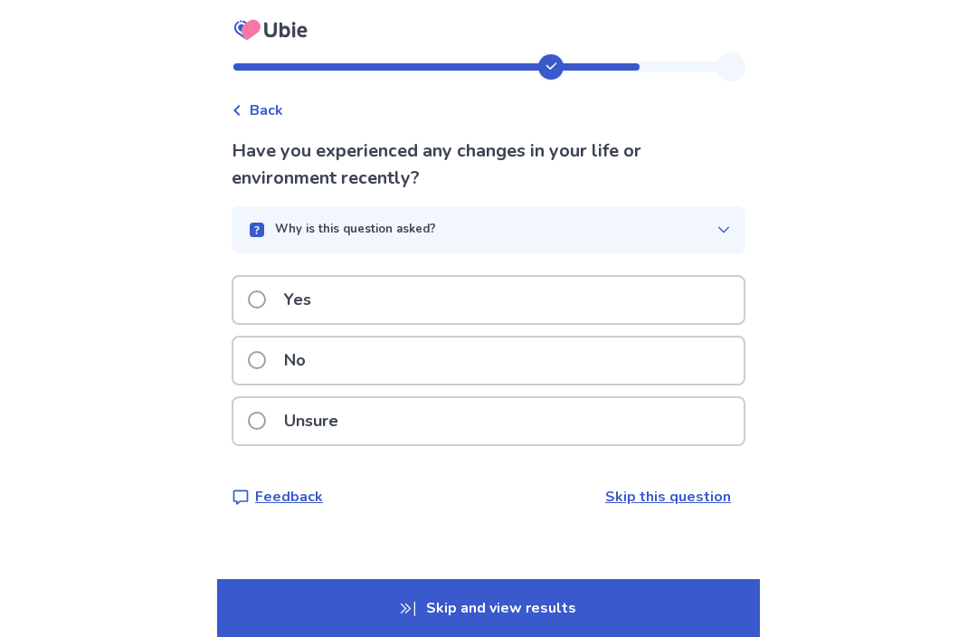
click at [699, 222] on div "Why is this question asked?" at bounding box center [481, 230] width 470 height 18
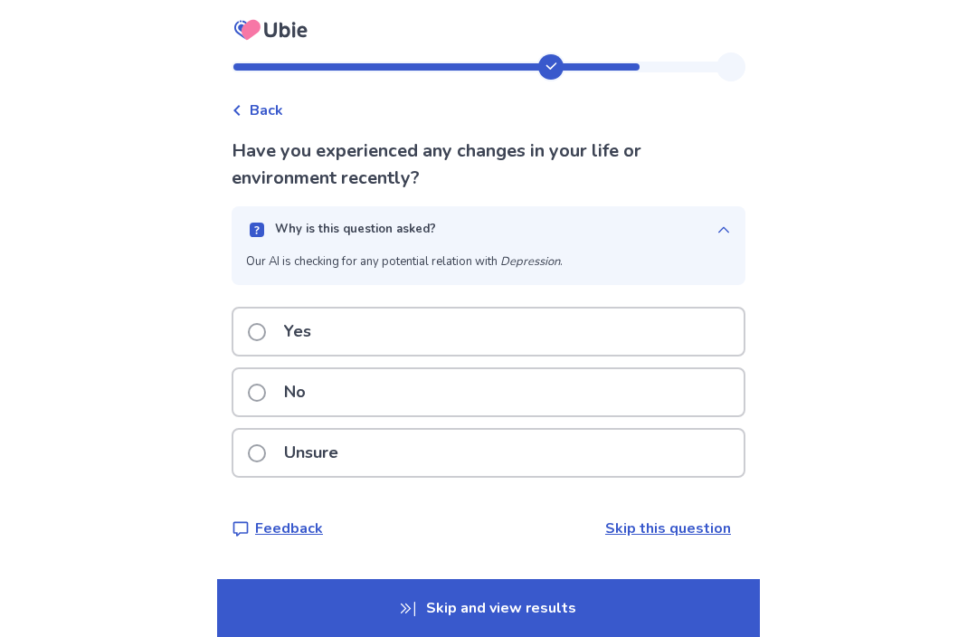
click at [704, 222] on div "Why is this question asked?" at bounding box center [481, 230] width 470 height 18
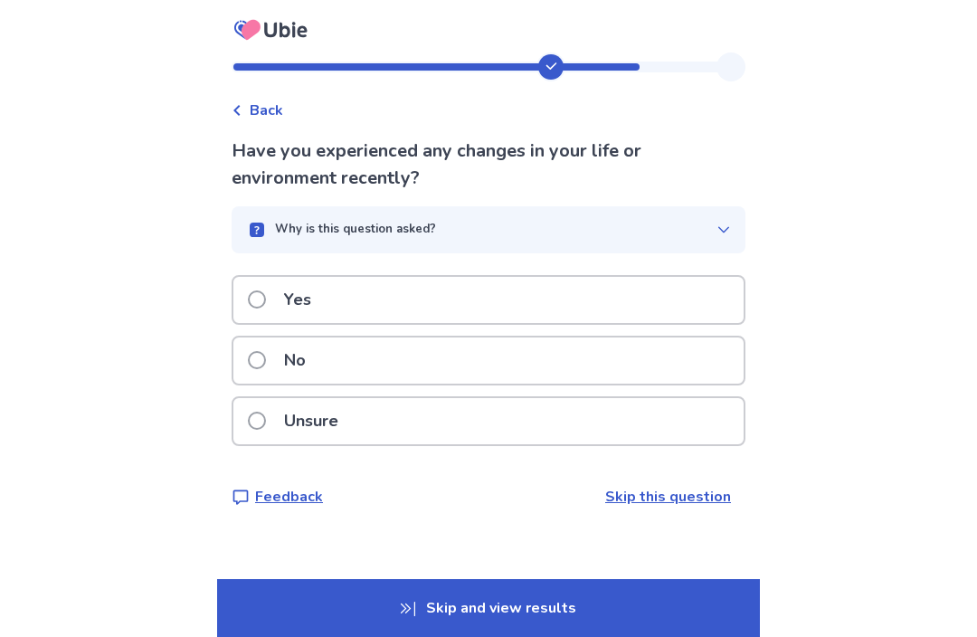
click at [546, 441] on div "Unsure" at bounding box center [488, 421] width 510 height 46
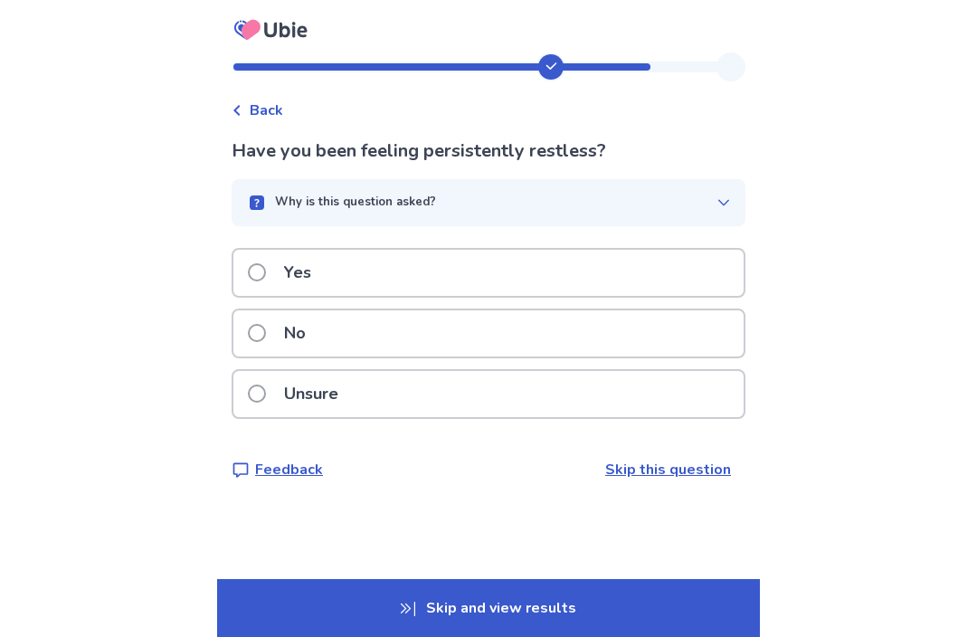
click at [271, 131] on div "Back Have you been feeling persistently restless? Why is this question asked? O…" at bounding box center [488, 280] width 543 height 457
click at [257, 110] on div "Back" at bounding box center [258, 110] width 52 height 22
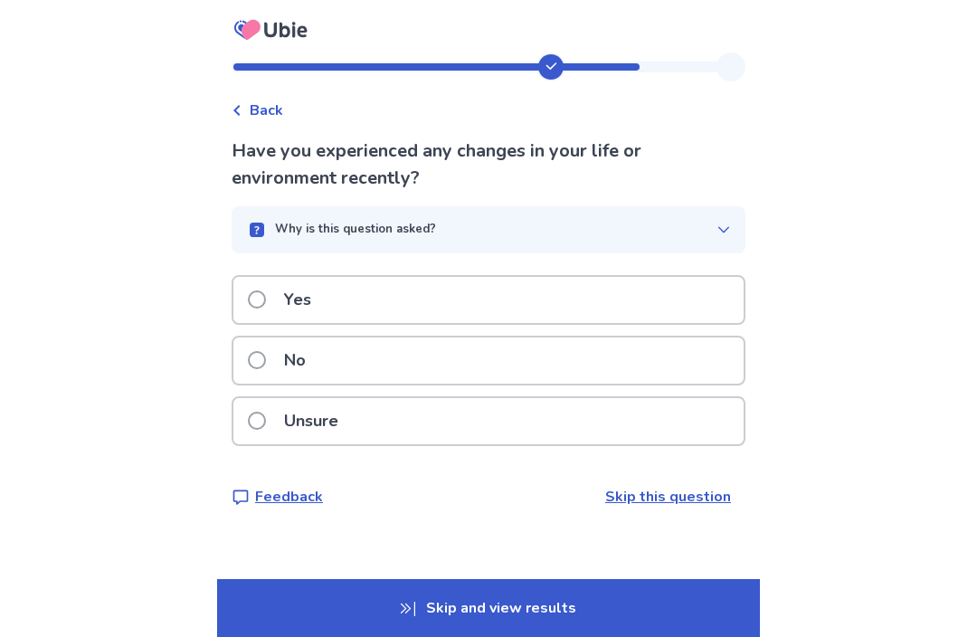
click at [543, 414] on div "Unsure" at bounding box center [488, 421] width 510 height 46
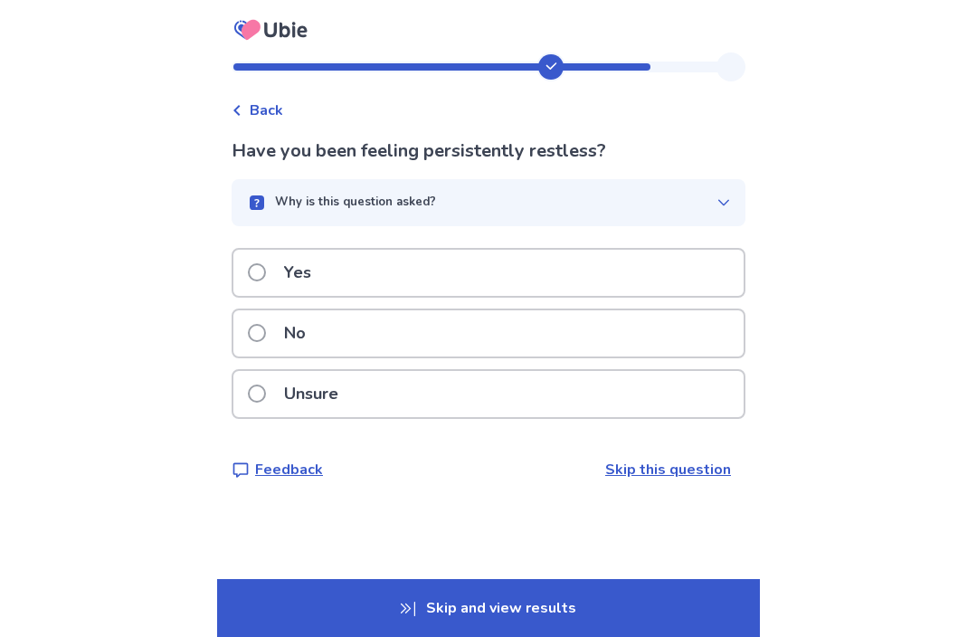
click at [709, 213] on button "Why is this question asked?" at bounding box center [489, 202] width 514 height 47
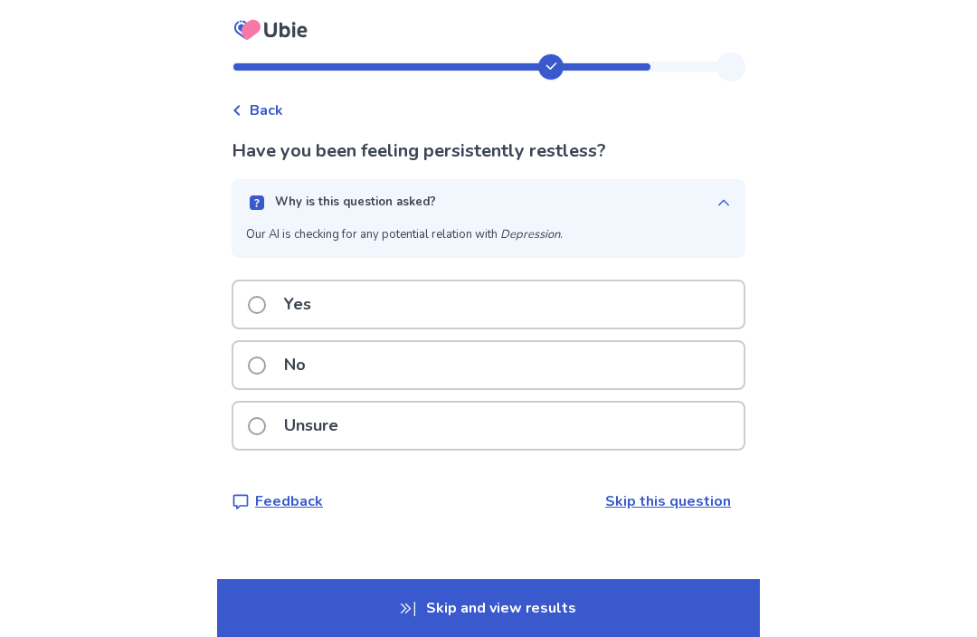
click at [709, 213] on button "Why is this question asked?" at bounding box center [489, 202] width 514 height 47
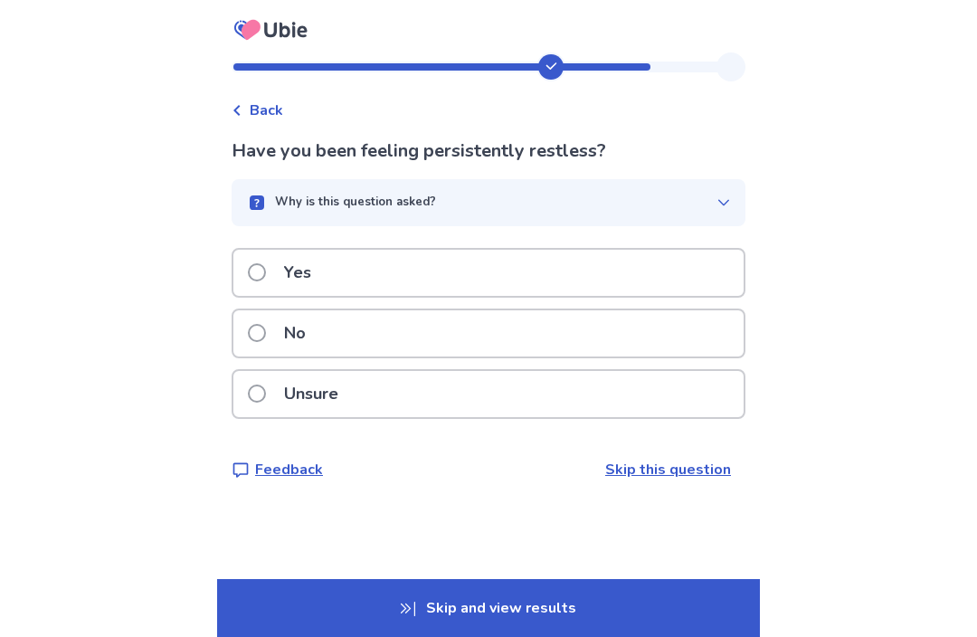
click at [571, 400] on div "Unsure" at bounding box center [488, 394] width 510 height 46
click at [575, 264] on div "Yes" at bounding box center [488, 273] width 510 height 46
click at [600, 265] on div "Yes" at bounding box center [488, 273] width 510 height 46
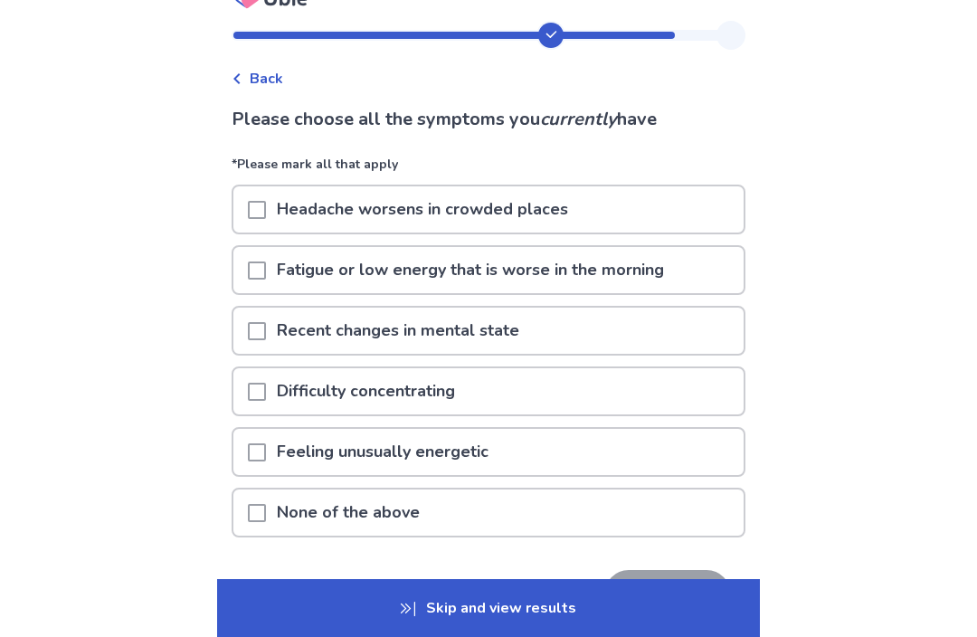
scroll to position [33, 0]
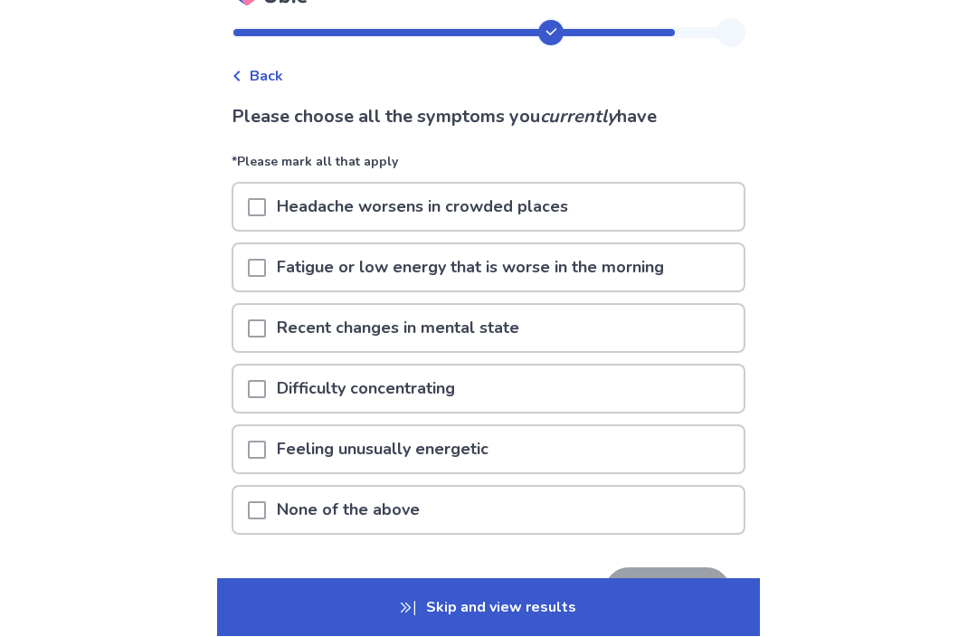
click at [656, 206] on div "Headache worsens in crowded places" at bounding box center [488, 208] width 510 height 46
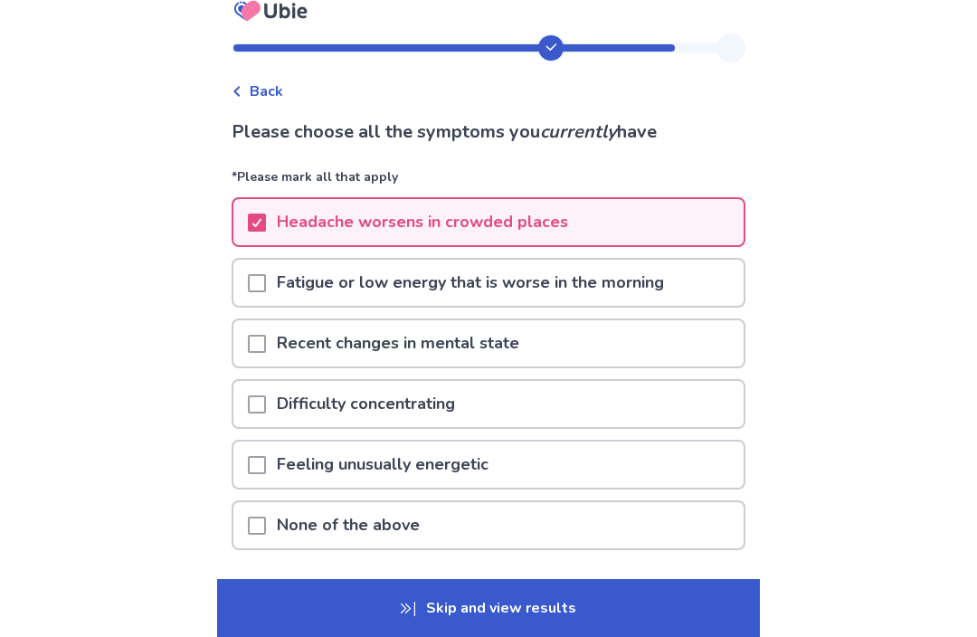
scroll to position [14, 0]
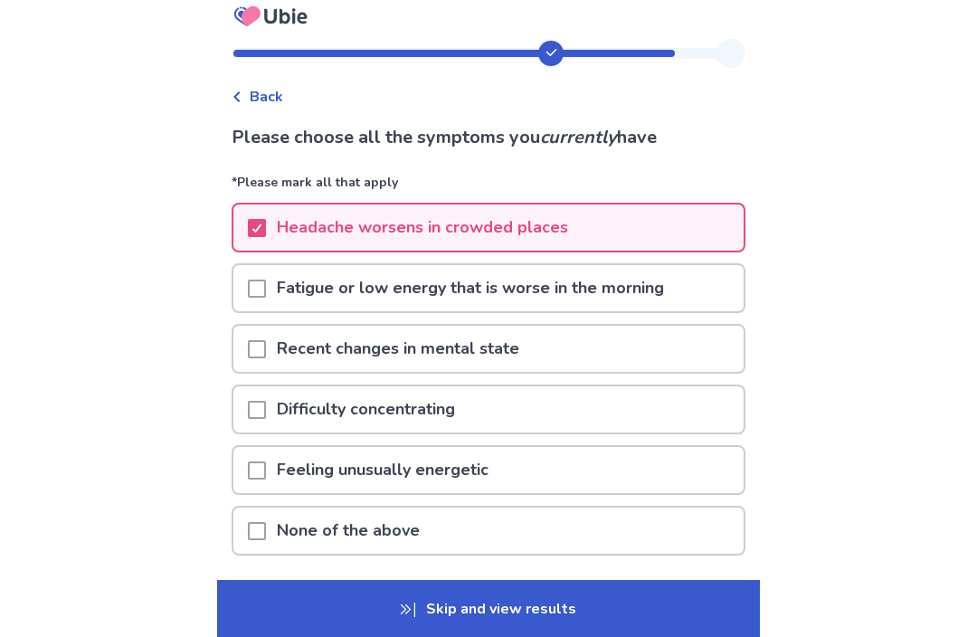
click at [656, 296] on p "Fatigue or low energy that is worse in the morning" at bounding box center [470, 287] width 409 height 46
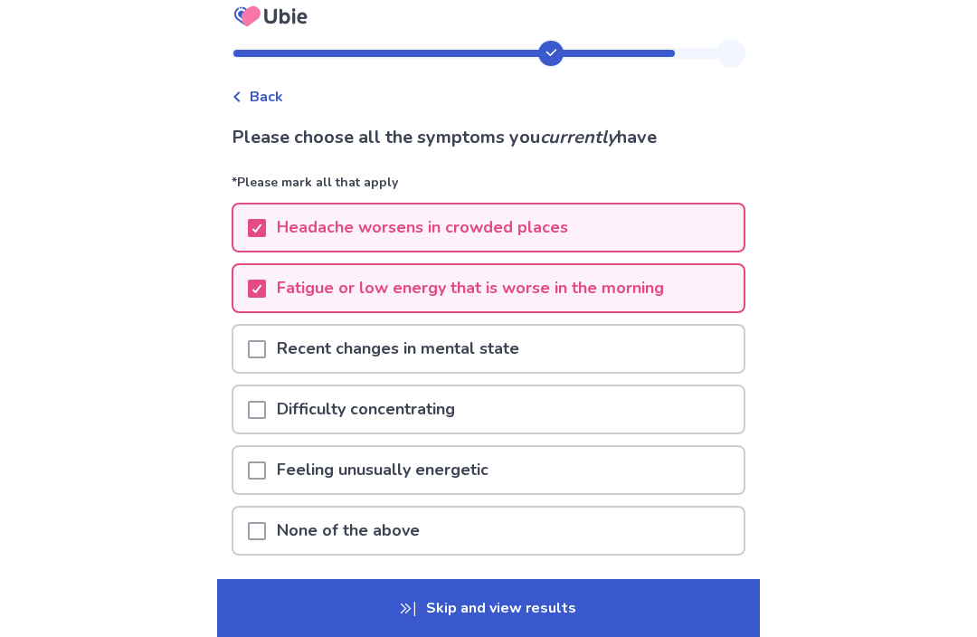
click at [608, 410] on div "Difficulty concentrating" at bounding box center [488, 409] width 510 height 46
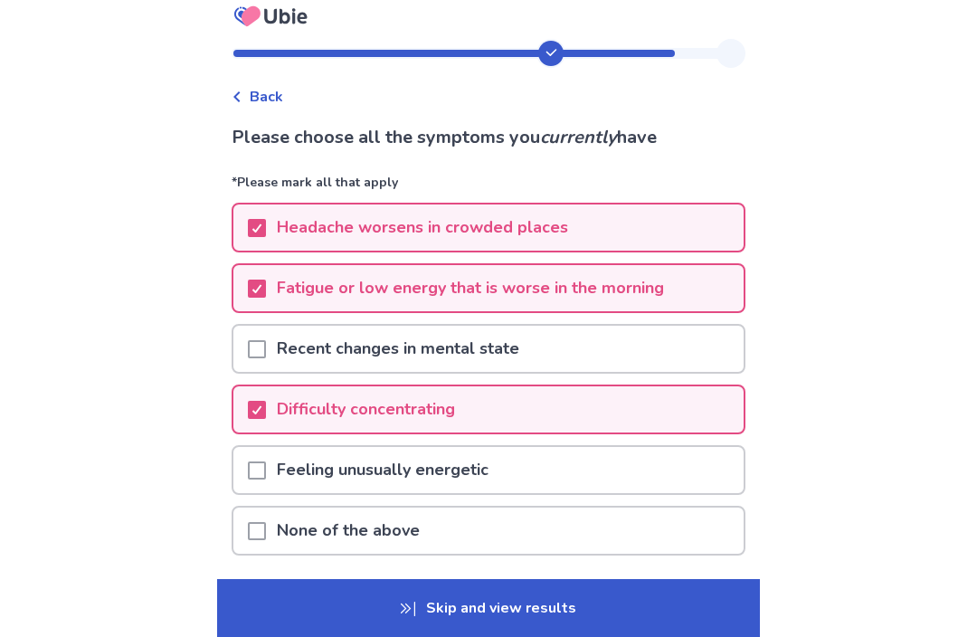
click at [610, 468] on div "Feeling unusually energetic" at bounding box center [488, 470] width 510 height 46
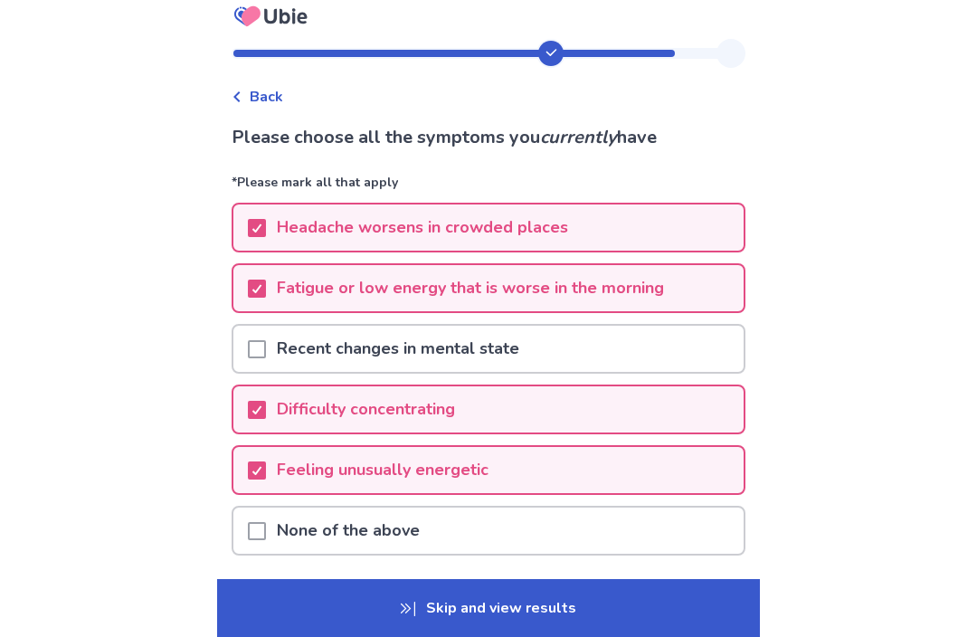
click at [658, 611] on button "Next" at bounding box center [667, 612] width 127 height 49
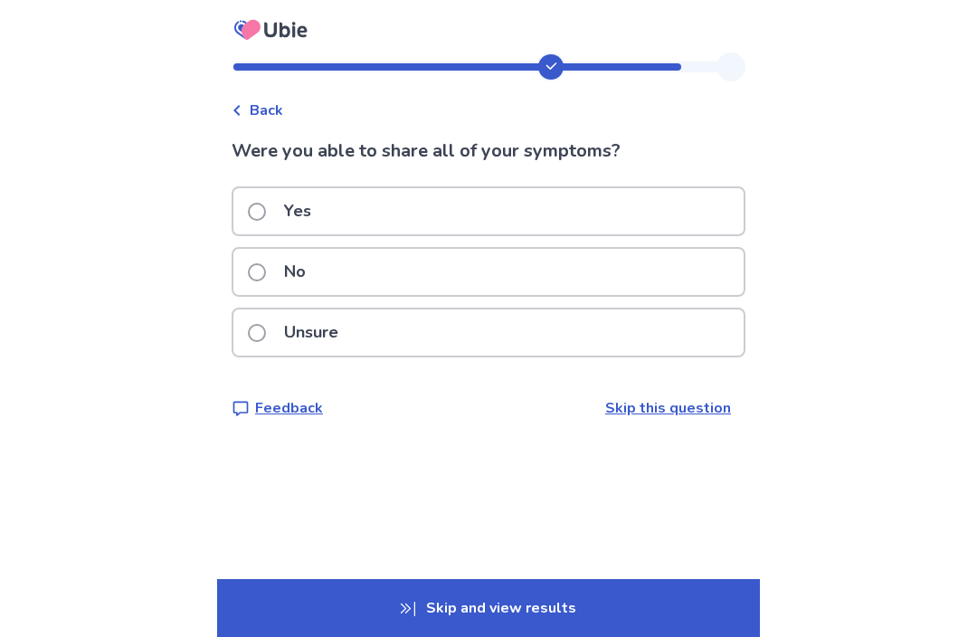
click at [650, 213] on div "Yes" at bounding box center [488, 211] width 510 height 46
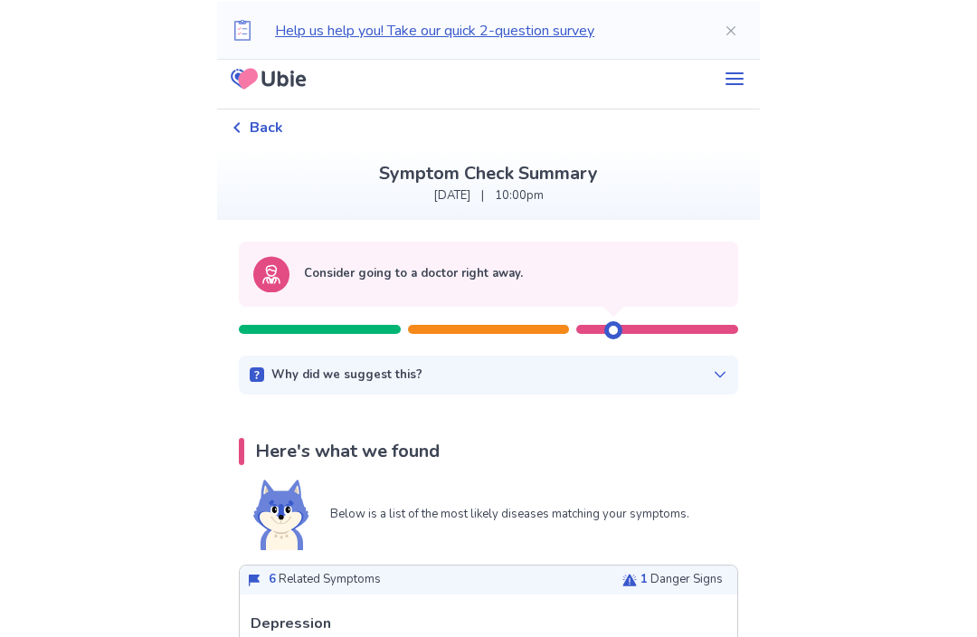
scroll to position [9, 0]
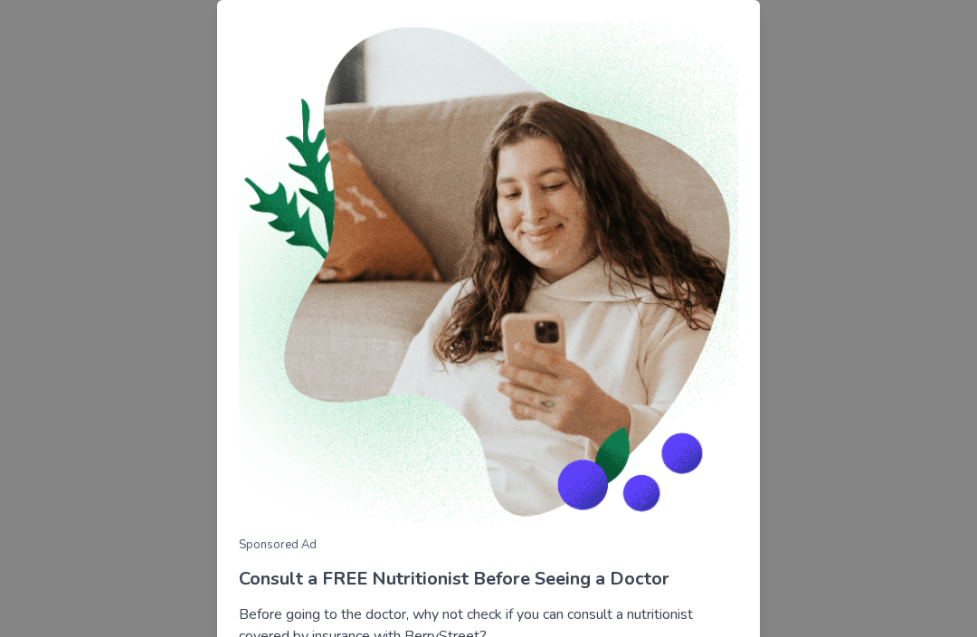
click at [871, 204] on div "Sponsored Ad Consult a FREE Nutritionist Before Seeing a Doctor Before going to…" at bounding box center [488, 318] width 977 height 637
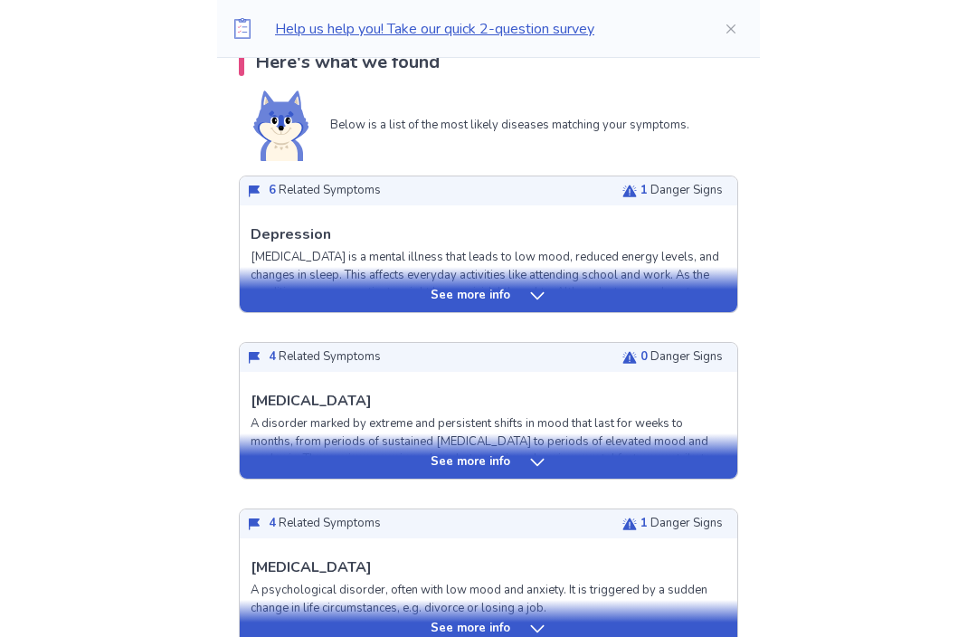
scroll to position [399, 0]
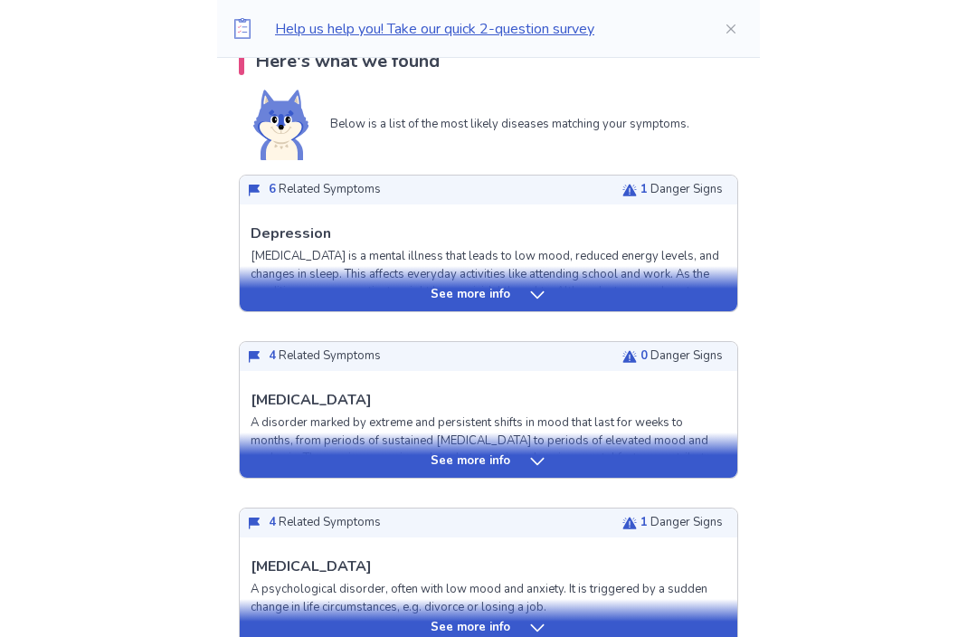
click at [680, 468] on div "See more info" at bounding box center [488, 461] width 497 height 18
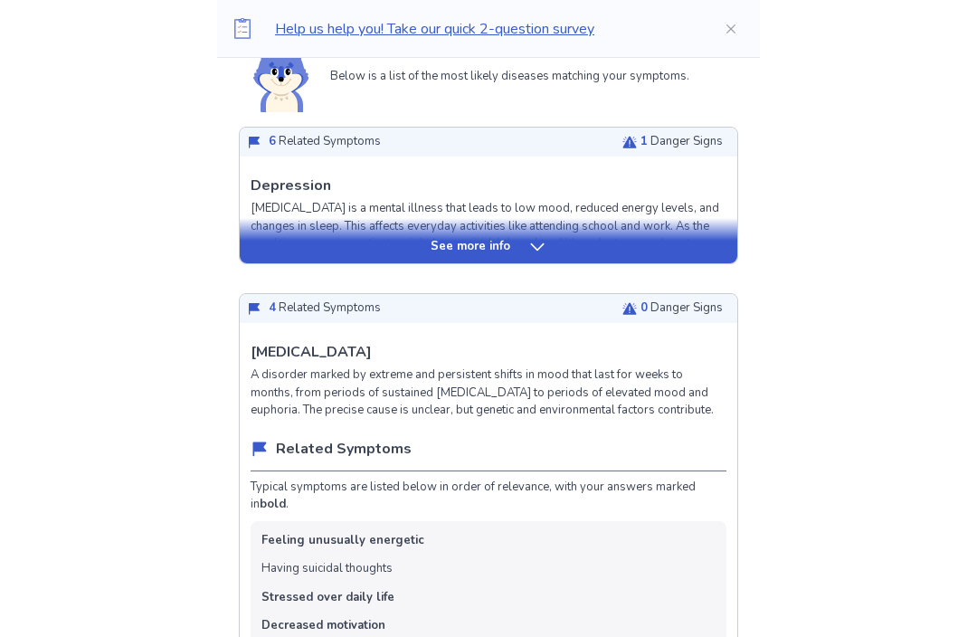
scroll to position [447, 0]
click at [314, 250] on div "See more info" at bounding box center [488, 247] width 497 height 18
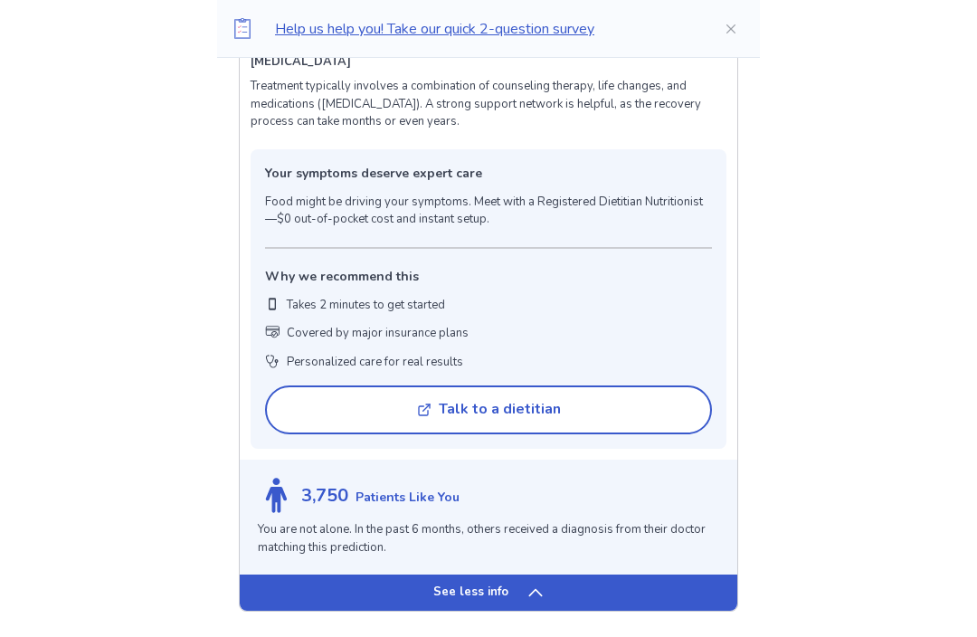
scroll to position [1295, 0]
click at [298, 396] on button "Talk to a dietitian" at bounding box center [488, 410] width 447 height 49
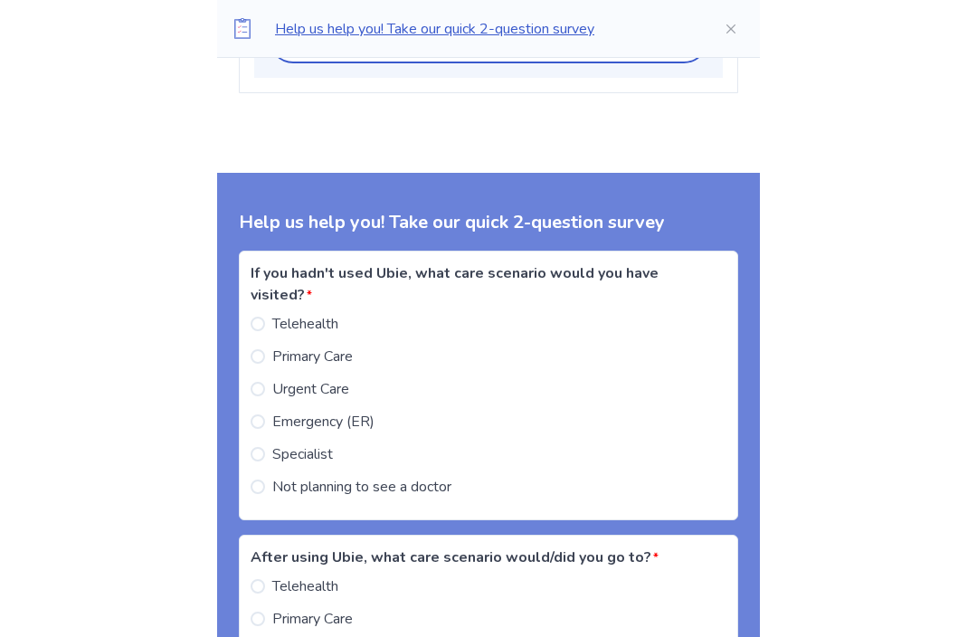
scroll to position [4229, 0]
